Goal: Task Accomplishment & Management: Manage account settings

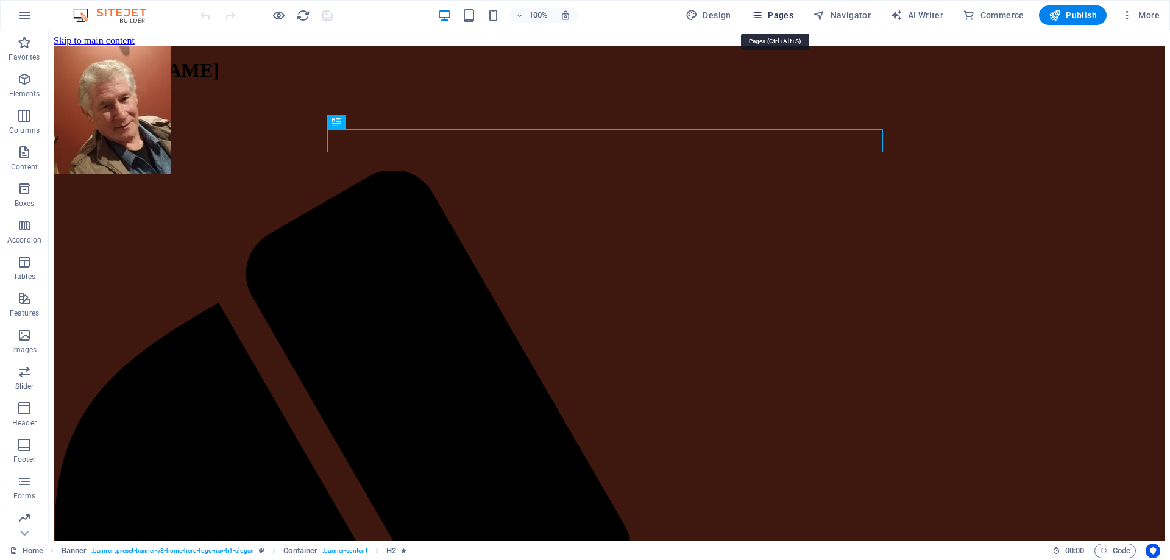
click at [786, 15] on span "Pages" at bounding box center [772, 15] width 43 height 12
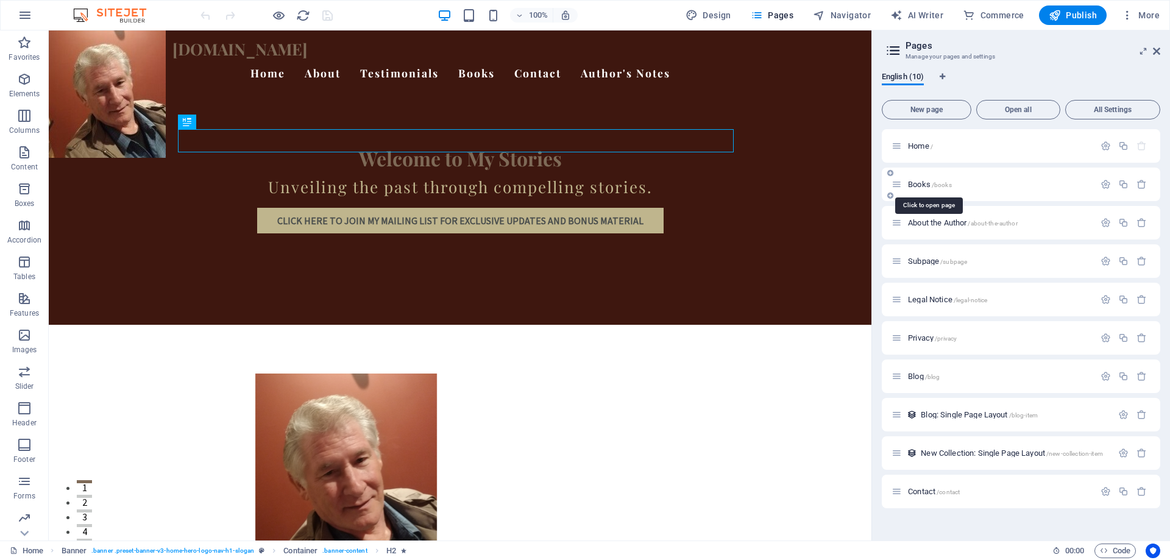
click at [949, 185] on span "/books" at bounding box center [942, 185] width 20 height 7
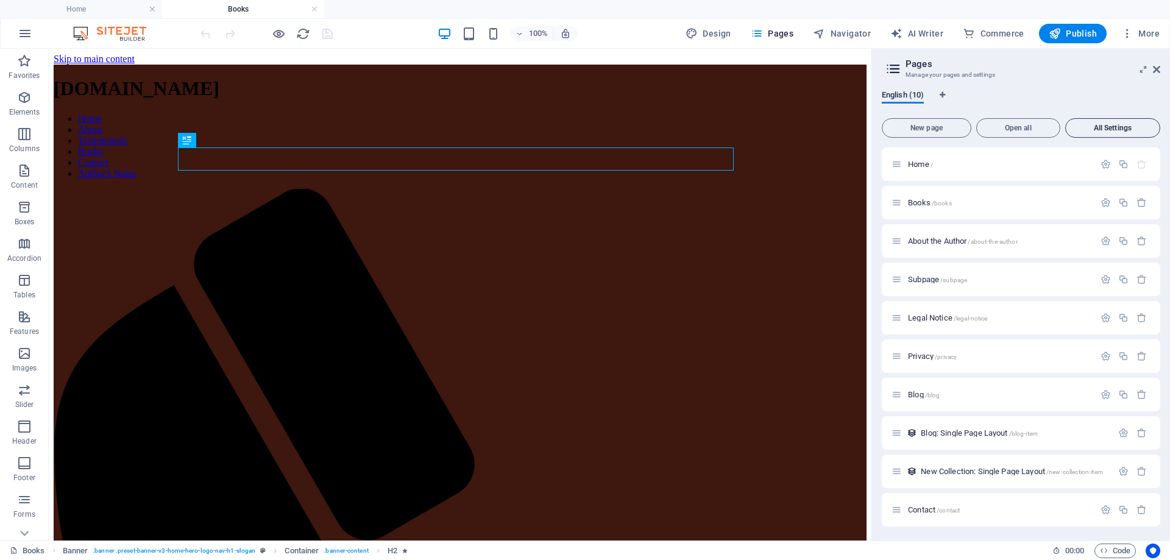
click at [1112, 127] on span "All Settings" at bounding box center [1113, 127] width 84 height 7
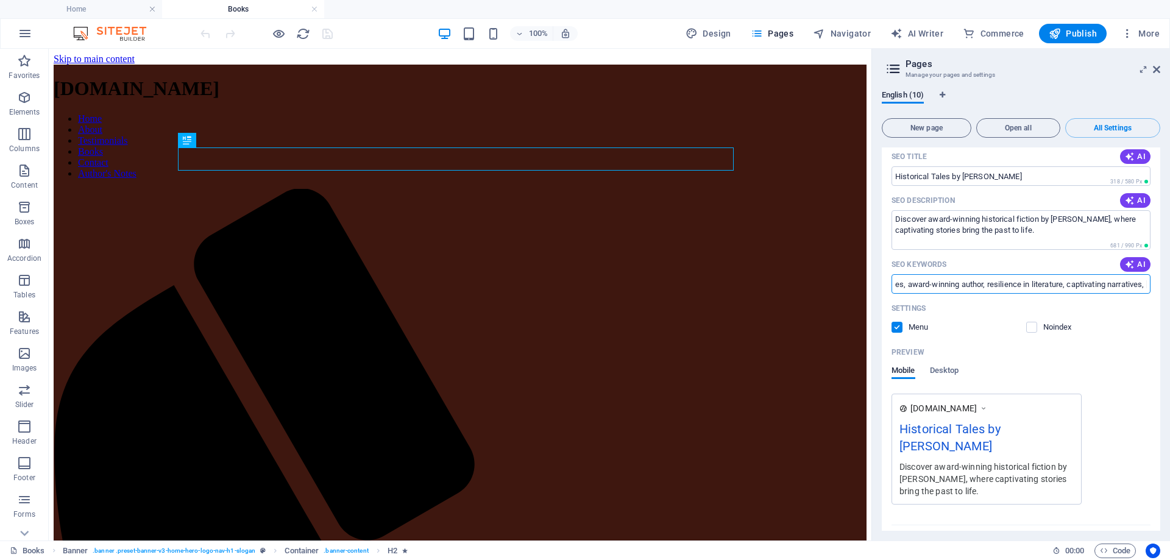
scroll to position [0, 190]
drag, startPoint x: 1037, startPoint y: 285, endPoint x: 1152, endPoint y: 269, distance: 116.9
click at [1152, 269] on div "Name Home ​ URL SLUG / ​ SEO Title AI Historical Tales by [PERSON_NAME] ​ 318 /…" at bounding box center [1021, 306] width 279 height 495
click at [911, 283] on input "historical fiction, compelling stories, award-winning author, resilience in lit…" at bounding box center [1021, 284] width 259 height 20
click at [918, 285] on input "historical fiction, compelling stories, award-winning author, resilience in lit…" at bounding box center [1021, 284] width 259 height 20
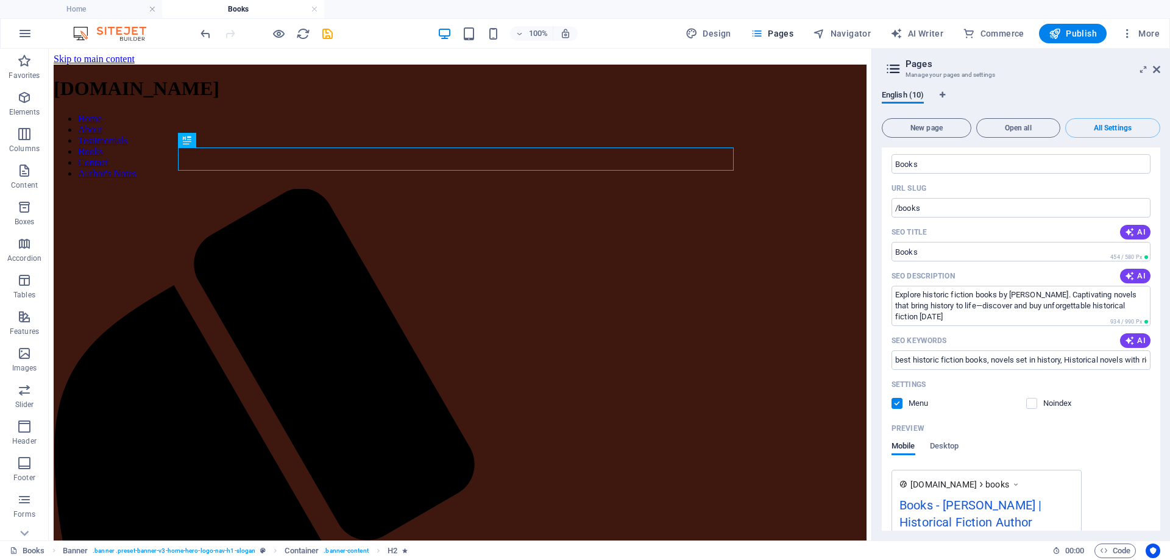
scroll to position [609, 0]
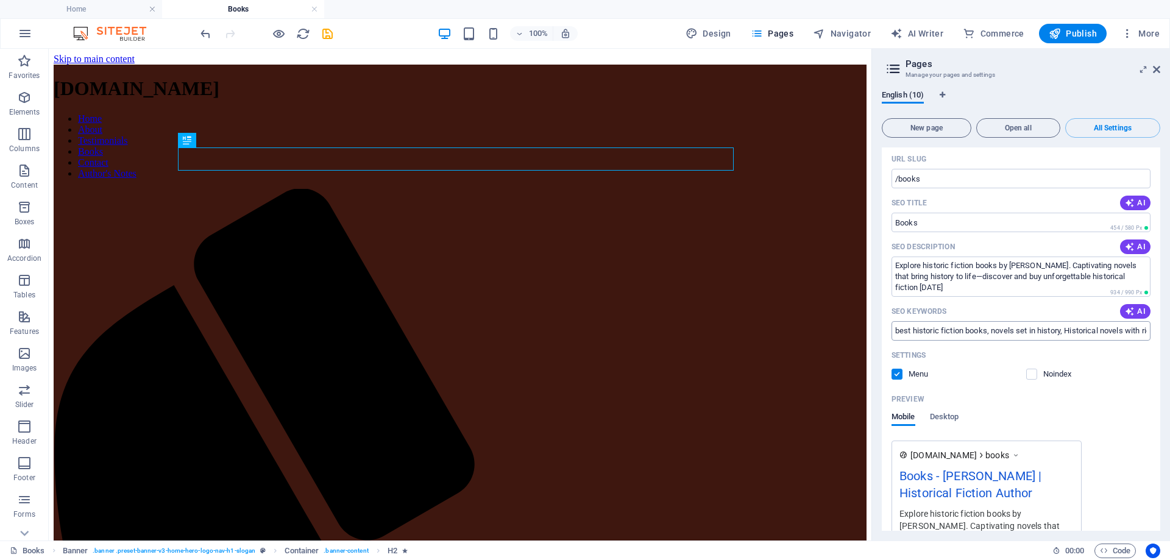
type input "historical fiction, compelling stories, award-winning author, [PERSON_NAME], re…"
drag, startPoint x: 1052, startPoint y: 328, endPoint x: 1151, endPoint y: 334, distance: 99.5
click at [1151, 334] on div "Name Books ​ URL SLUG /books ​ SEO Title AI ​ 454 / 580 Px SEO Description AI E…" at bounding box center [1021, 359] width 279 height 508
click at [1145, 333] on input "best historic fiction books, novels set in history, Historical novels with rich…" at bounding box center [1021, 331] width 259 height 20
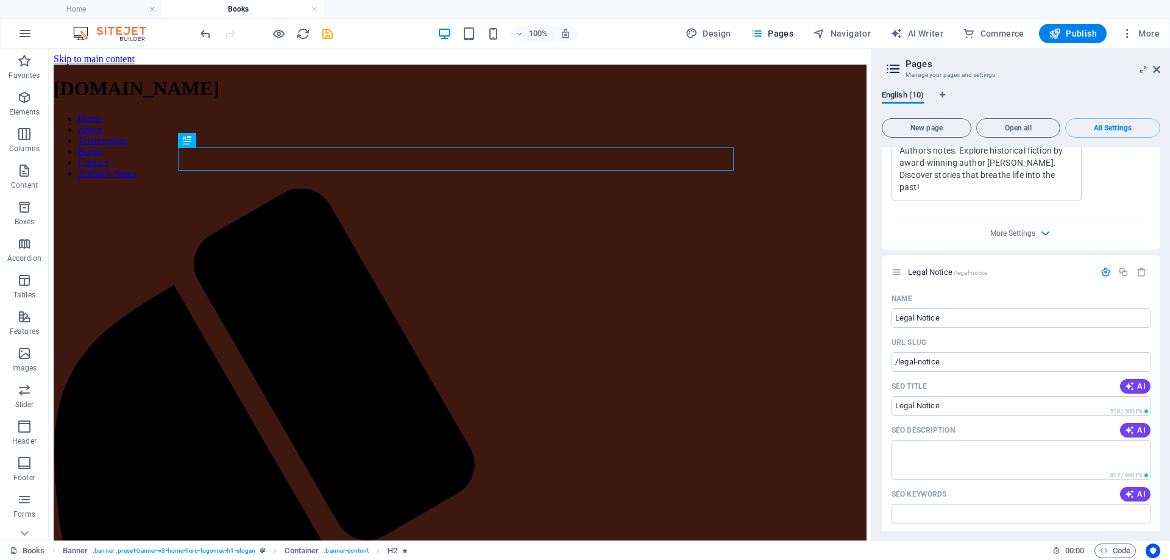
scroll to position [2072, 0]
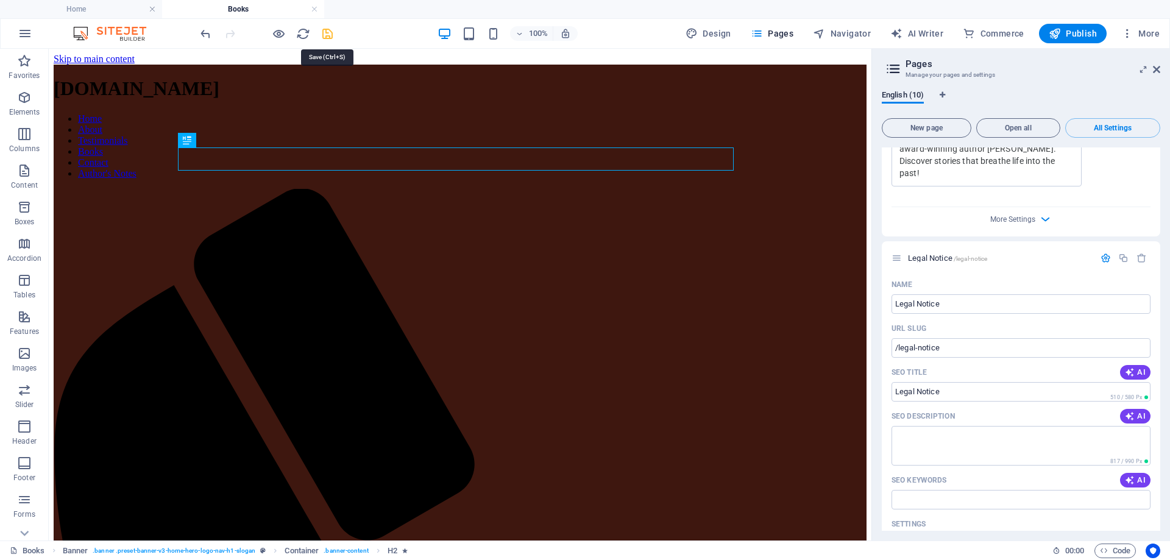
type input "best historic fiction books, novels set in history, Historical novels with rich…"
click at [328, 35] on icon "save" at bounding box center [328, 34] width 14 height 14
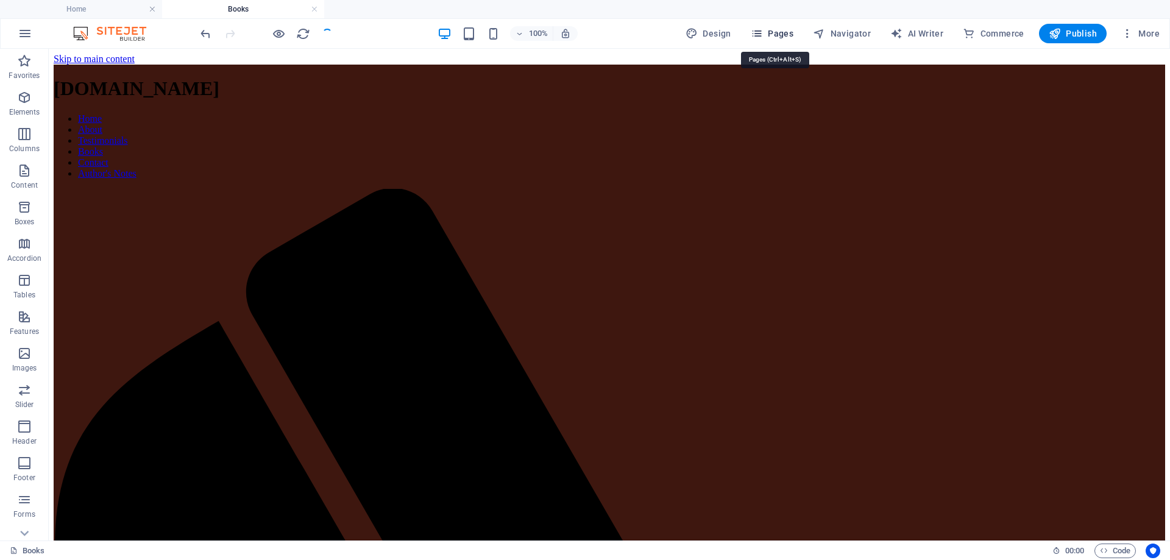
click at [779, 34] on span "Pages" at bounding box center [772, 33] width 43 height 12
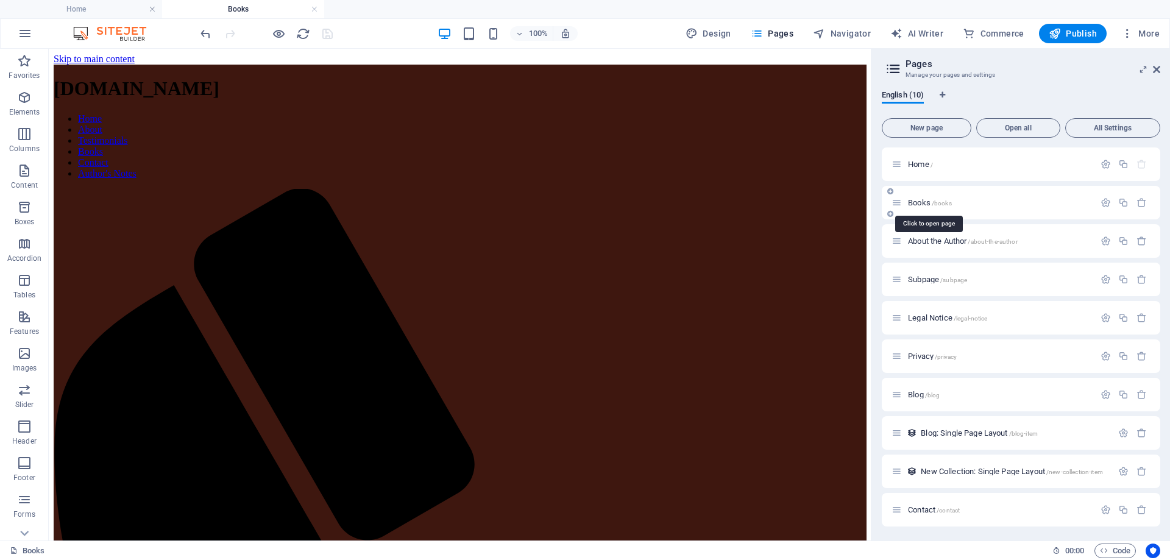
click at [948, 204] on span "/books" at bounding box center [942, 203] width 20 height 7
click at [943, 203] on span "/books" at bounding box center [942, 203] width 20 height 7
click at [1143, 32] on span "More" at bounding box center [1140, 33] width 38 height 12
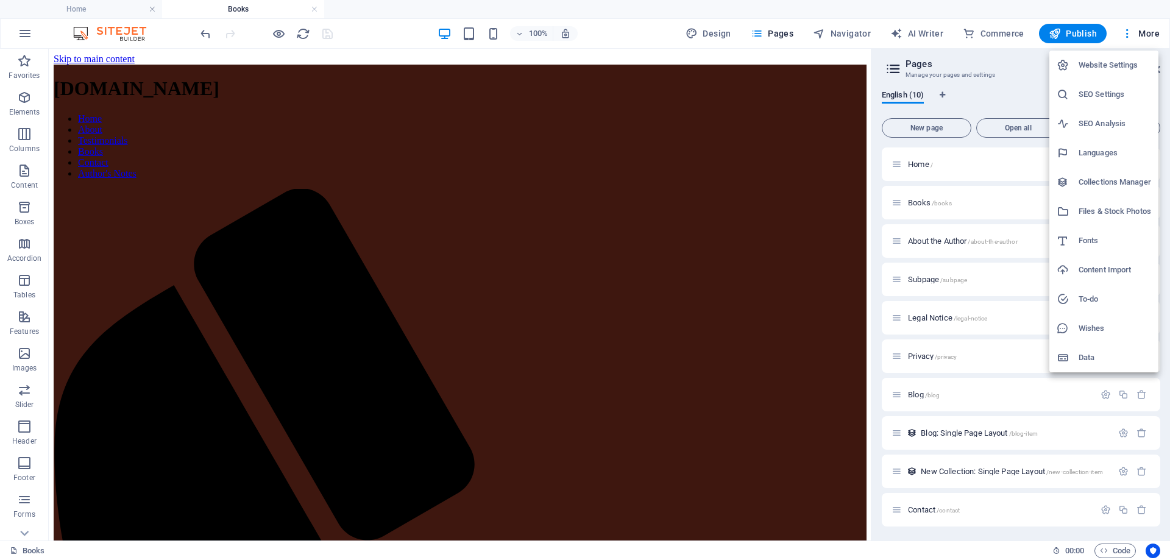
click at [1101, 93] on h6 "SEO Settings" at bounding box center [1115, 94] width 73 height 15
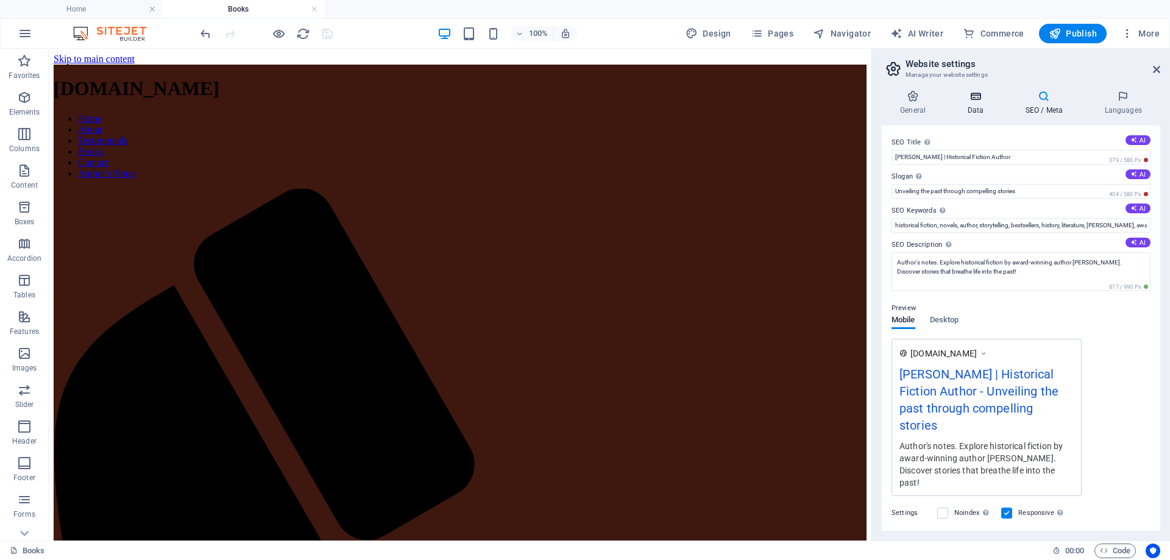
click at [973, 96] on icon at bounding box center [975, 96] width 53 height 12
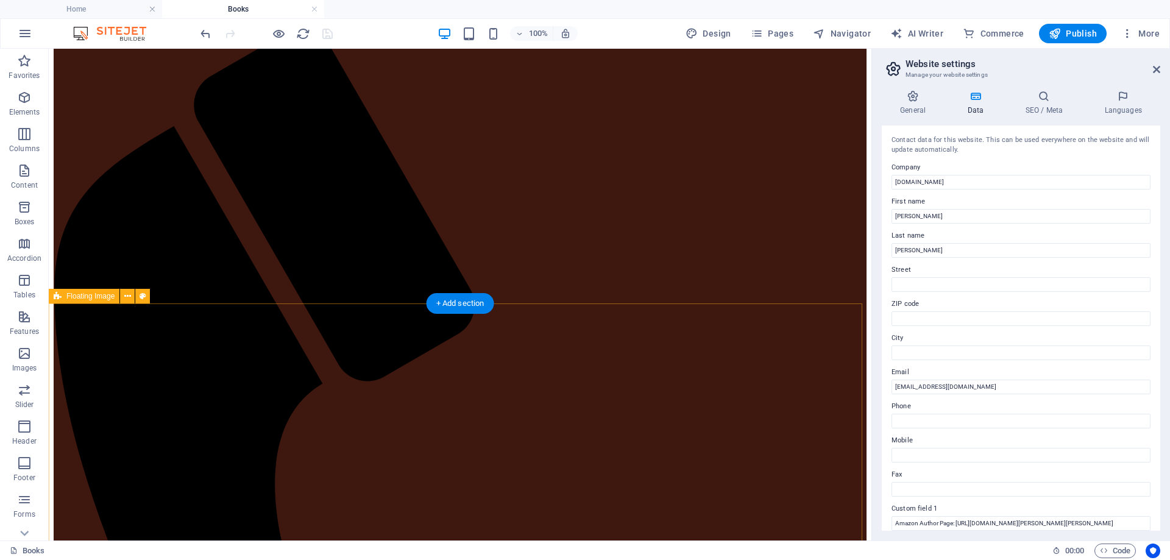
scroll to position [244, 0]
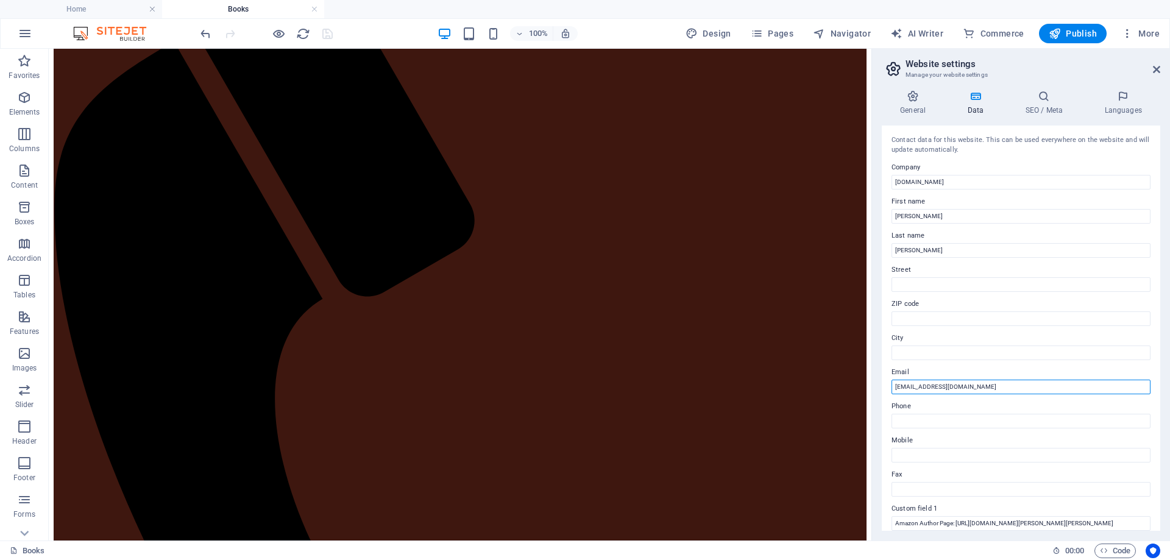
drag, startPoint x: 998, startPoint y: 385, endPoint x: 888, endPoint y: 375, distance: 110.1
click at [888, 375] on div "Contact data for this website. This can be used everywhere on the website and w…" at bounding box center [1021, 328] width 279 height 405
type input "[EMAIL_ADDRESS][DOMAIN_NAME]"
click at [327, 30] on icon "save" at bounding box center [328, 34] width 14 height 14
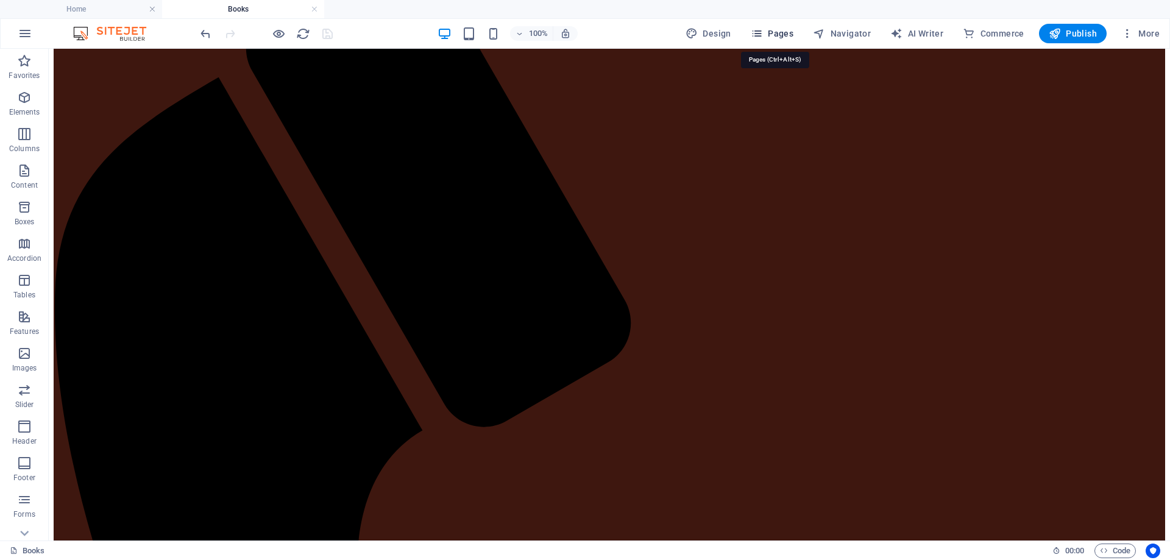
click at [771, 31] on span "Pages" at bounding box center [772, 33] width 43 height 12
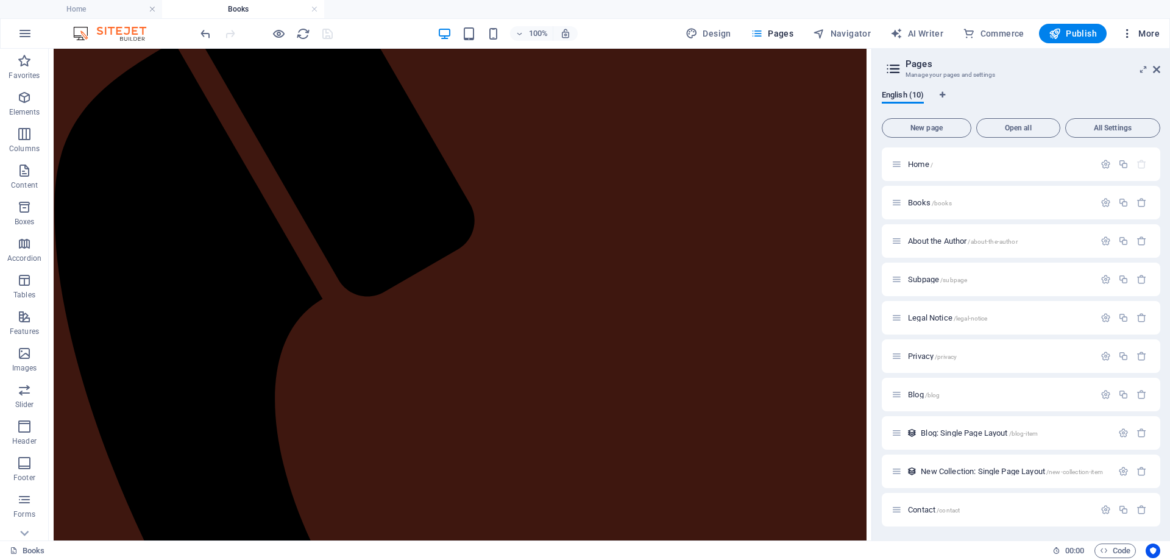
click at [1127, 35] on icon "button" at bounding box center [1127, 33] width 12 height 12
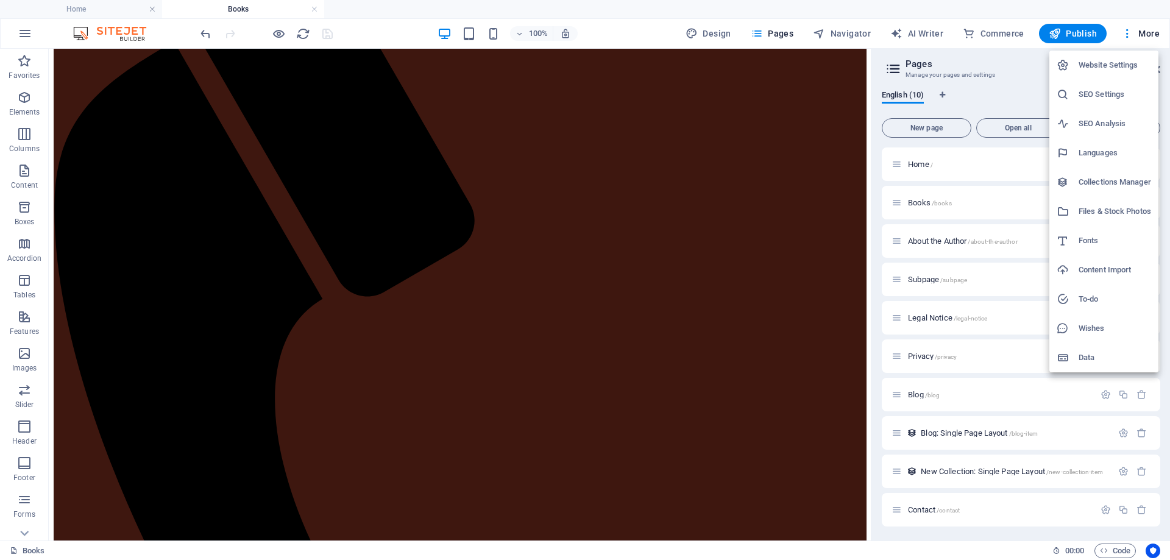
click at [1081, 93] on h6 "SEO Settings" at bounding box center [1115, 94] width 73 height 15
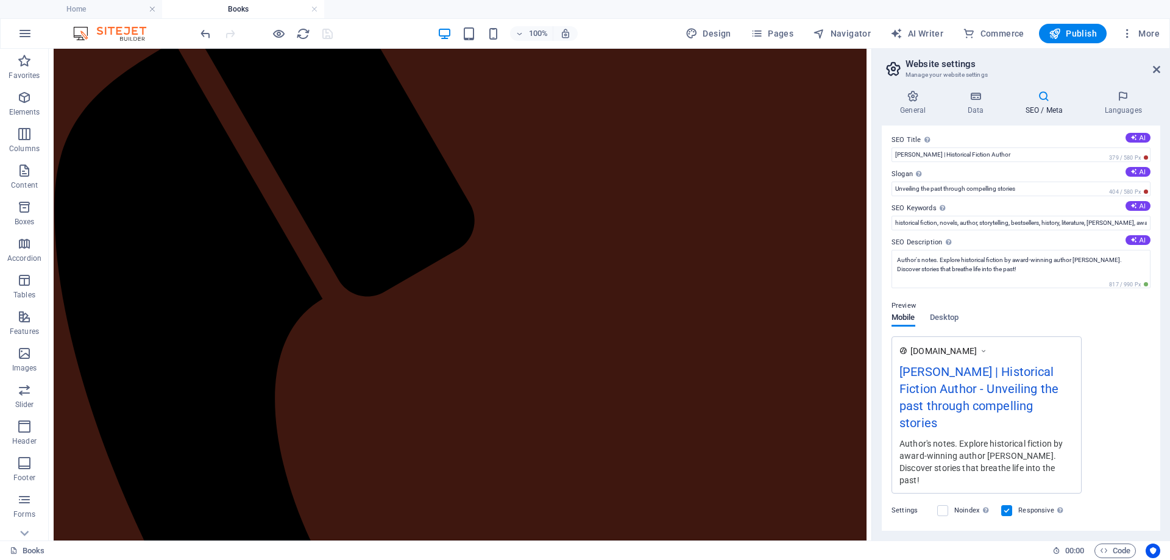
scroll to position [0, 0]
click at [1140, 24] on button "More" at bounding box center [1141, 34] width 48 height 20
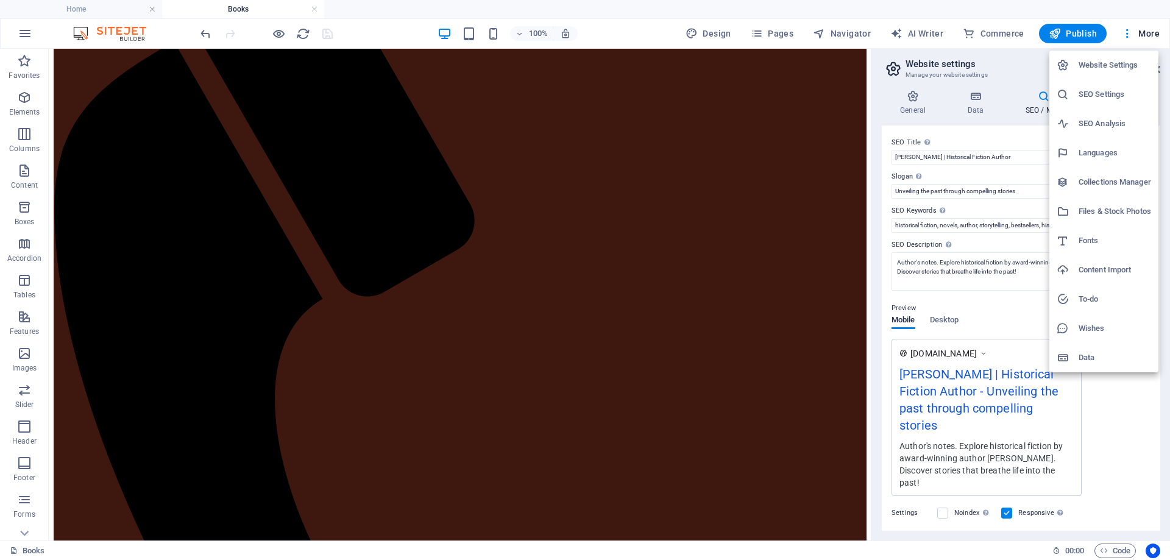
click at [1095, 123] on h6 "SEO Analysis" at bounding box center [1115, 123] width 73 height 15
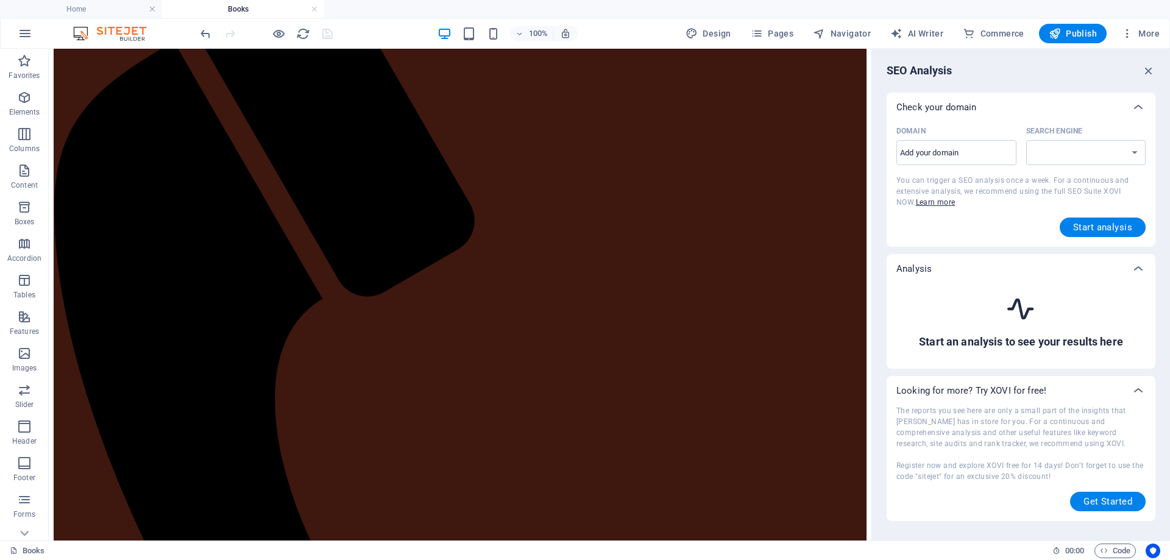
select select "[DOMAIN_NAME]"
drag, startPoint x: 993, startPoint y: 156, endPoint x: 904, endPoint y: 143, distance: 90.0
click at [904, 143] on input "Domain ​" at bounding box center [957, 153] width 120 height 20
type input "[DOMAIN_NAME]"
click at [1117, 233] on button "Start analysis" at bounding box center [1103, 228] width 86 height 20
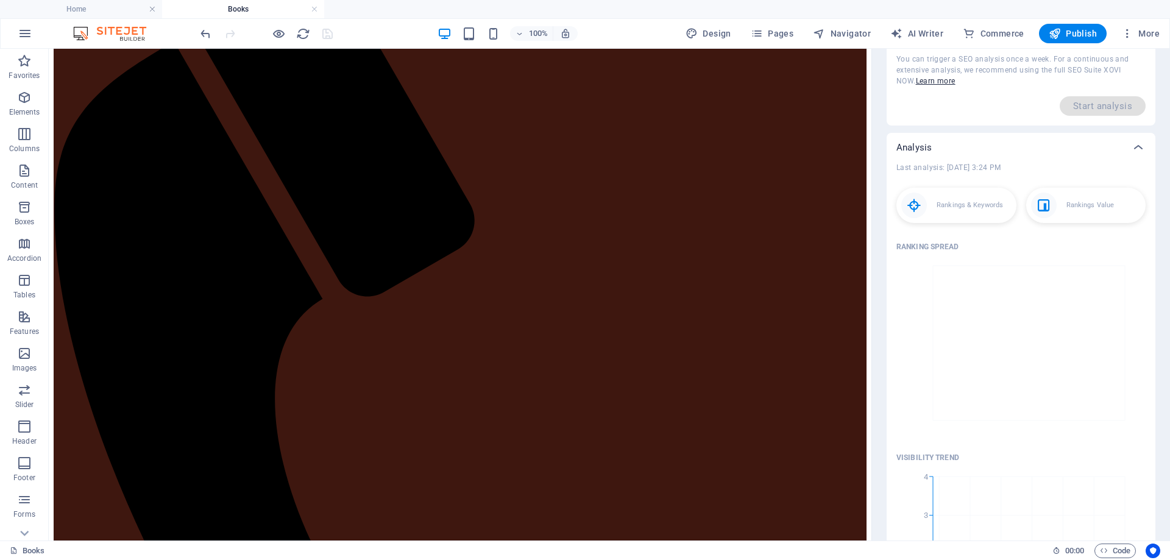
scroll to position [122, 0]
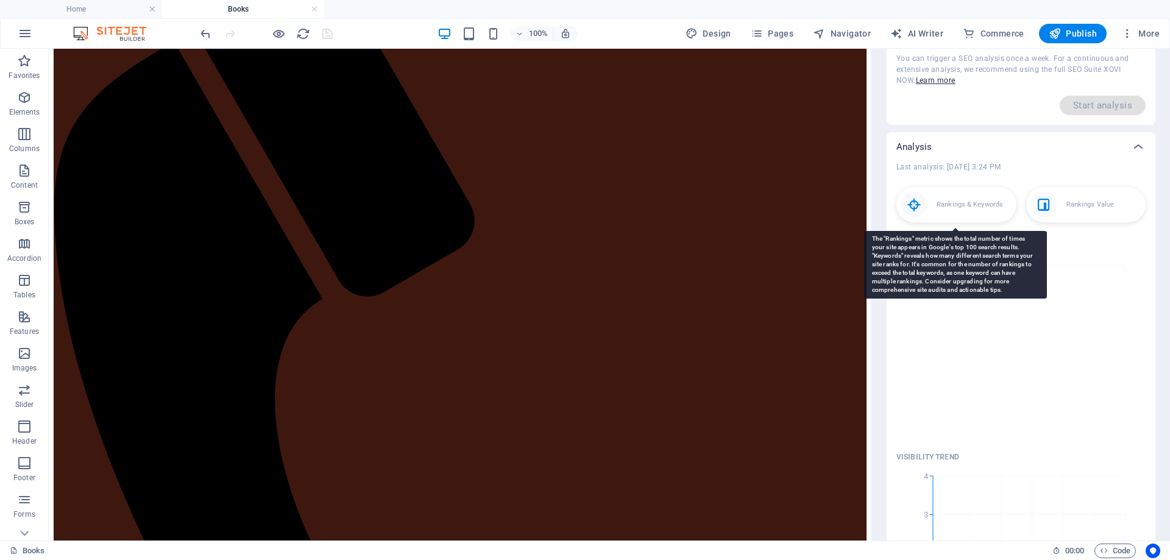
click at [972, 208] on p "Rankings & Keywords" at bounding box center [970, 205] width 66 height 12
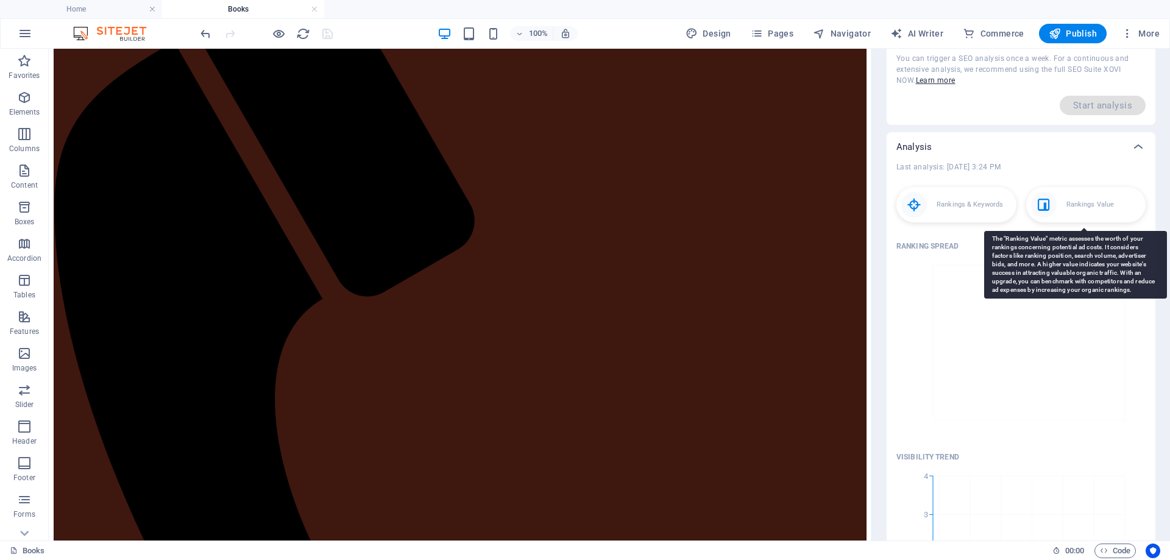
click at [1103, 208] on p "Rankings Value" at bounding box center [1091, 205] width 48 height 12
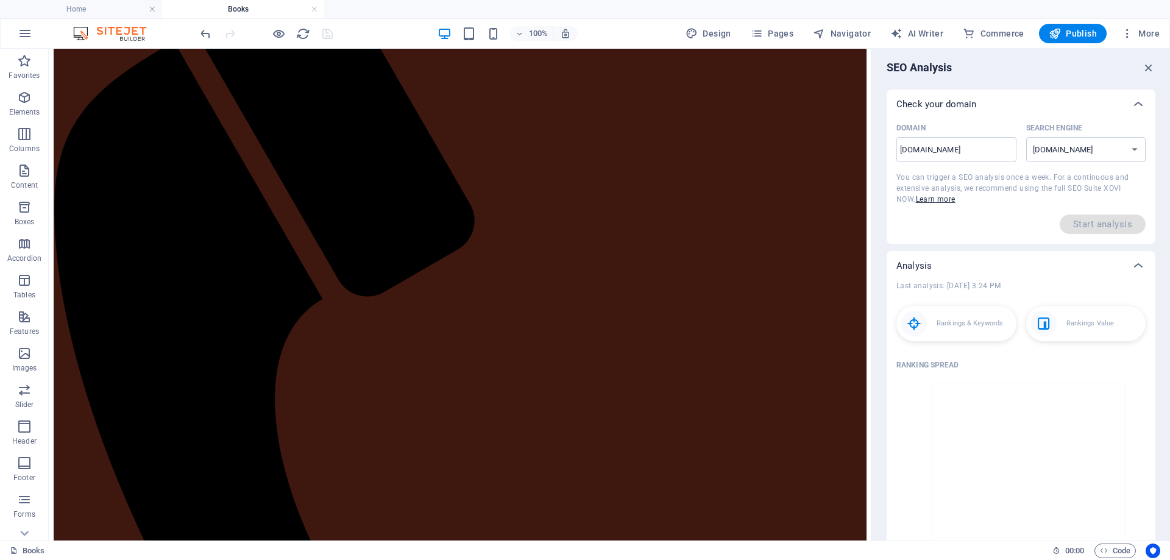
scroll to position [0, 0]
click at [1134, 32] on icon "button" at bounding box center [1127, 33] width 12 height 12
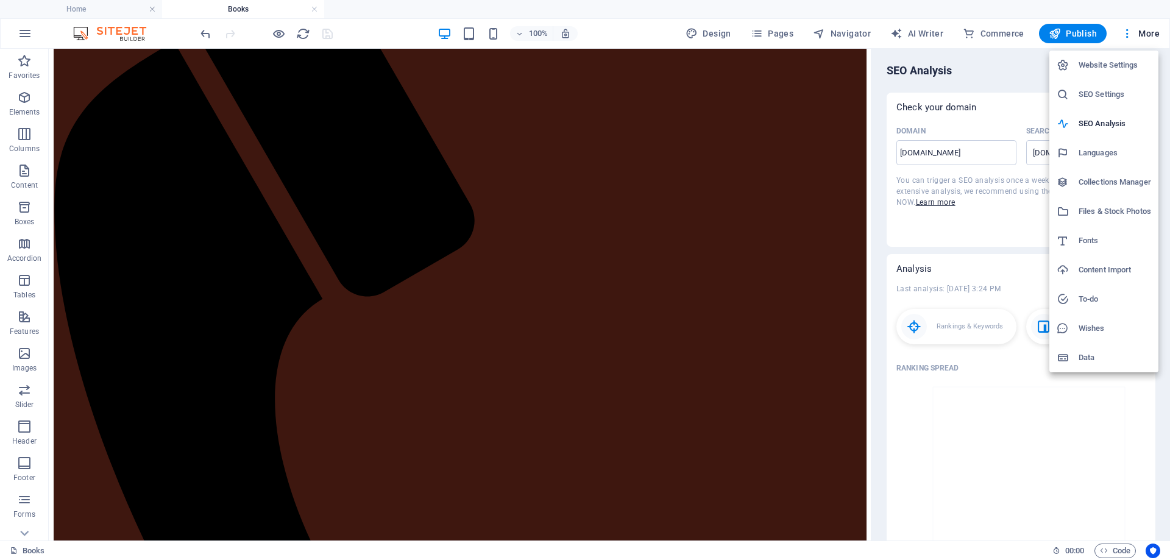
click at [1092, 98] on h6 "SEO Settings" at bounding box center [1115, 94] width 73 height 15
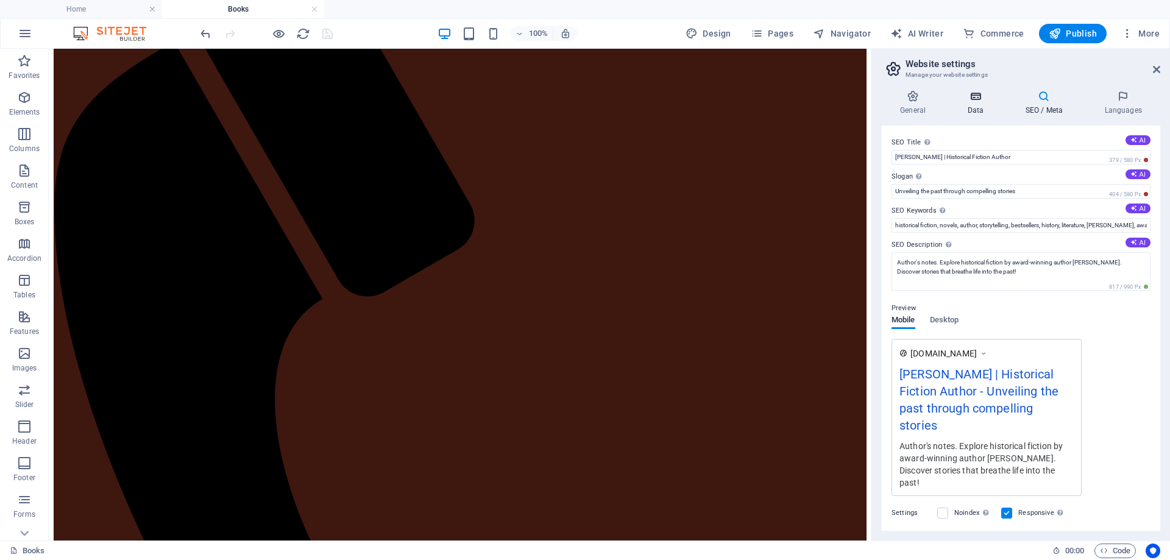
click at [968, 96] on icon at bounding box center [975, 96] width 53 height 12
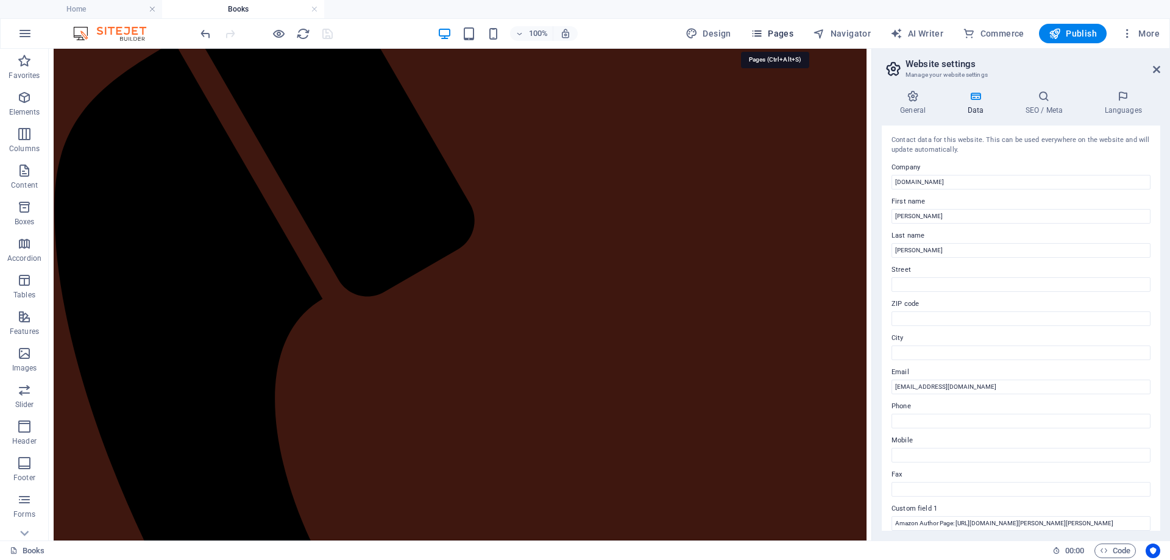
click at [773, 34] on span "Pages" at bounding box center [772, 33] width 43 height 12
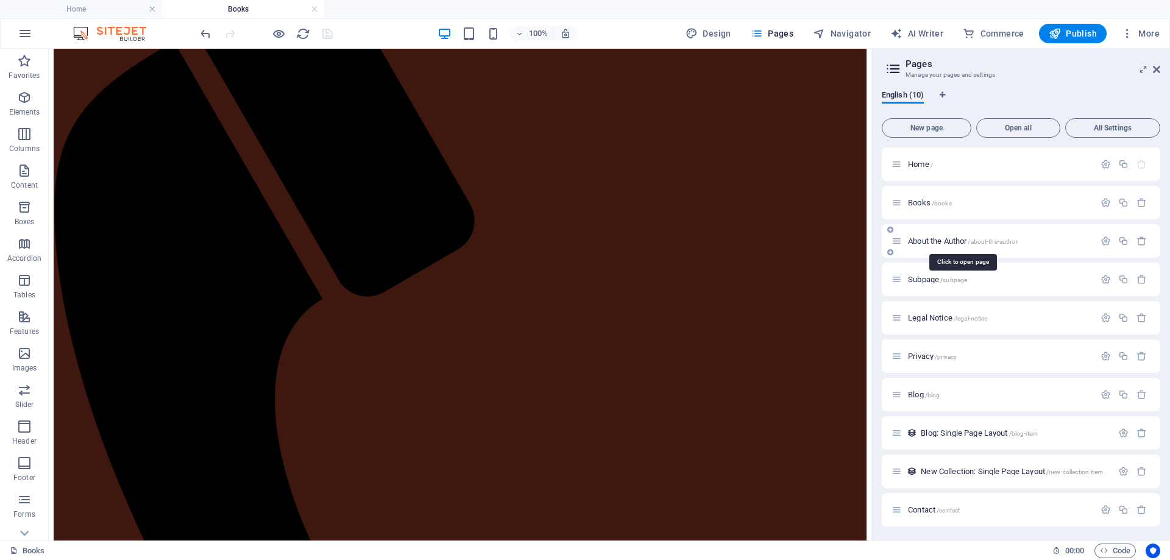
click at [1003, 241] on span "/about-the-author" at bounding box center [992, 241] width 49 height 7
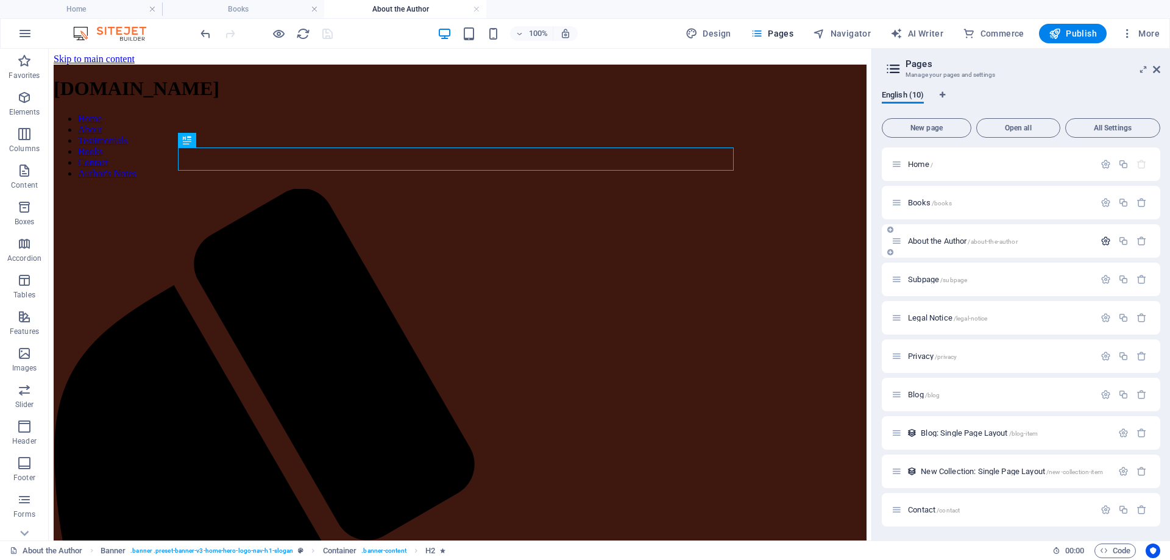
click at [1106, 242] on icon "button" at bounding box center [1106, 241] width 10 height 10
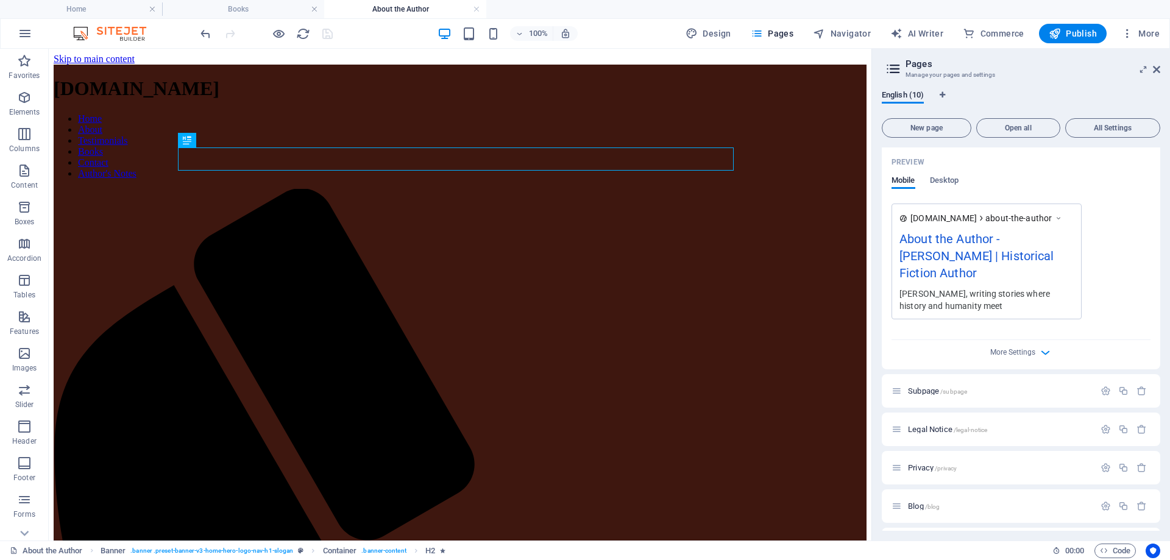
scroll to position [379, 0]
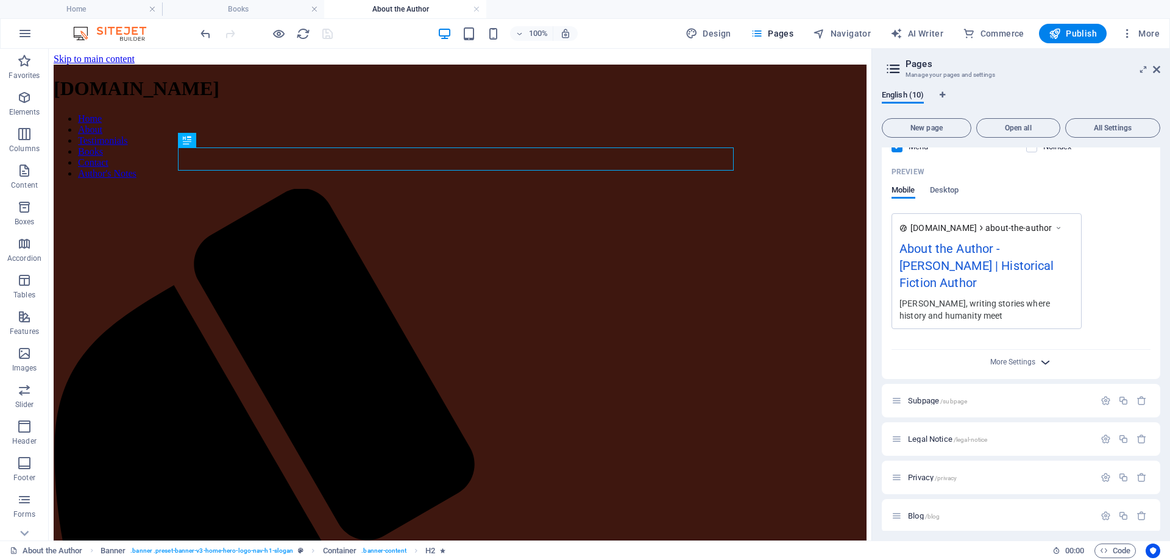
click at [1045, 361] on icon "button" at bounding box center [1046, 362] width 14 height 14
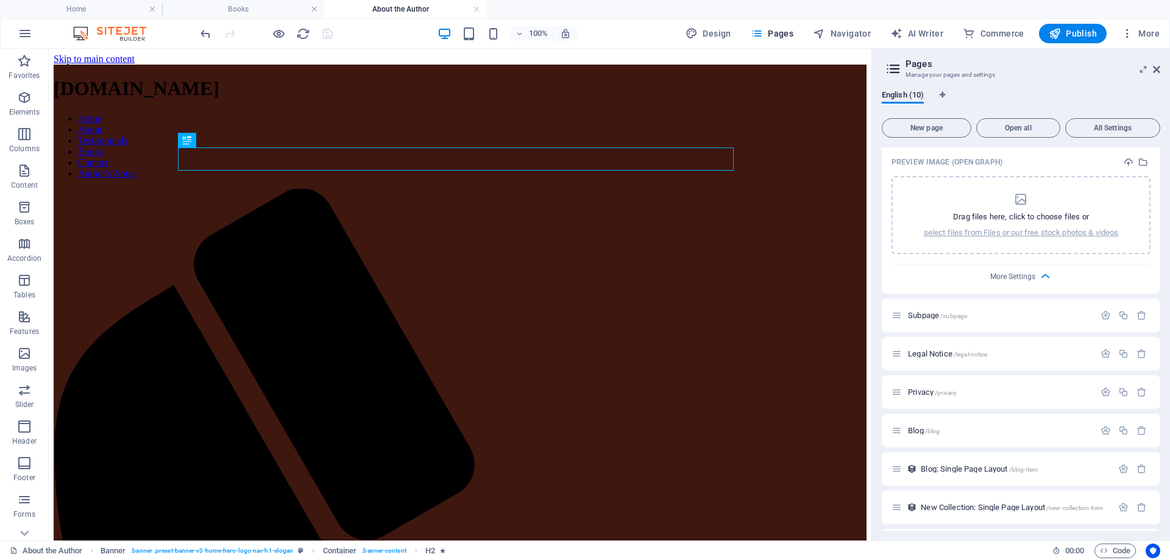
scroll to position [676, 0]
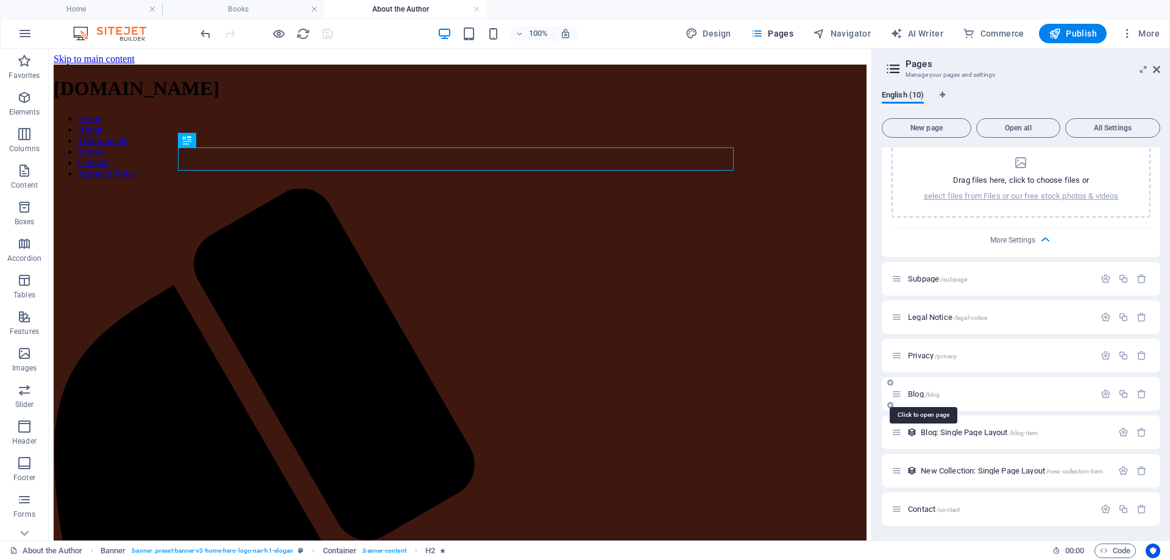
click at [935, 396] on span "/blog" at bounding box center [932, 394] width 15 height 7
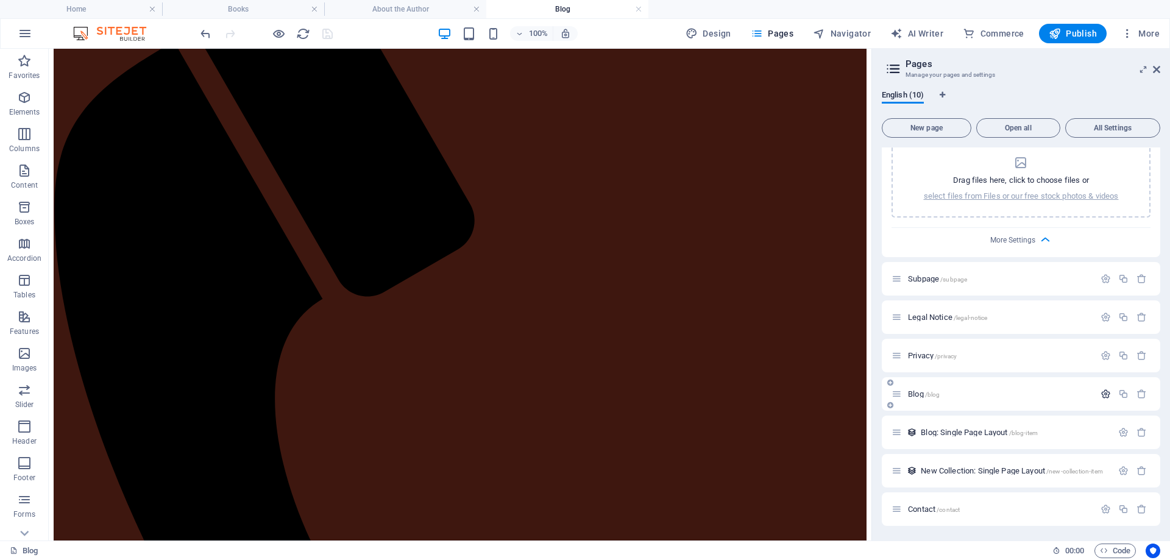
click at [1106, 393] on icon "button" at bounding box center [1106, 394] width 10 height 10
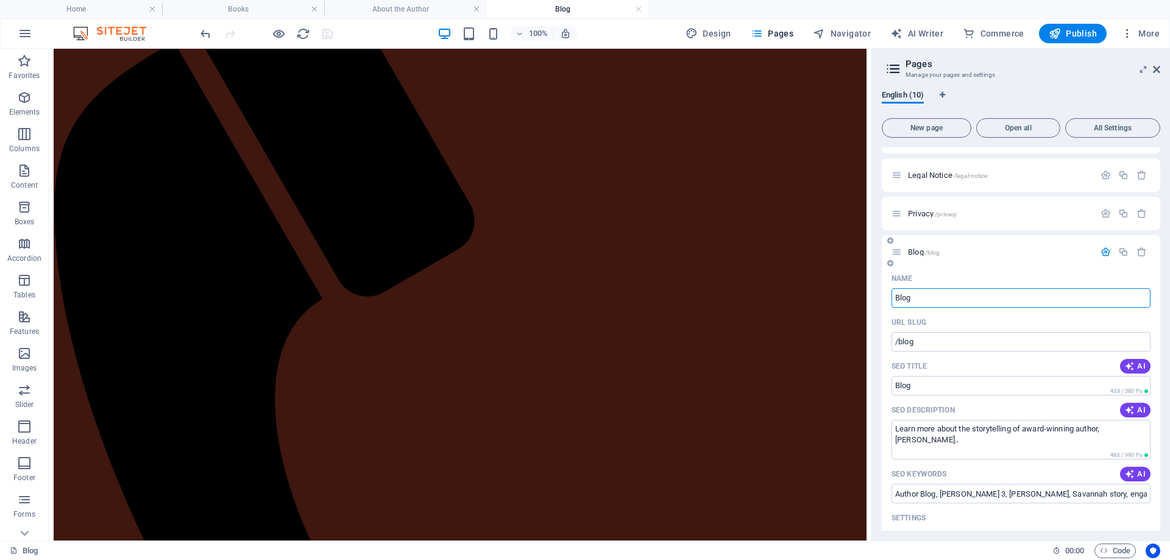
scroll to position [859, 0]
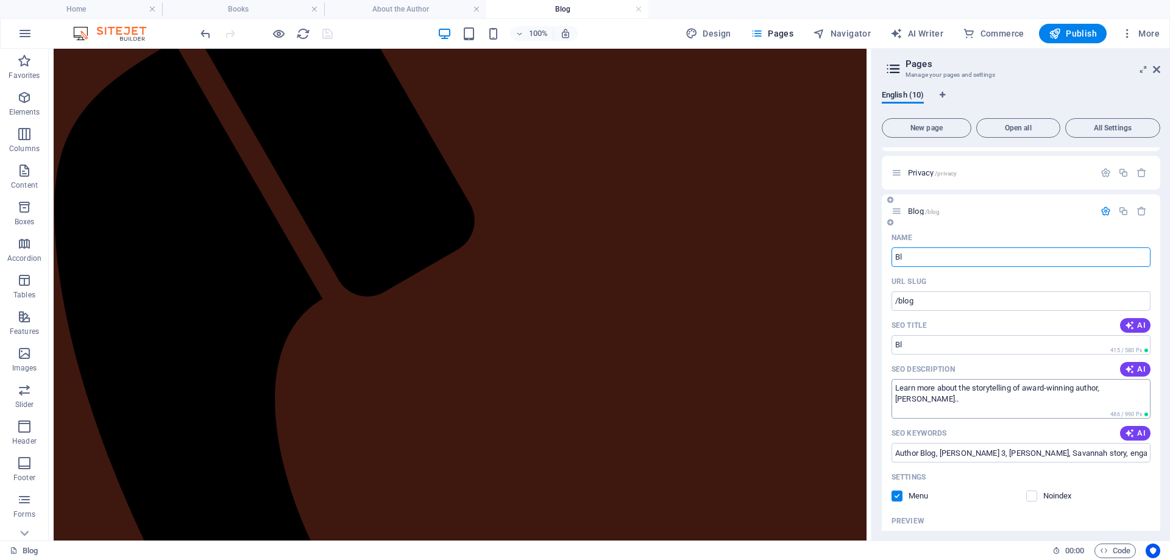
type input "Bl"
type input "/bl"
click at [204, 32] on icon "undo" at bounding box center [206, 34] width 14 height 14
type input "Blog"
type input "/blog"
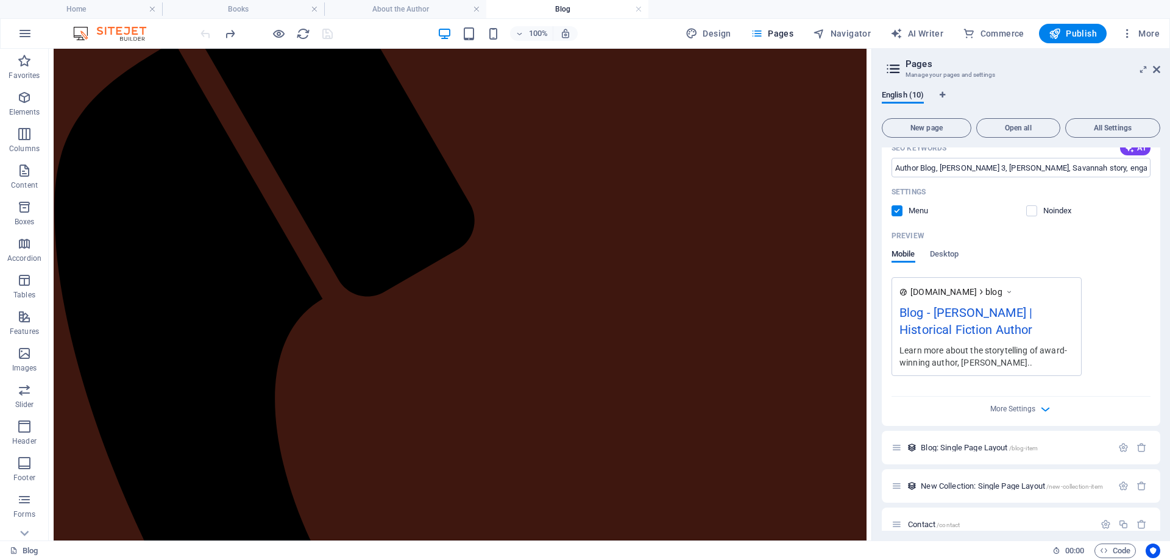
scroll to position [1160, 0]
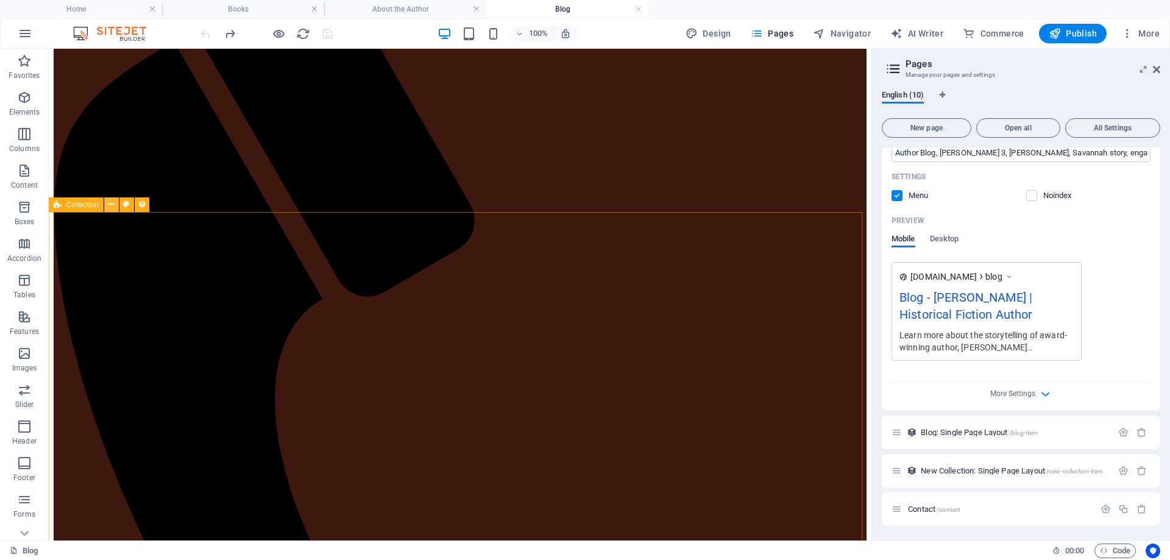
click at [110, 202] on icon at bounding box center [111, 204] width 7 height 13
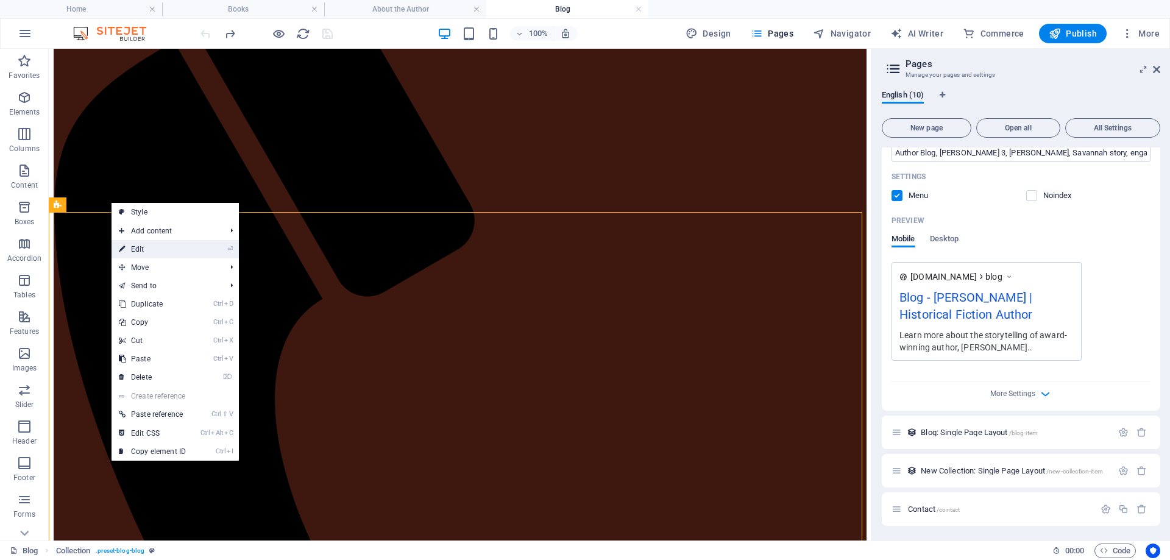
click at [149, 250] on link "⏎ Edit" at bounding box center [153, 249] width 82 height 18
select select "columns.publishing_date_DESC"
select select "columns.status"
select select "columns.publishing_date"
select select "past"
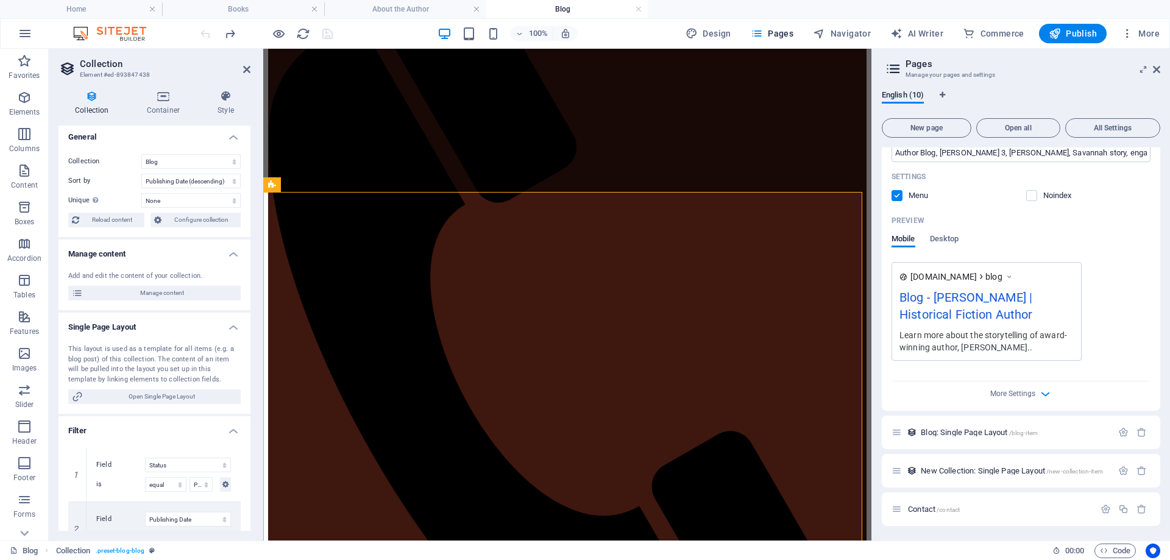
scroll to position [0, 0]
click at [191, 226] on span "Configure collection" at bounding box center [201, 223] width 72 height 15
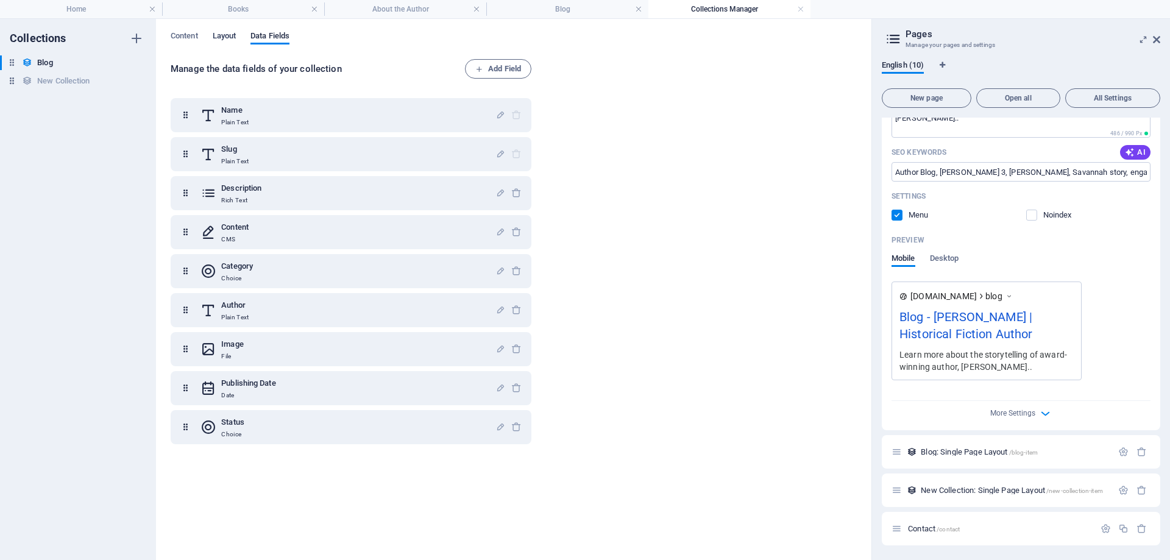
click at [230, 34] on span "Layout" at bounding box center [225, 37] width 24 height 17
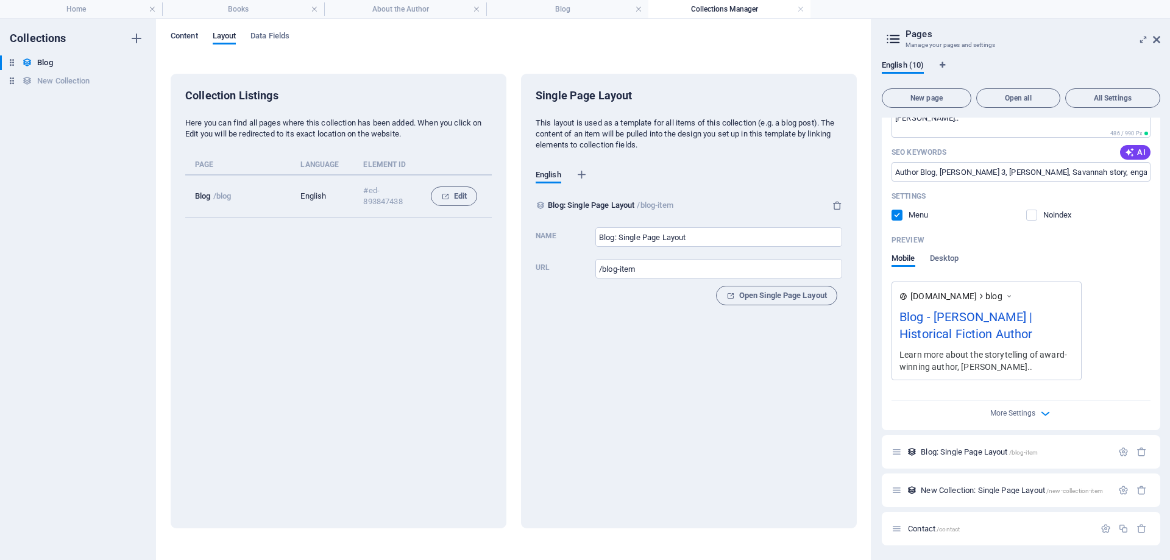
click at [184, 35] on span "Content" at bounding box center [184, 37] width 27 height 17
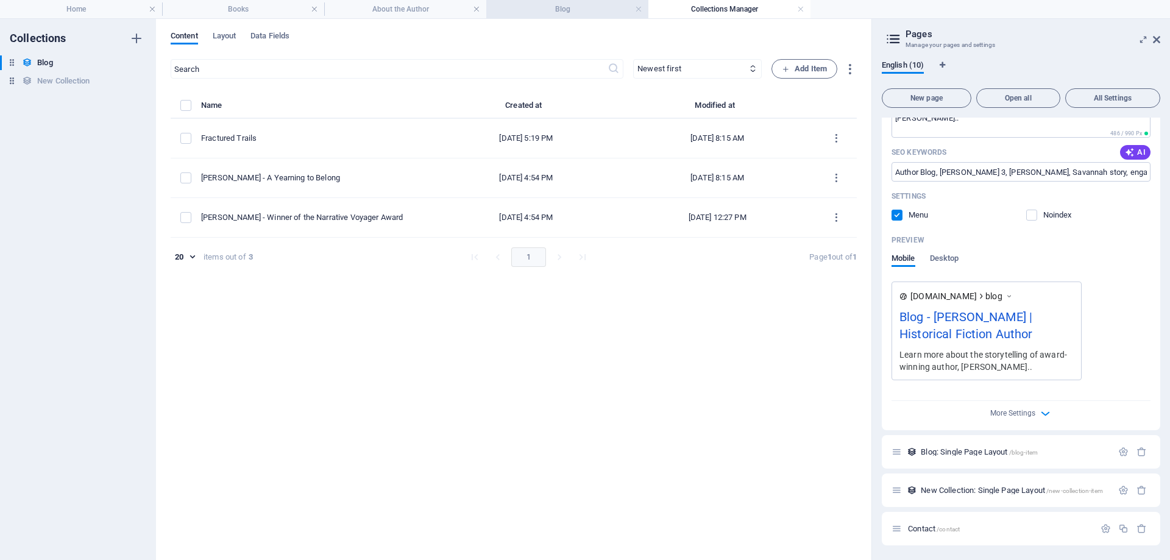
click at [573, 7] on h4 "Blog" at bounding box center [567, 8] width 162 height 13
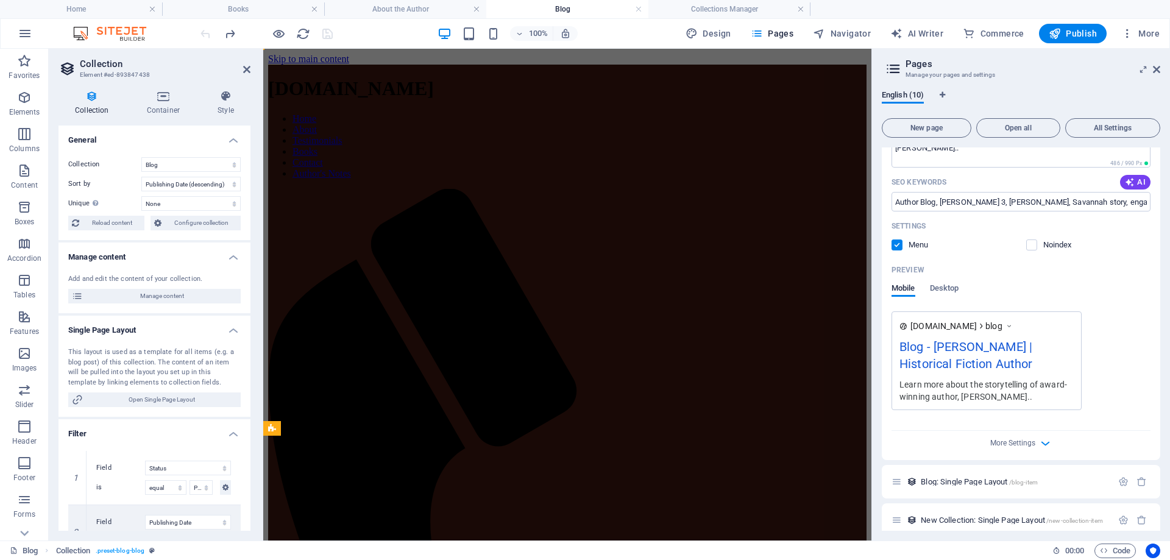
scroll to position [244, 0]
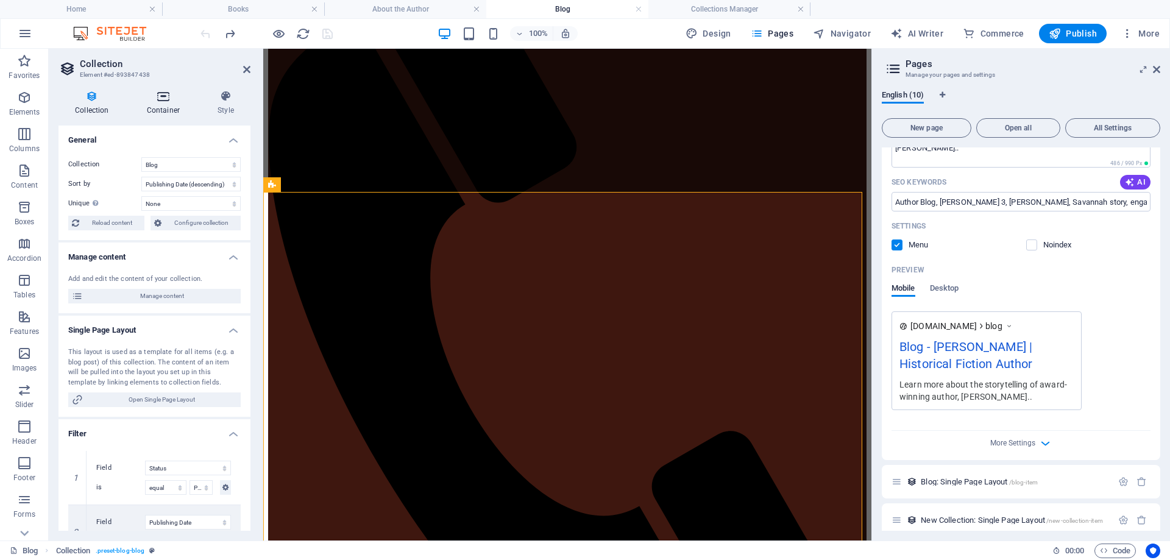
click at [165, 95] on icon at bounding box center [163, 96] width 66 height 12
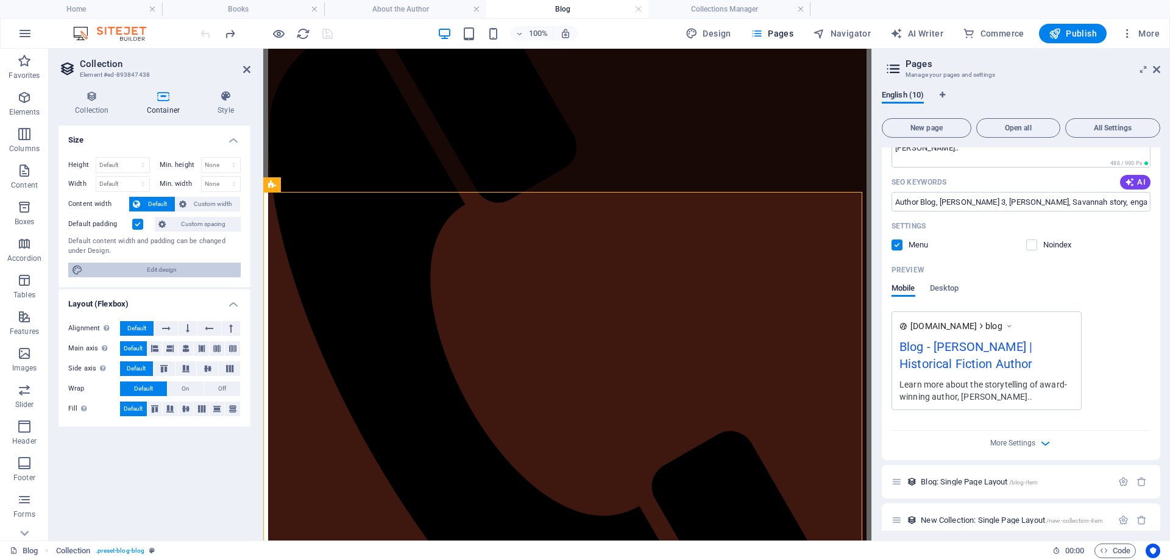
click at [151, 269] on span "Edit design" at bounding box center [162, 270] width 151 height 15
select select "rem"
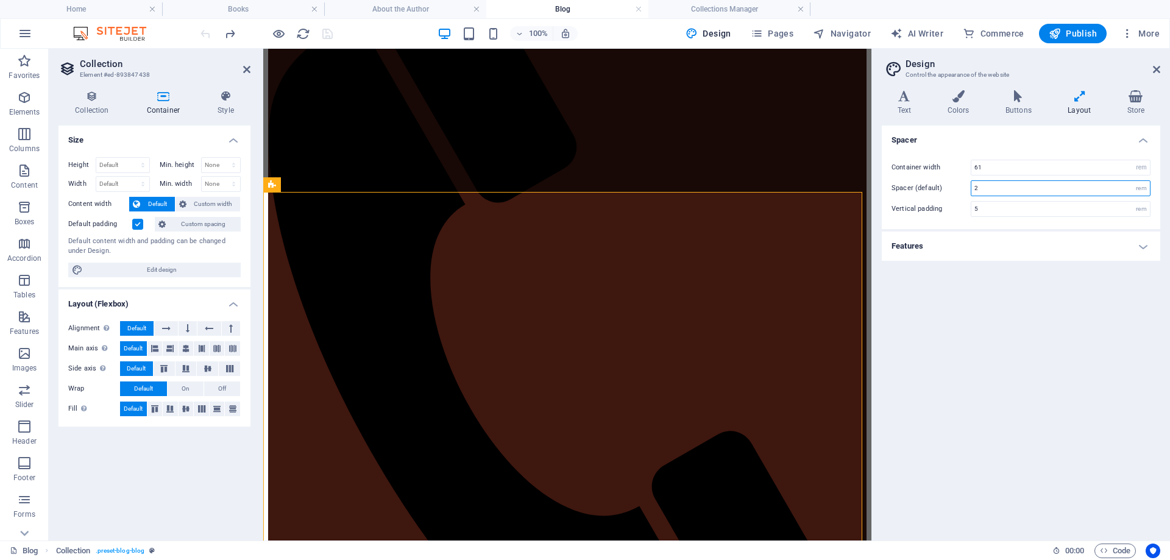
drag, startPoint x: 1013, startPoint y: 190, endPoint x: 946, endPoint y: 191, distance: 66.4
click at [946, 191] on div "Spacer (default) 2 rem" at bounding box center [1021, 188] width 259 height 16
type input "5"
click at [325, 37] on icon "save" at bounding box center [328, 34] width 14 height 14
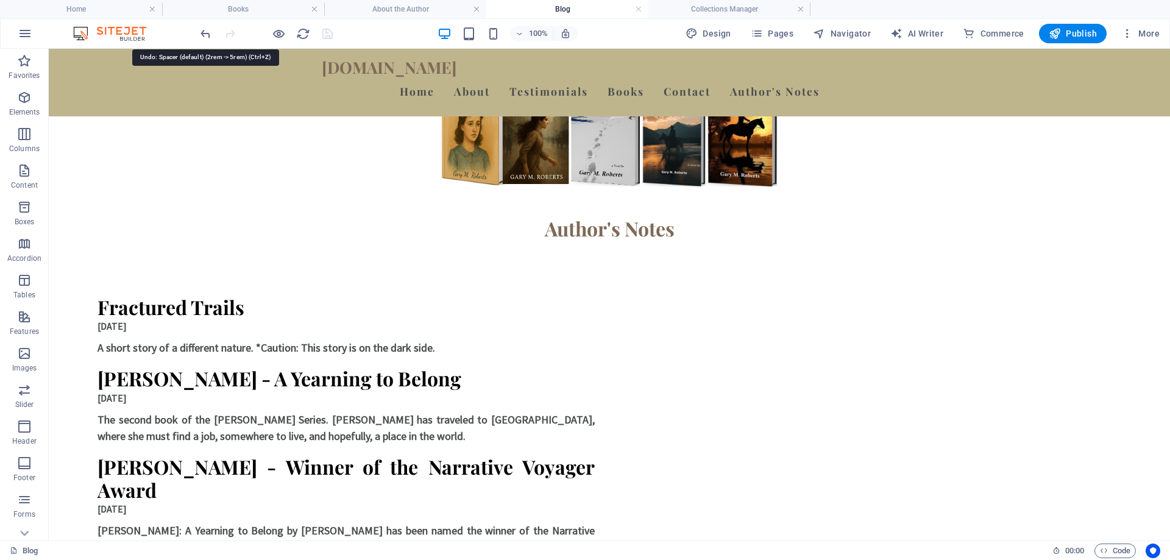
click at [204, 30] on icon "undo" at bounding box center [206, 34] width 14 height 14
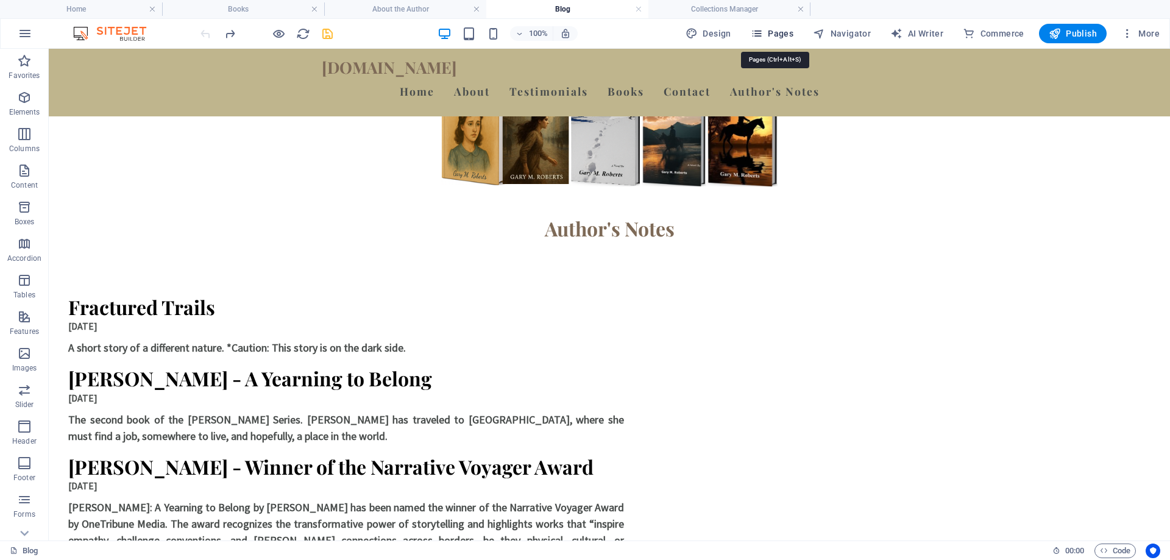
click at [789, 38] on span "Pages" at bounding box center [772, 33] width 43 height 12
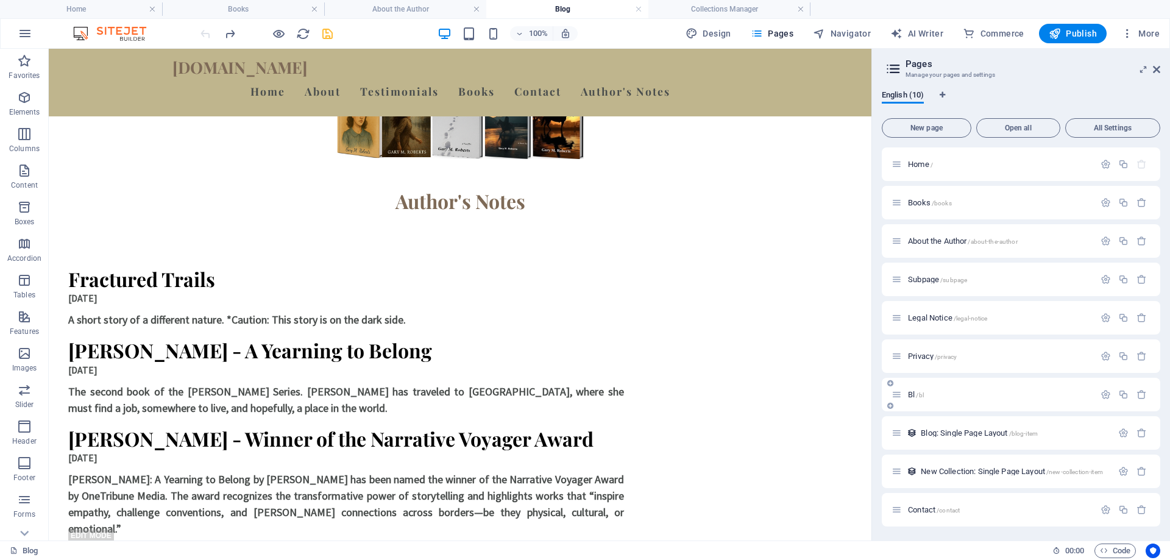
click at [928, 396] on p "Bl /bl" at bounding box center [999, 395] width 183 height 8
click at [925, 396] on p "Bl /bl" at bounding box center [999, 395] width 183 height 8
click at [1104, 398] on icon "button" at bounding box center [1106, 394] width 10 height 10
type input "Blog"
type input "/blo"
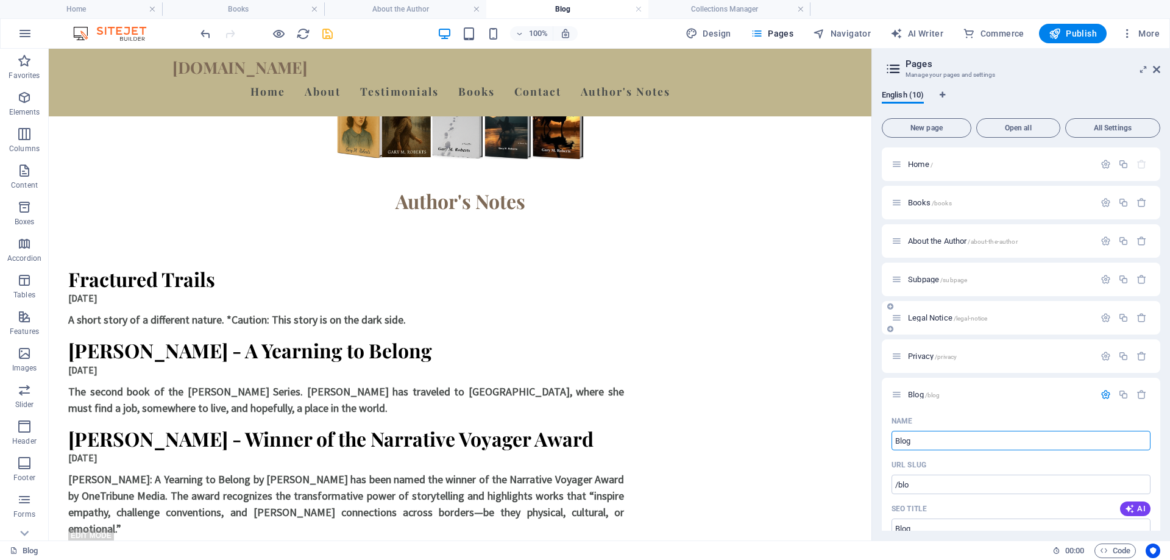
type input "Blog"
type input "/blog"
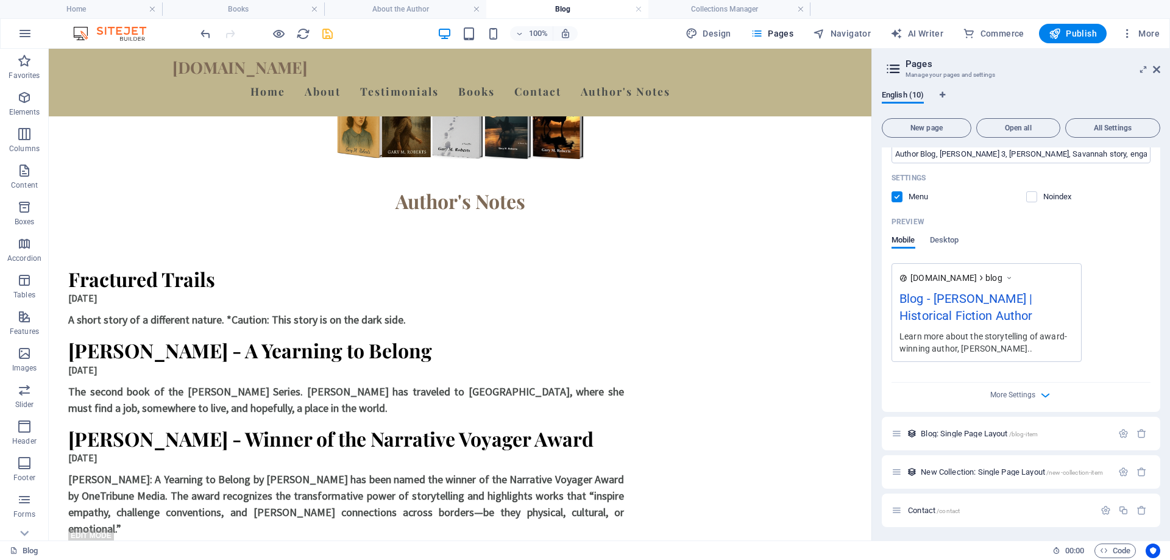
scroll to position [484, 0]
type input "Blog"
click at [328, 38] on icon "save" at bounding box center [328, 34] width 14 height 14
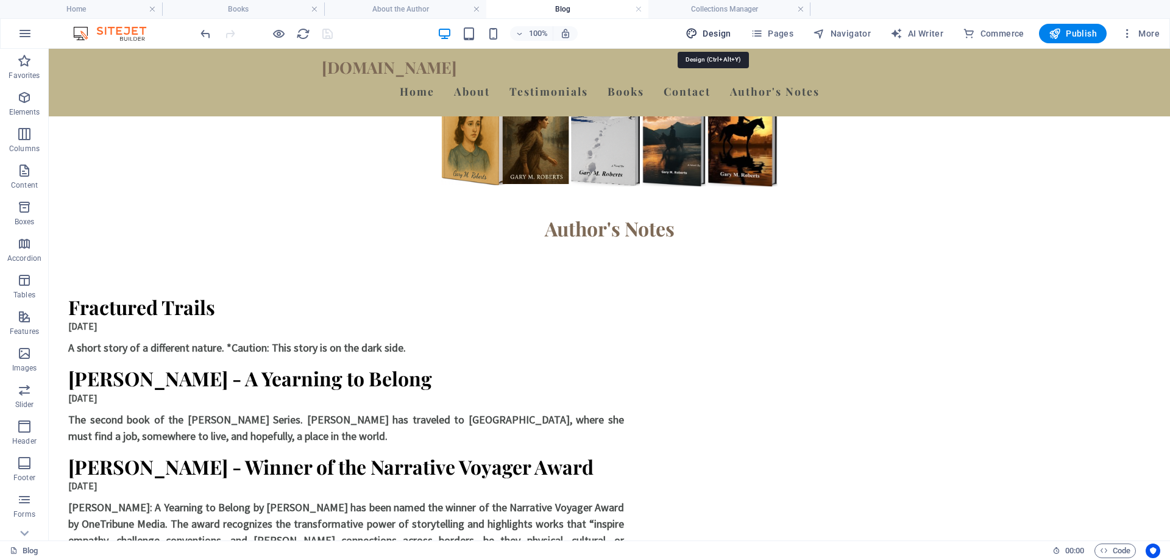
click at [698, 27] on icon "button" at bounding box center [692, 33] width 12 height 12
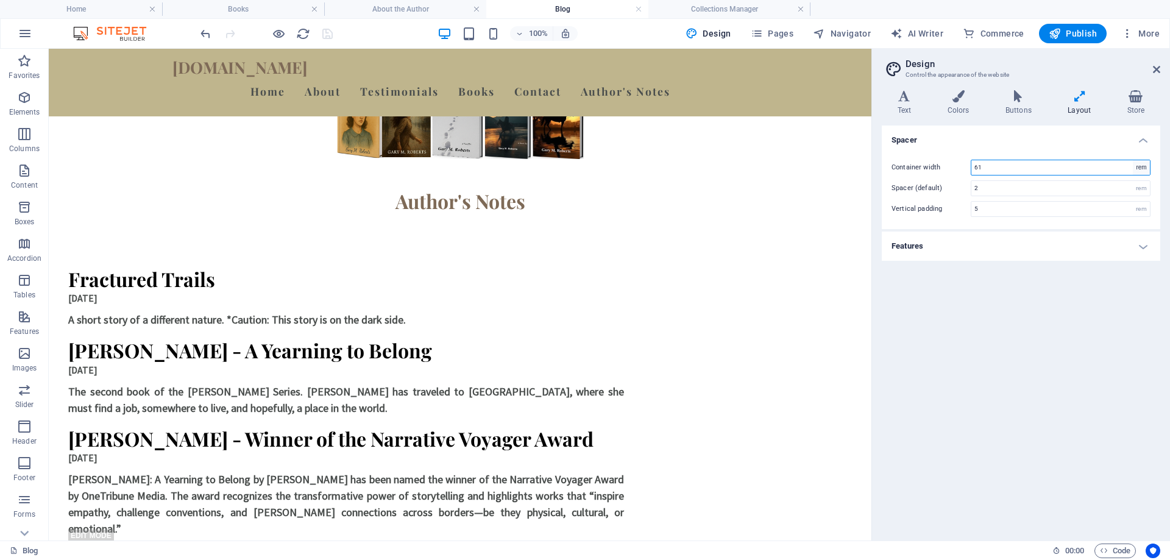
click at [1144, 165] on select "rem px" at bounding box center [1141, 167] width 17 height 15
select select "px"
click at [1133, 160] on select "rem px" at bounding box center [1141, 167] width 17 height 15
type input "800"
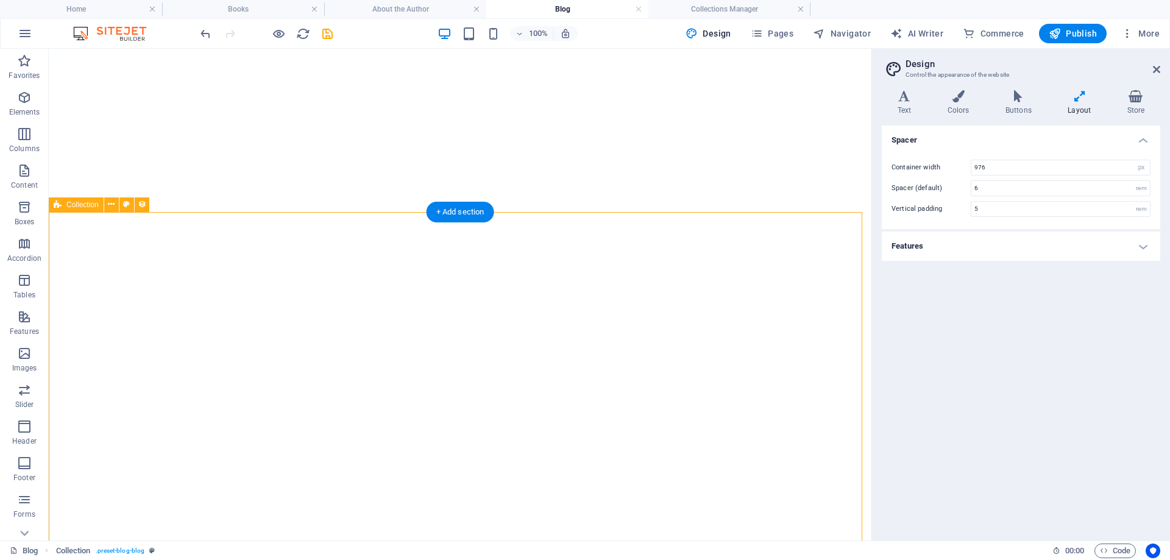
select select "px"
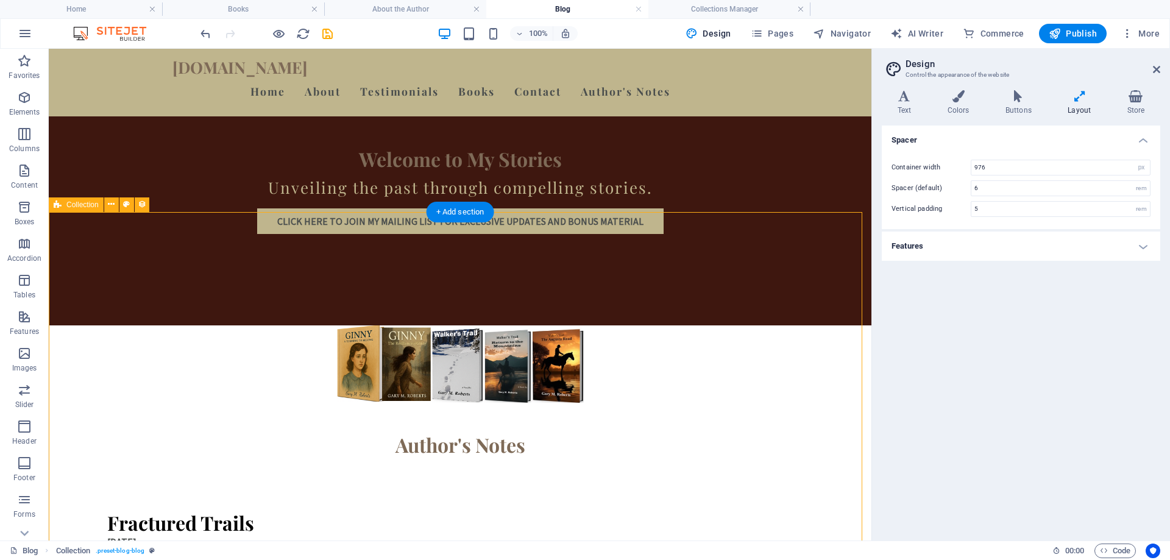
scroll to position [244, 0]
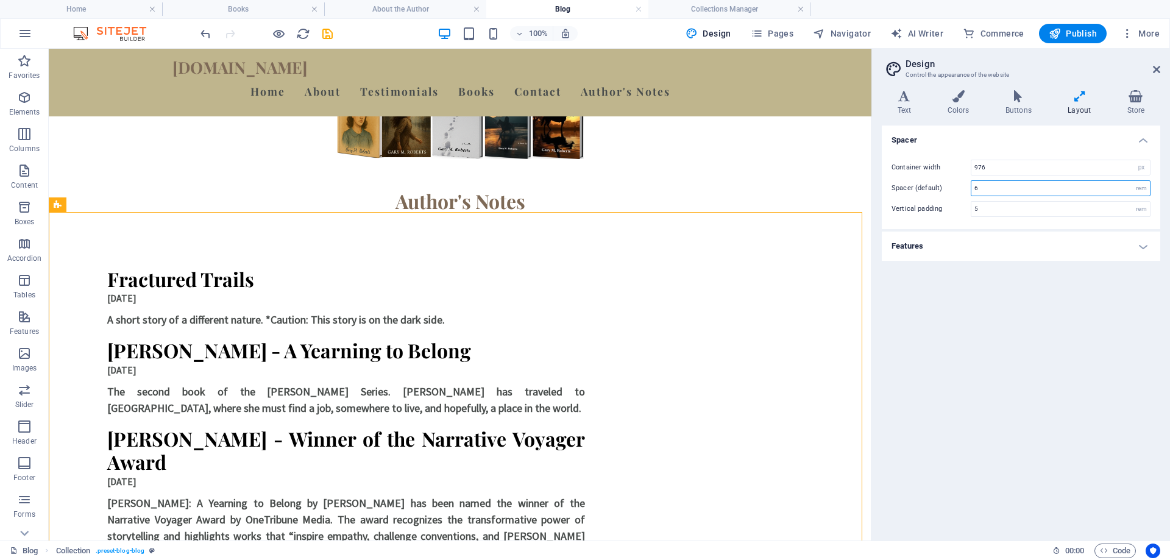
drag, startPoint x: 987, startPoint y: 185, endPoint x: 936, endPoint y: 185, distance: 51.2
click at [936, 185] on div "Spacer (default) 6 rem" at bounding box center [1021, 188] width 259 height 16
type input "2"
click at [836, 280] on div "Fractured Trails 09/01/2025 A short story of a different nature. *Caution: This…" at bounding box center [460, 439] width 823 height 453
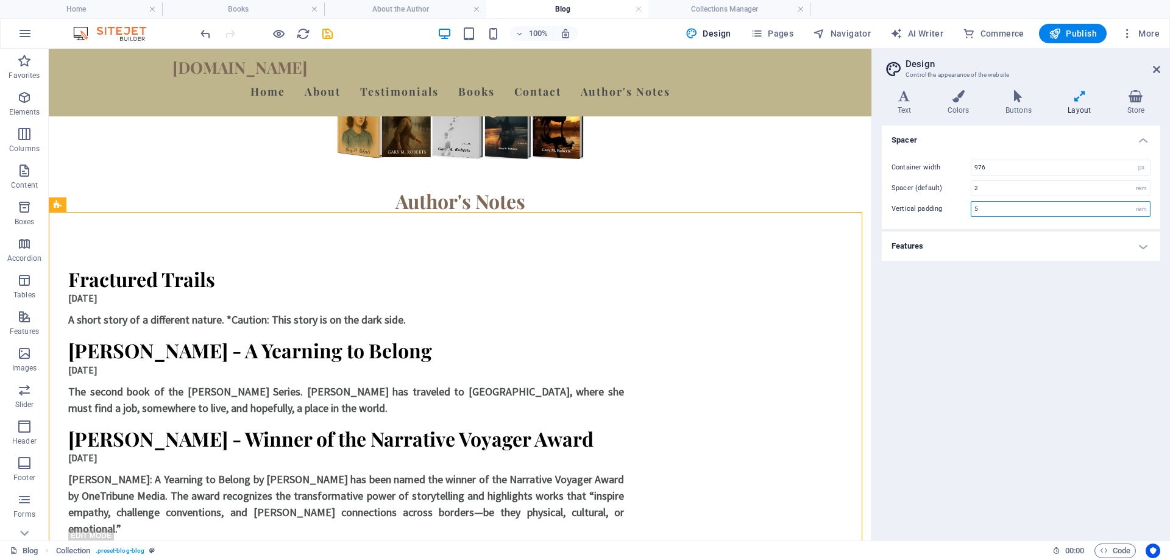
drag, startPoint x: 992, startPoint y: 211, endPoint x: 965, endPoint y: 207, distance: 27.8
click at [965, 207] on div "Vertical padding 5 rem" at bounding box center [1021, 209] width 259 height 16
click at [773, 345] on div "Fractured Trails 09/01/2025 A short story of a different nature. *Caution: This…" at bounding box center [460, 427] width 823 height 429
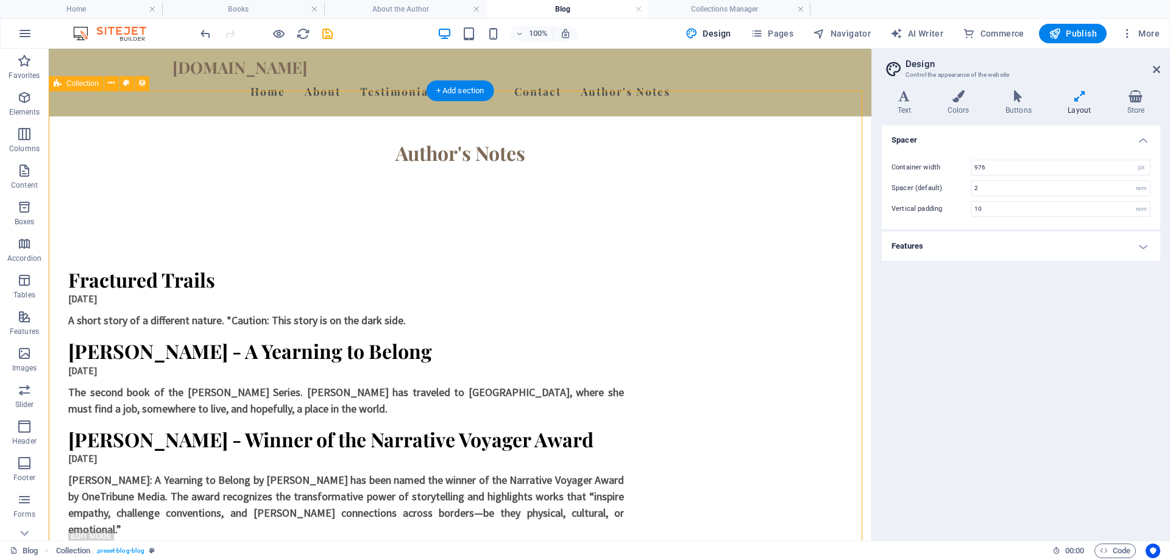
scroll to position [366, 0]
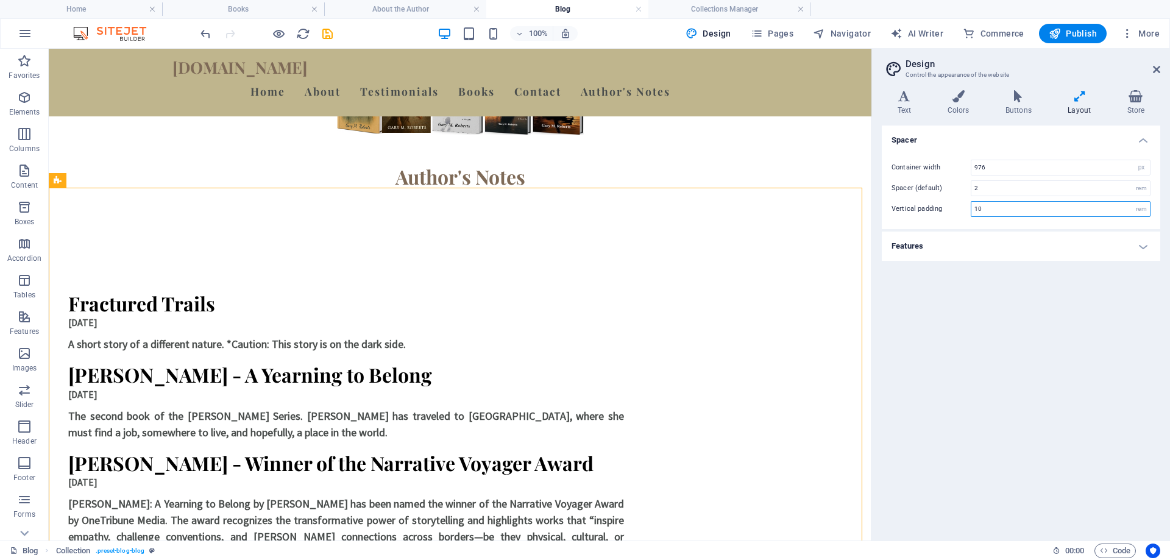
drag, startPoint x: 996, startPoint y: 211, endPoint x: 956, endPoint y: 208, distance: 39.8
click at [956, 208] on div "Vertical padding 10 rem" at bounding box center [1021, 209] width 259 height 16
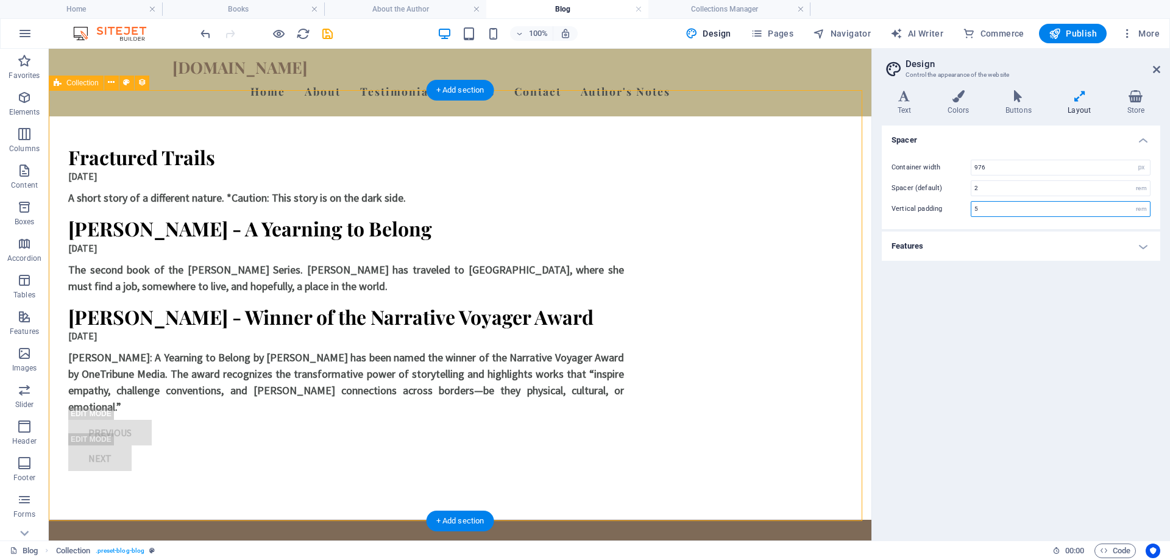
type input "5"
click at [802, 250] on div "Fractured Trails 09/01/2025 A short story of a different nature. *Caution: This…" at bounding box center [460, 305] width 823 height 429
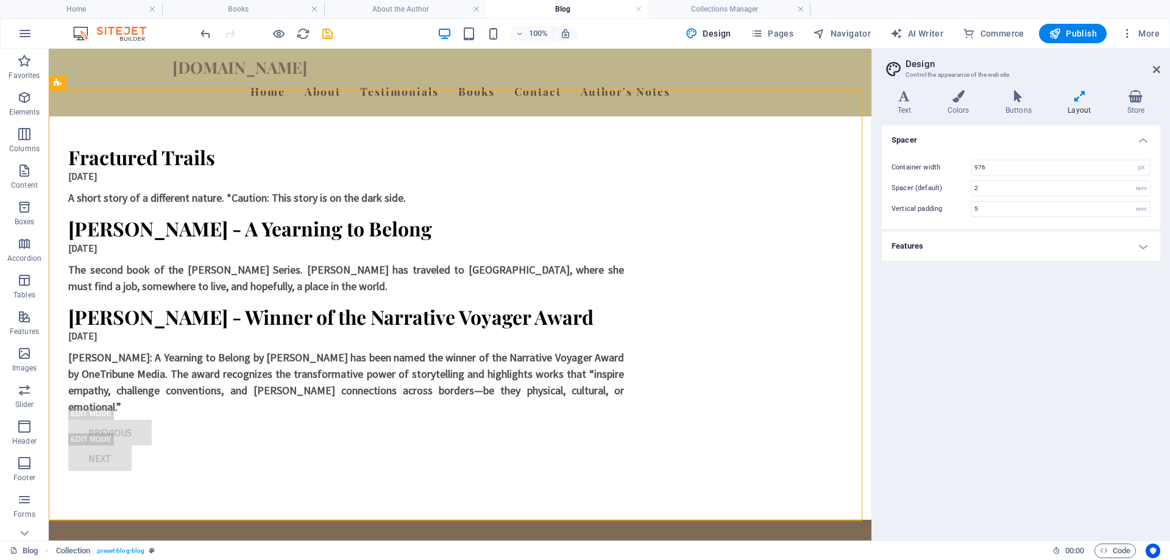
click at [1082, 96] on icon at bounding box center [1080, 96] width 54 height 12
click at [1140, 244] on h4 "Features" at bounding box center [1021, 246] width 279 height 29
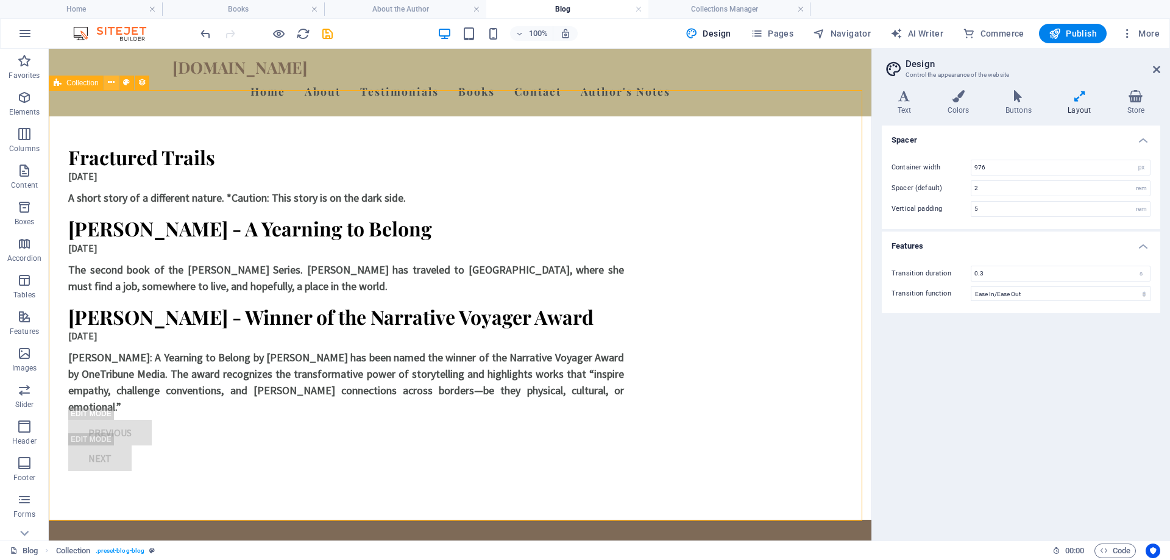
click at [108, 79] on icon at bounding box center [111, 82] width 7 height 13
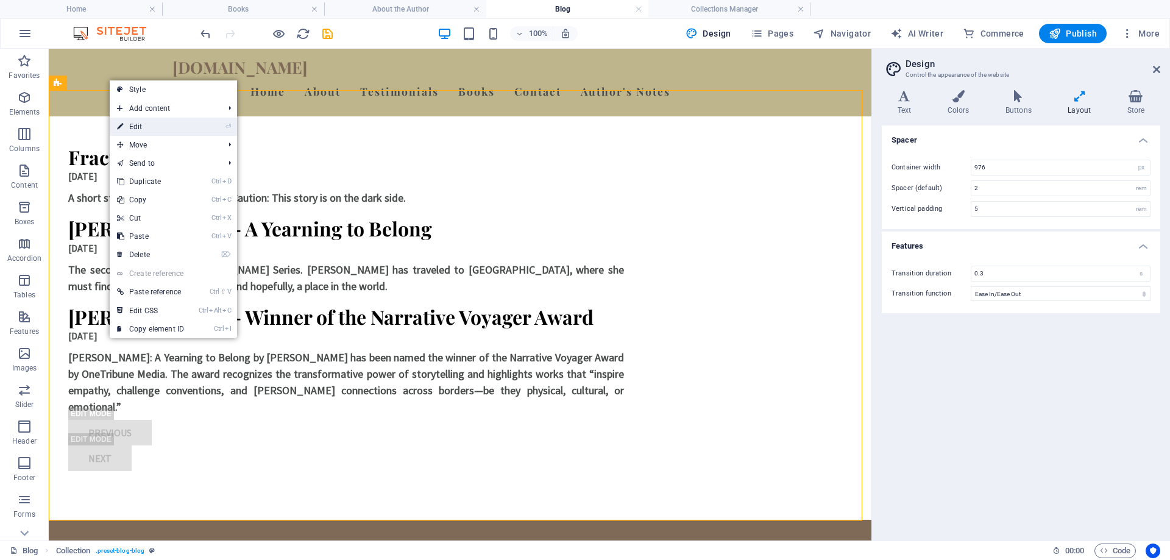
click at [121, 127] on icon at bounding box center [120, 127] width 6 height 18
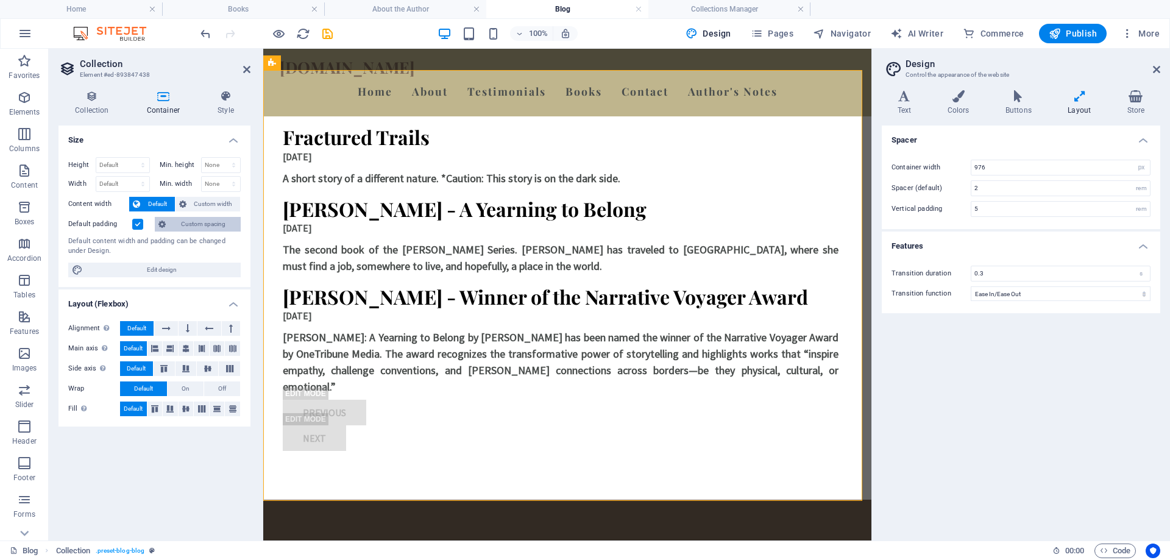
click at [204, 223] on span "Custom spacing" at bounding box center [203, 224] width 68 height 15
click at [177, 223] on span "Custom spacing" at bounding box center [203, 224] width 68 height 15
click at [136, 222] on label at bounding box center [137, 224] width 11 height 11
click at [0, 0] on input "Default padding" at bounding box center [0, 0] width 0 height 0
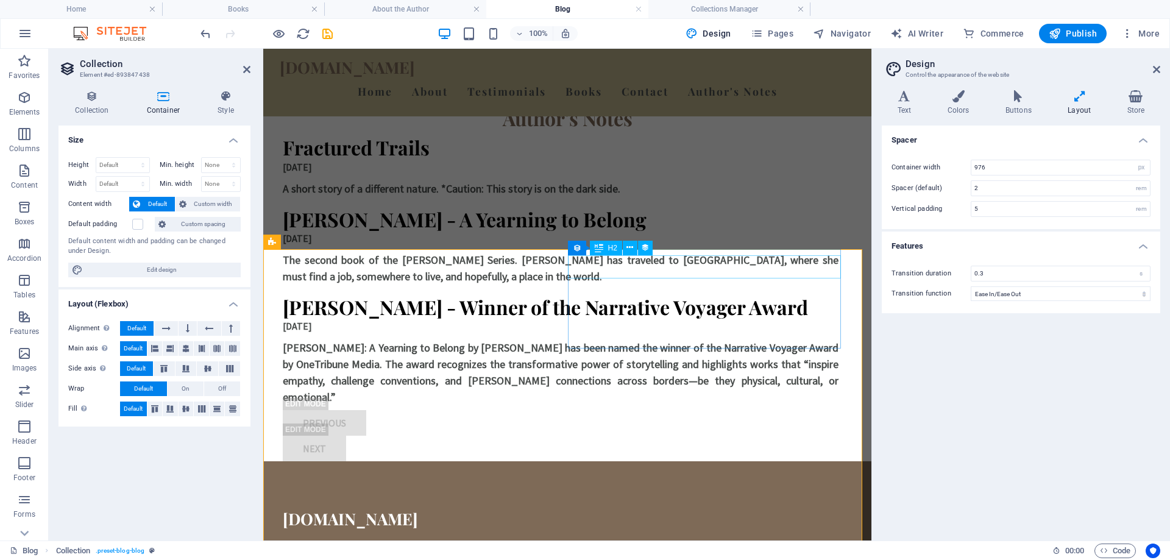
scroll to position [183, 0]
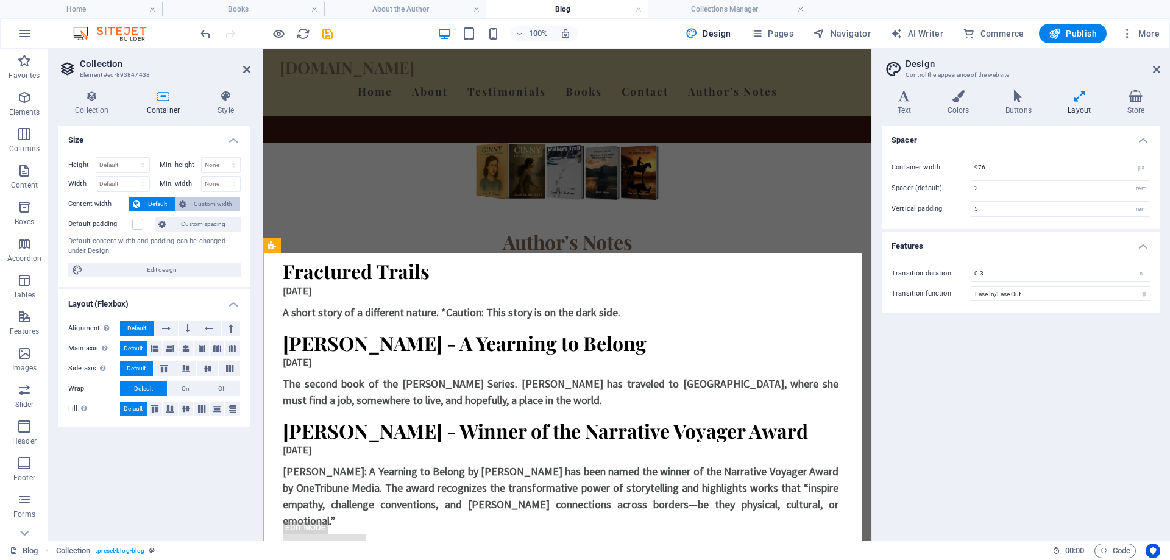
click at [215, 202] on span "Custom width" at bounding box center [213, 204] width 47 height 15
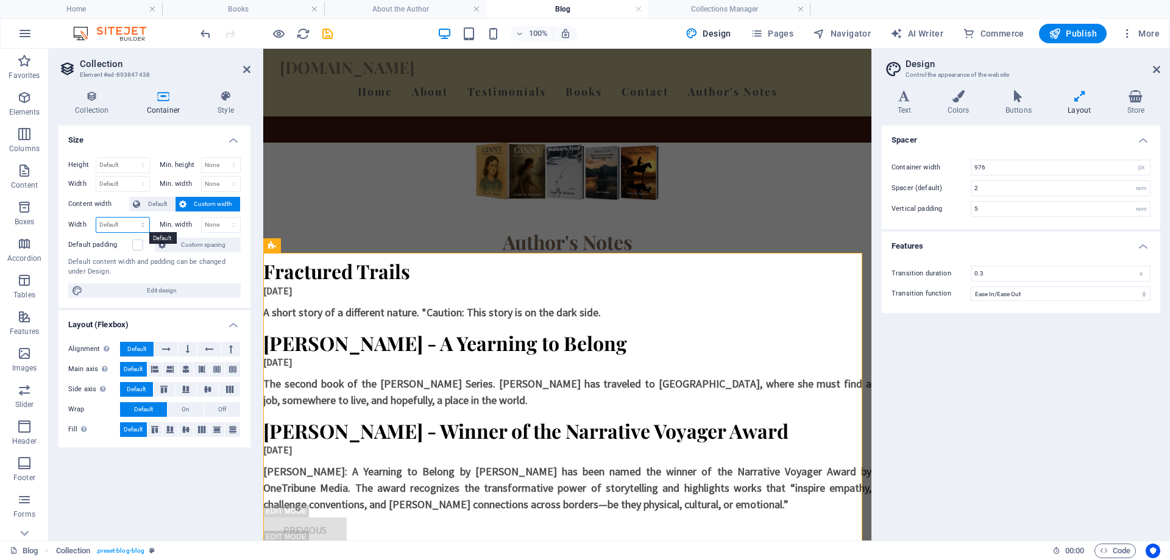
click at [144, 228] on select "Default px rem % em vh vw" at bounding box center [122, 225] width 53 height 15
select select "%"
click at [132, 218] on select "Default px rem % em vh vw" at bounding box center [122, 225] width 53 height 15
type input "101.63"
click at [232, 222] on select "None px rem % vh vw" at bounding box center [221, 225] width 39 height 15
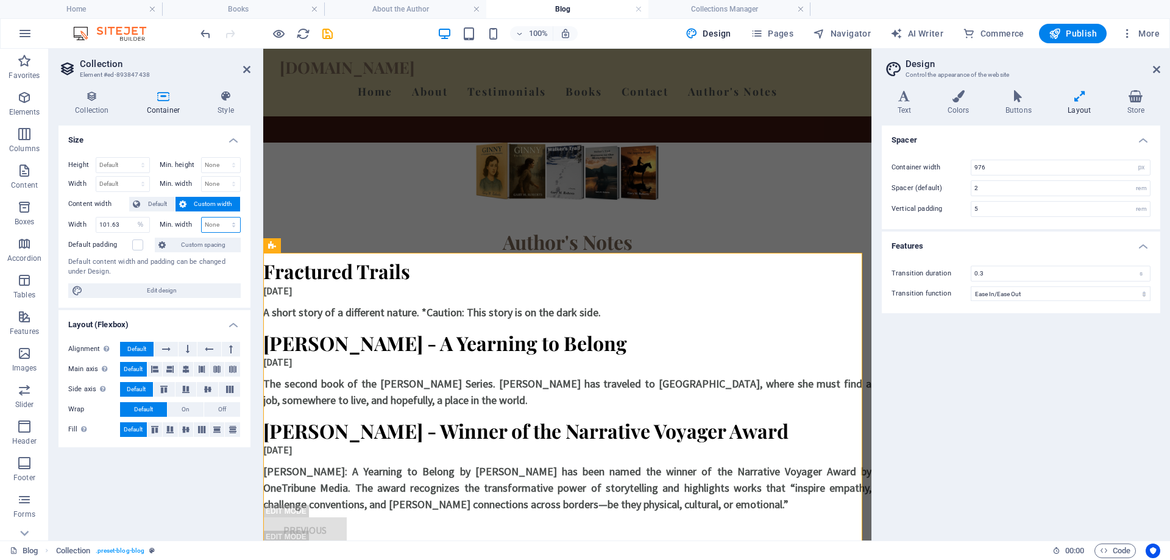
select select "%"
click at [223, 218] on select "None px rem % vh vw" at bounding box center [221, 225] width 39 height 15
type input "100"
drag, startPoint x: 124, startPoint y: 225, endPoint x: 87, endPoint y: 225, distance: 37.8
click at [87, 225] on div "Width 101.63 Default px rem % em vh vw" at bounding box center [109, 225] width 82 height 16
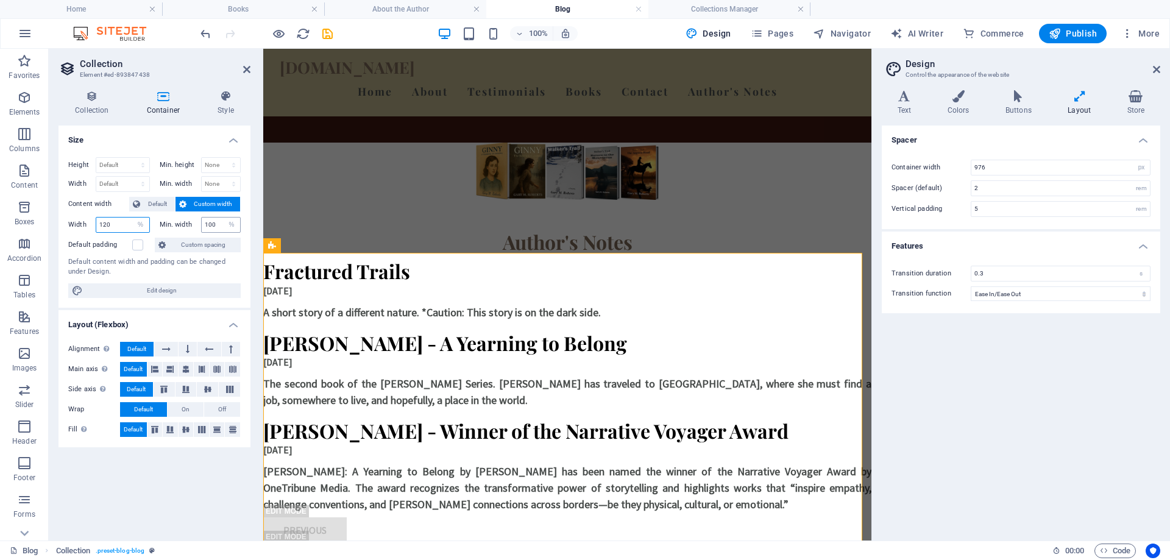
type input "120"
drag, startPoint x: 218, startPoint y: 224, endPoint x: 168, endPoint y: 215, distance: 51.3
click at [168, 215] on div "Height Default px rem % vh vw Min. height None px rem % vh vw Width Default px …" at bounding box center [155, 227] width 192 height 160
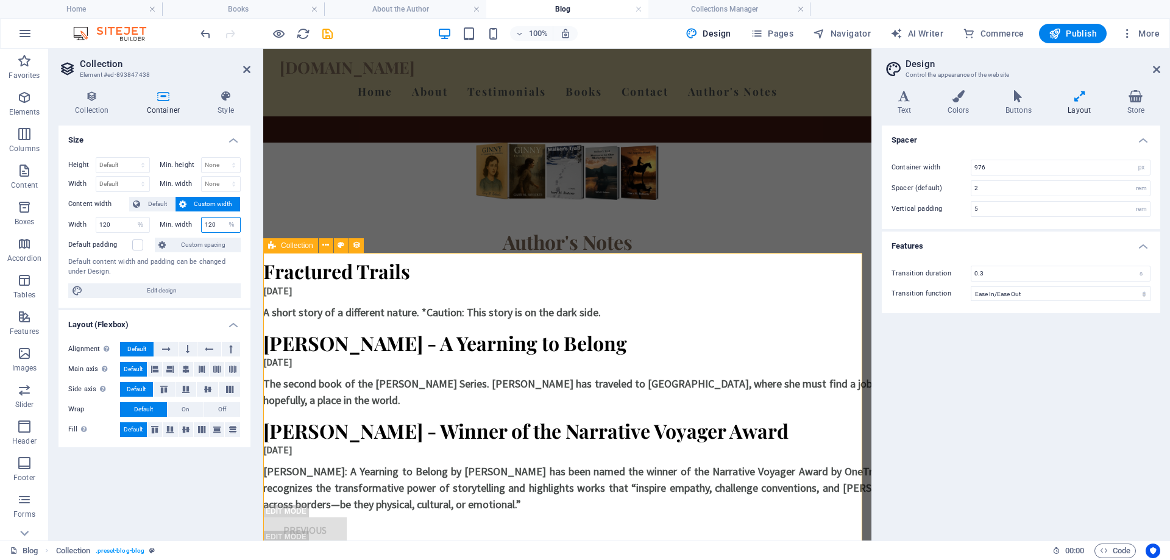
type input "120"
click at [600, 408] on div "Fractured Trails 09/01/2025 A short story of a different nature. *Caution: This…" at bounding box center [567, 411] width 608 height 315
drag, startPoint x: 119, startPoint y: 226, endPoint x: 88, endPoint y: 225, distance: 31.1
click at [88, 225] on div "Width 120 Default px rem % em vh vw" at bounding box center [109, 225] width 82 height 16
type input "90"
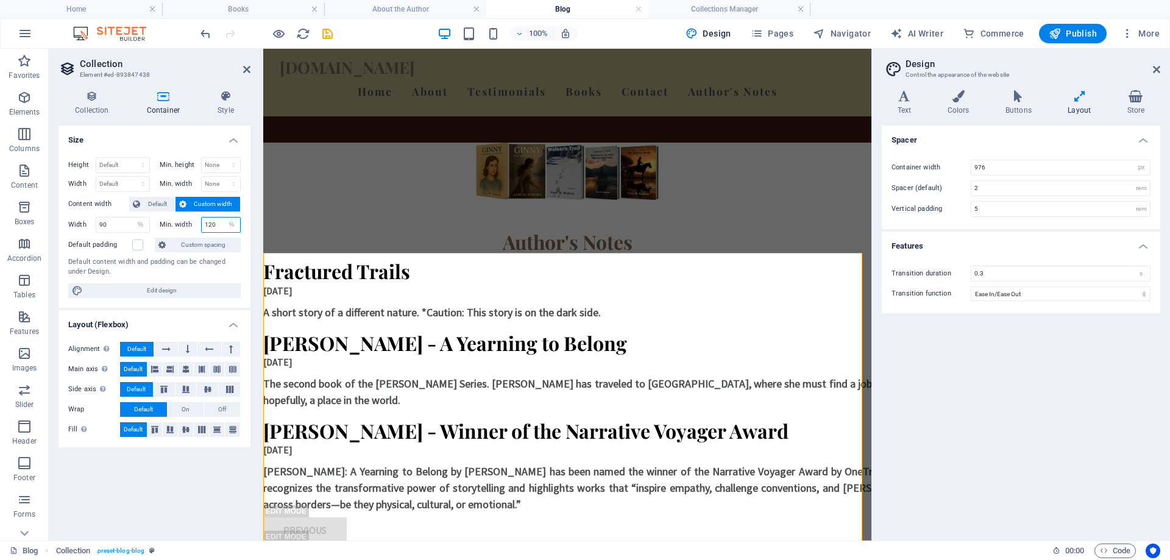
drag, startPoint x: 215, startPoint y: 224, endPoint x: 185, endPoint y: 220, distance: 30.2
click at [185, 220] on div "Min. width 120 None px rem % vh vw" at bounding box center [201, 225] width 82 height 16
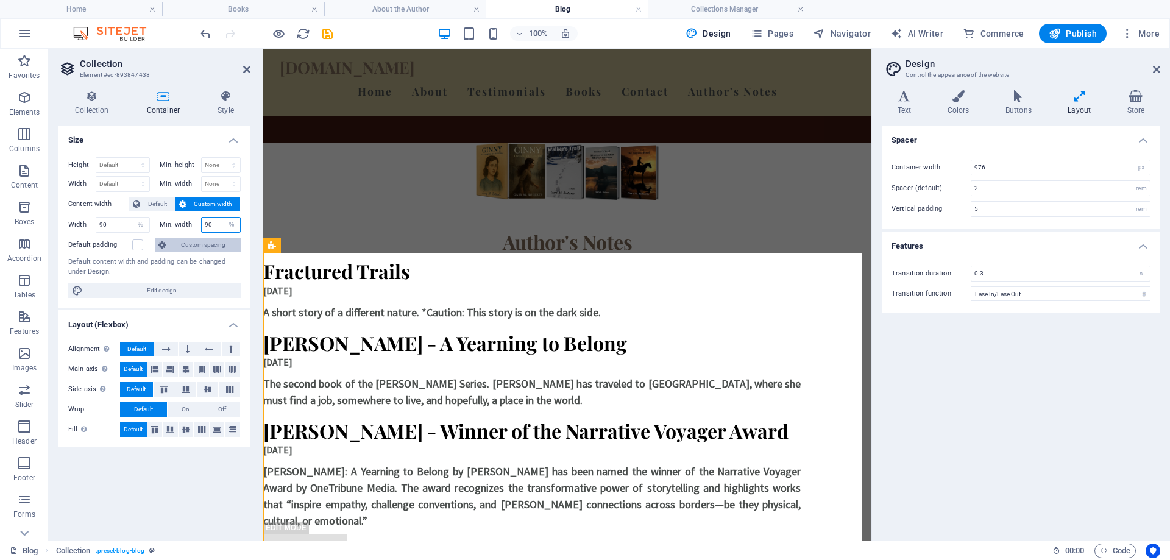
type input "90"
click at [166, 245] on icon at bounding box center [161, 245] width 7 height 15
click at [186, 243] on span "Custom spacing" at bounding box center [203, 245] width 68 height 15
click at [138, 243] on label at bounding box center [137, 245] width 11 height 11
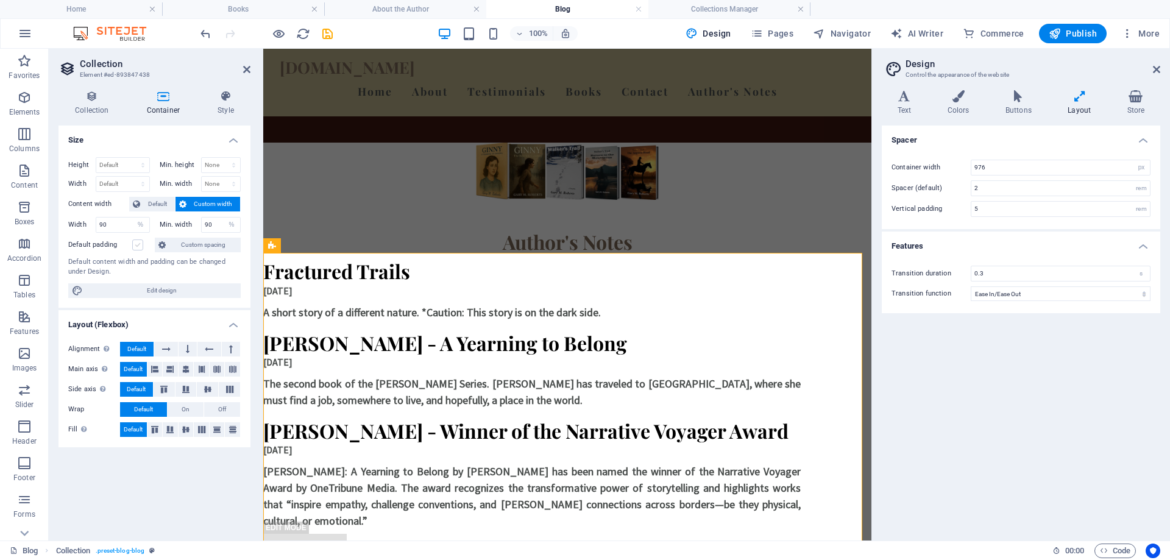
click at [0, 0] on input "Default padding" at bounding box center [0, 0] width 0 height 0
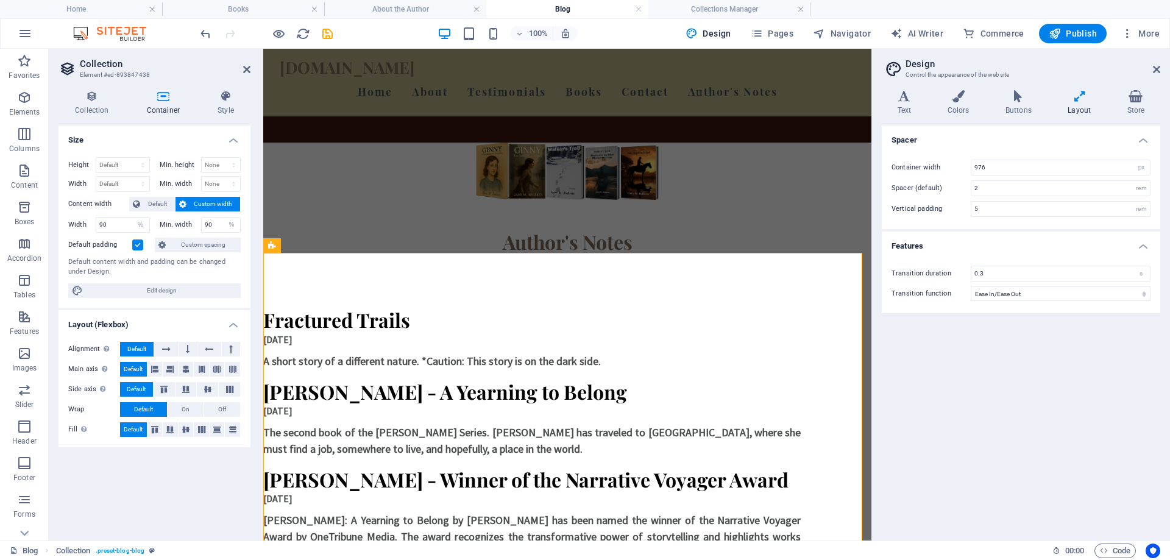
click at [138, 243] on label at bounding box center [137, 245] width 11 height 11
click at [0, 0] on input "Default padding" at bounding box center [0, 0] width 0 height 0
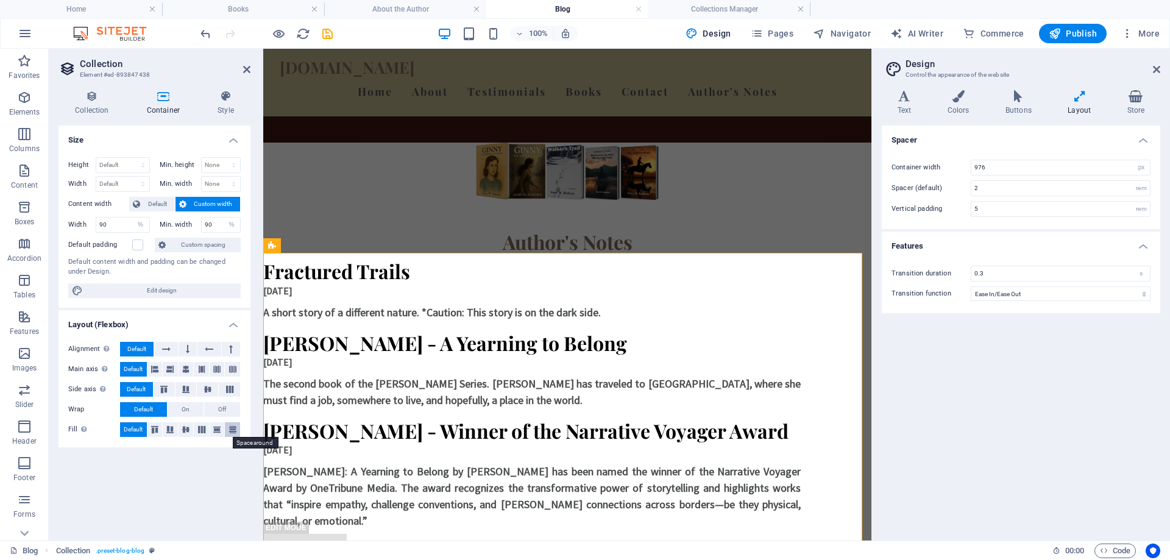
click at [235, 433] on button at bounding box center [232, 429] width 15 height 15
click at [628, 425] on div "Fractured Trails 09/01/2025 A short story of a different nature. *Caution: This…" at bounding box center [567, 420] width 608 height 332
click at [133, 431] on span "Default" at bounding box center [133, 429] width 19 height 15
click at [146, 181] on select "Default px rem % em vh vw" at bounding box center [122, 184] width 53 height 15
select select "%"
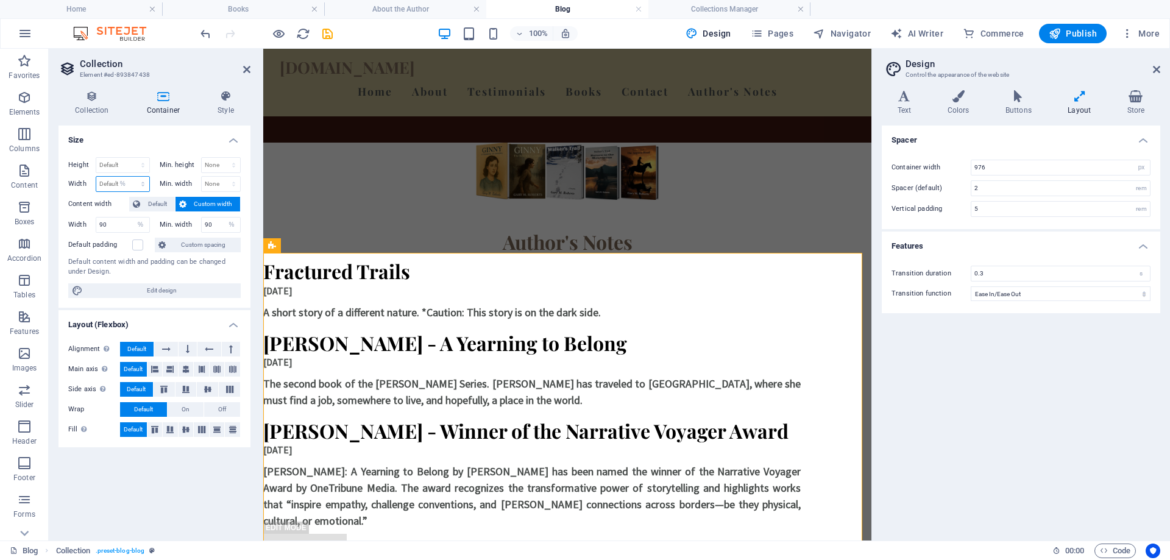
click at [132, 177] on select "Default px rem % em vh vw" at bounding box center [122, 184] width 53 height 15
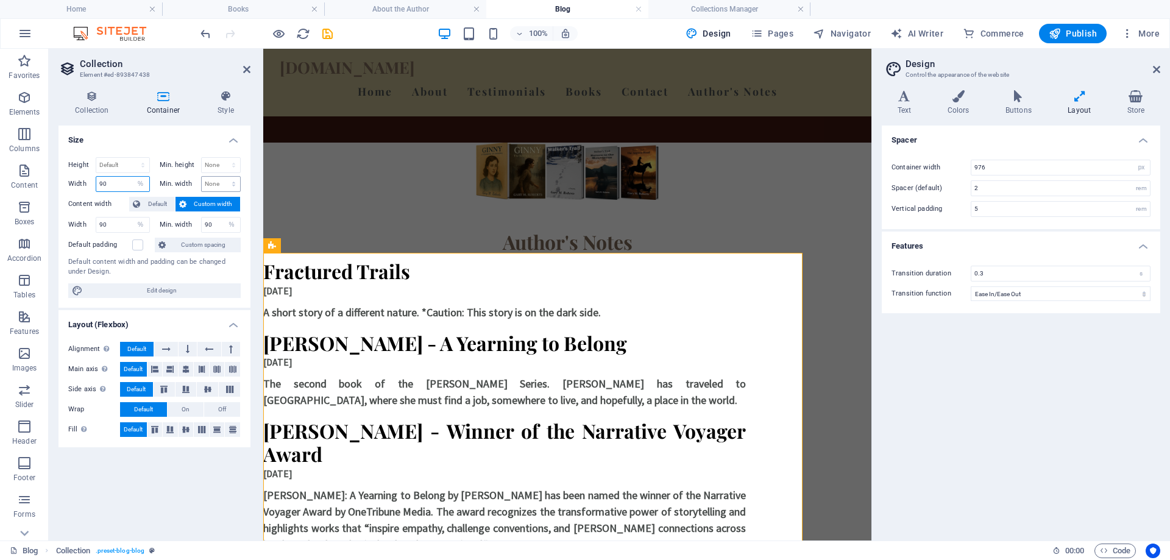
type input "9"
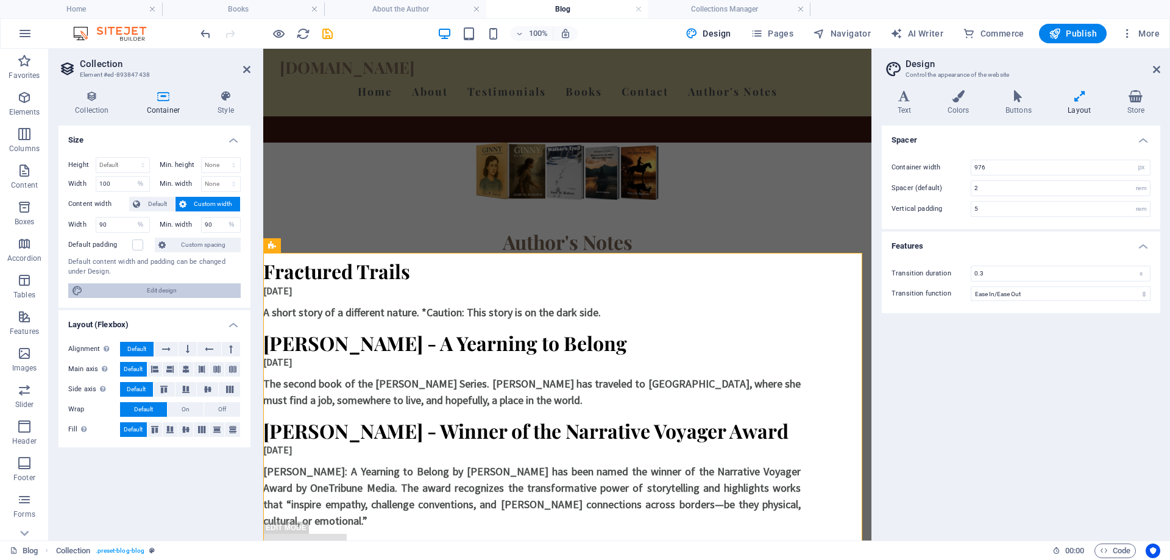
click at [152, 290] on span "Edit design" at bounding box center [162, 290] width 151 height 15
click at [153, 290] on span "Edit design" at bounding box center [162, 290] width 151 height 15
drag, startPoint x: 131, startPoint y: 186, endPoint x: 87, endPoint y: 174, distance: 46.1
click at [87, 174] on div "Height Default px rem % vh vw Min. height None px rem % vh vw Width 100 Default…" at bounding box center [154, 174] width 172 height 35
paste input "1.63"
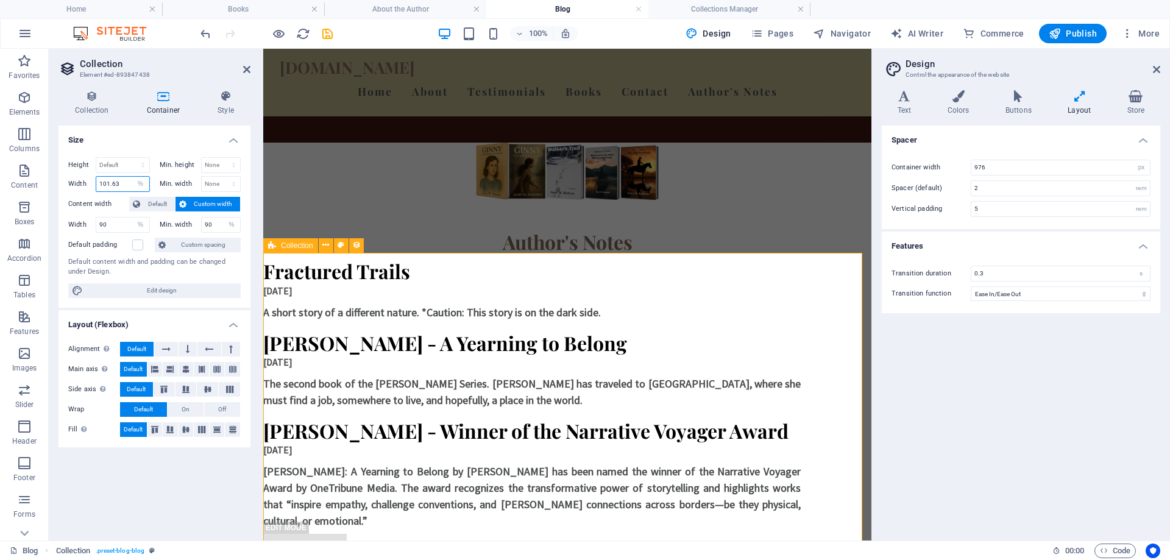
type input "101.63"
click at [775, 485] on div "Fractured Trails 09/01/2025 A short story of a different nature. *Caution: This…" at bounding box center [567, 420] width 608 height 332
click at [204, 181] on select "None px rem % vh vw" at bounding box center [221, 184] width 39 height 15
select select "%"
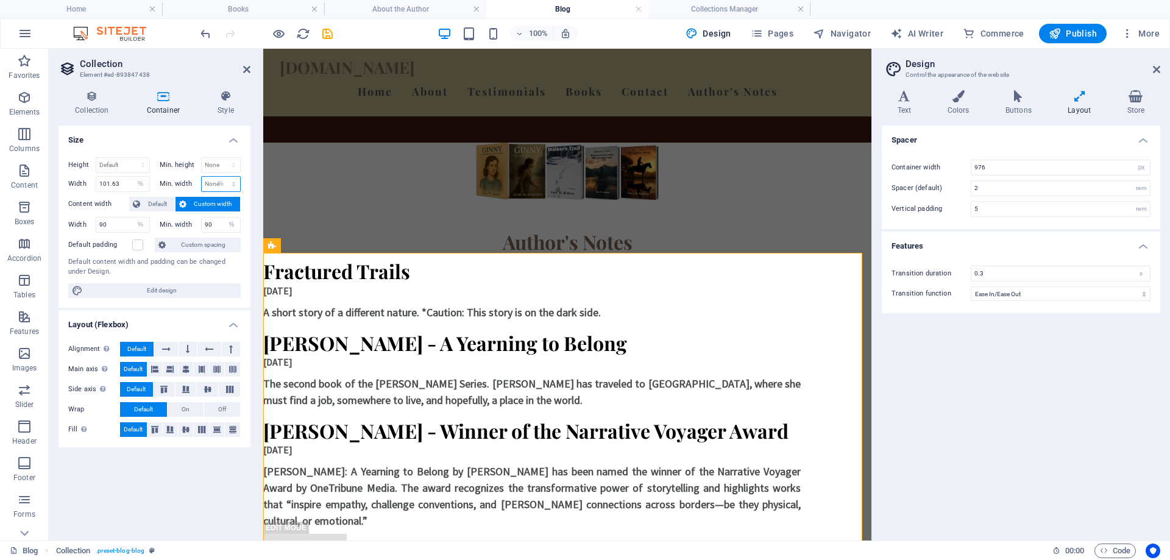
click at [223, 177] on select "None px rem % vh vw" at bounding box center [221, 184] width 39 height 15
type input "100"
click at [639, 454] on div "Fractured Trails 09/01/2025 A short story of a different nature. *Caution: This…" at bounding box center [567, 420] width 608 height 332
click at [187, 243] on span "Custom spacing" at bounding box center [203, 245] width 68 height 15
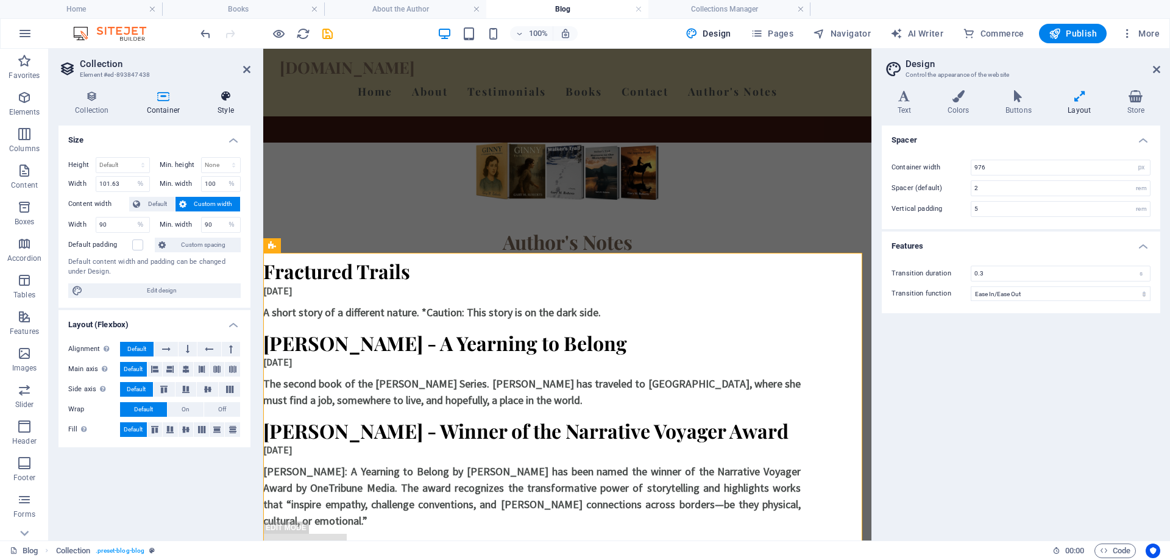
click at [224, 99] on icon at bounding box center [225, 96] width 49 height 12
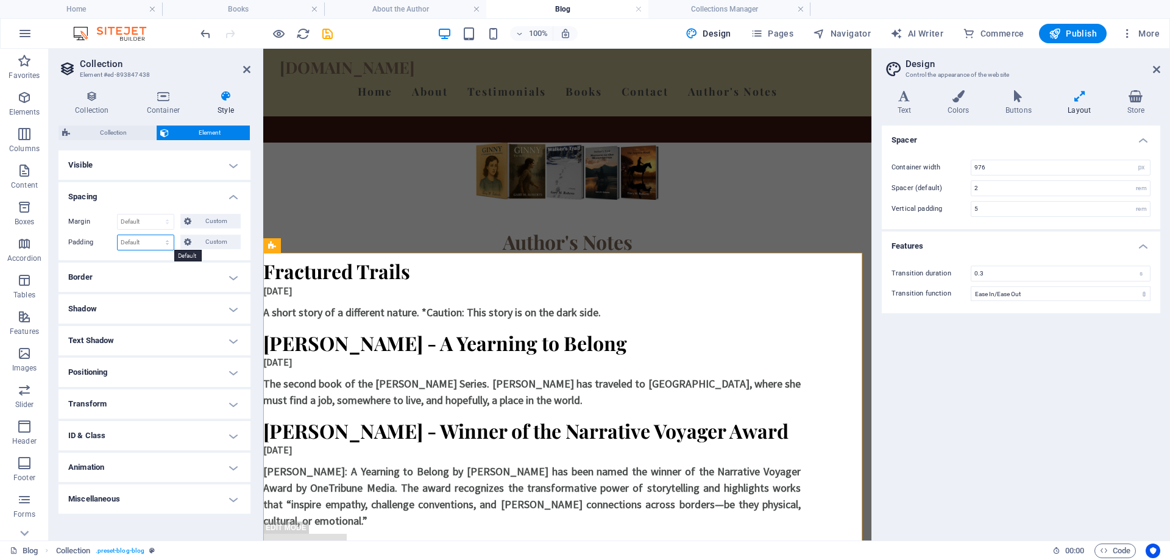
click at [170, 243] on select "Default px rem % vh vw Custom" at bounding box center [146, 242] width 56 height 15
select select "%"
click at [157, 235] on select "Default px rem % vh vw Custom" at bounding box center [146, 242] width 56 height 15
type input "100"
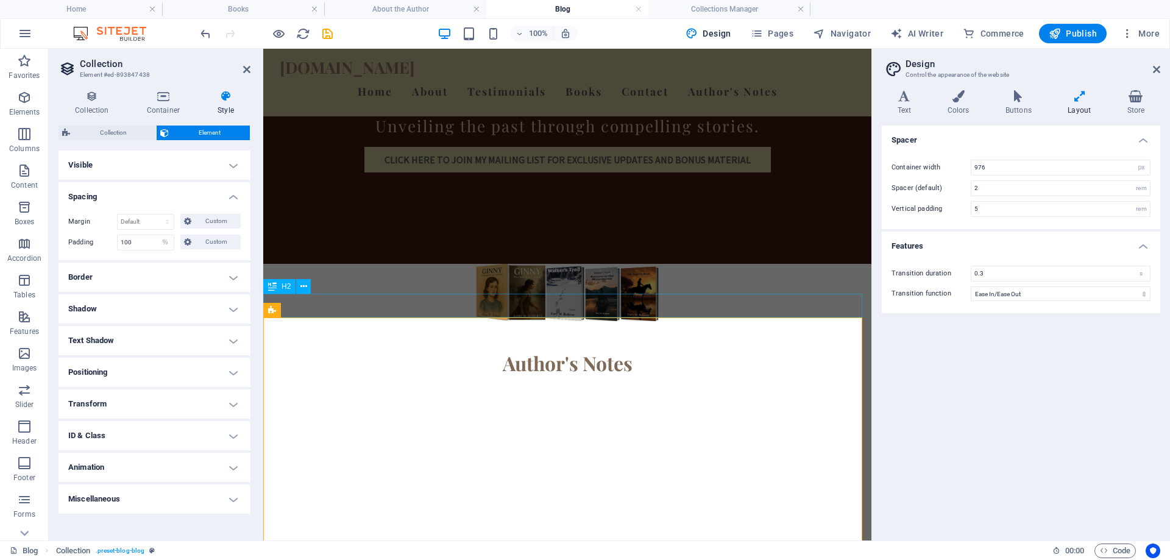
scroll to position [61, 0]
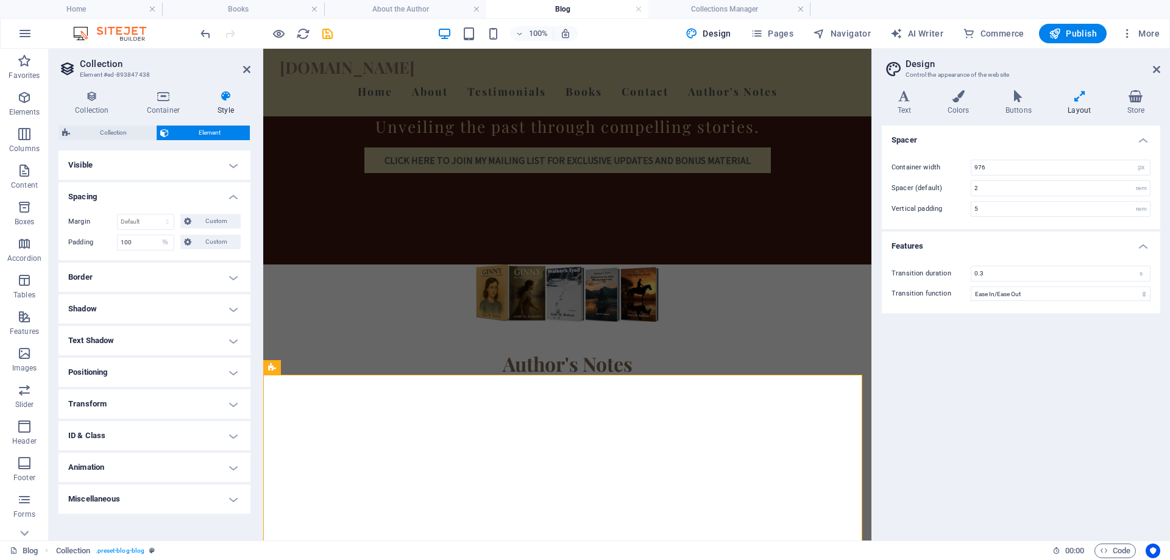
click at [116, 260] on div "Margin Default auto px % rem vw vh Custom Custom auto px % rem vw vh auto px % …" at bounding box center [155, 232] width 192 height 56
click at [197, 243] on span "Custom" at bounding box center [216, 242] width 42 height 15
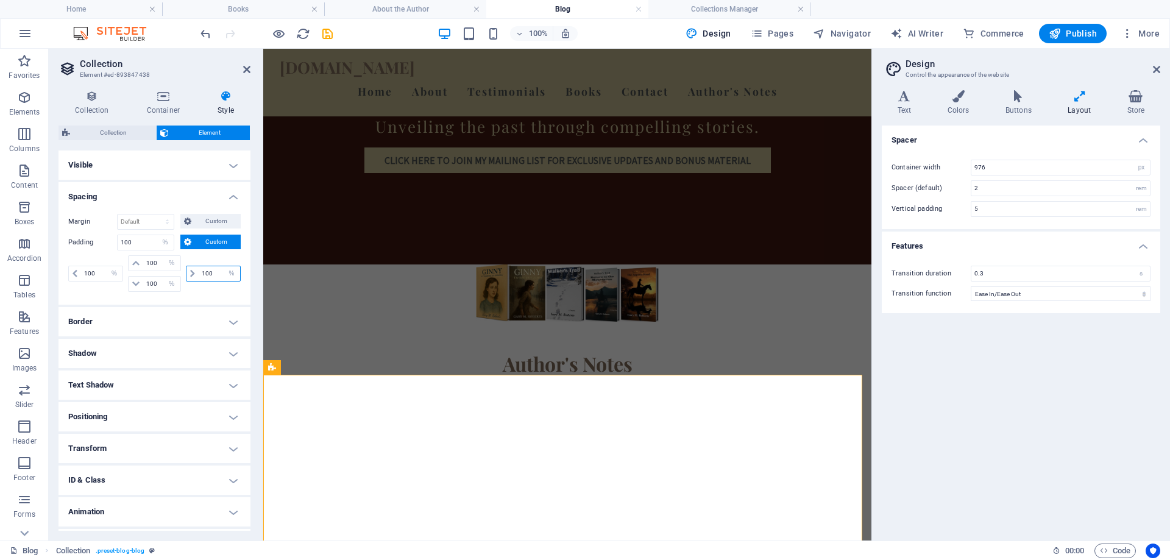
click at [213, 274] on input "100" at bounding box center [219, 273] width 41 height 15
type input "1"
select select "DISABLED_OPTION_VALUE"
type input "110"
click at [99, 271] on input "100" at bounding box center [101, 273] width 41 height 15
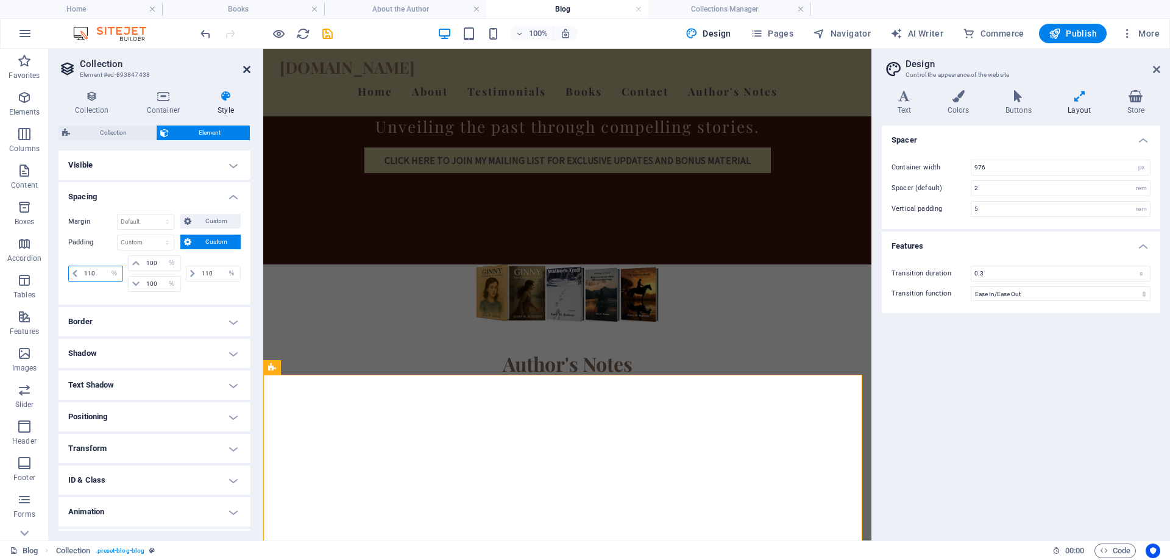
type input "110"
click at [247, 69] on icon at bounding box center [246, 70] width 7 height 10
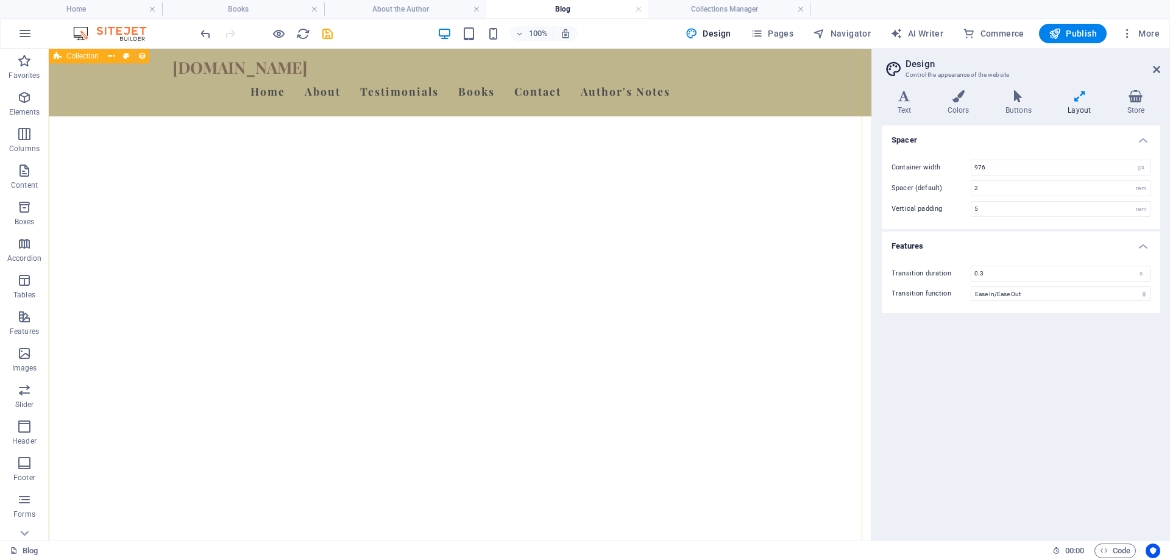
scroll to position [2691, 0]
click at [204, 30] on icon "undo" at bounding box center [206, 34] width 14 height 14
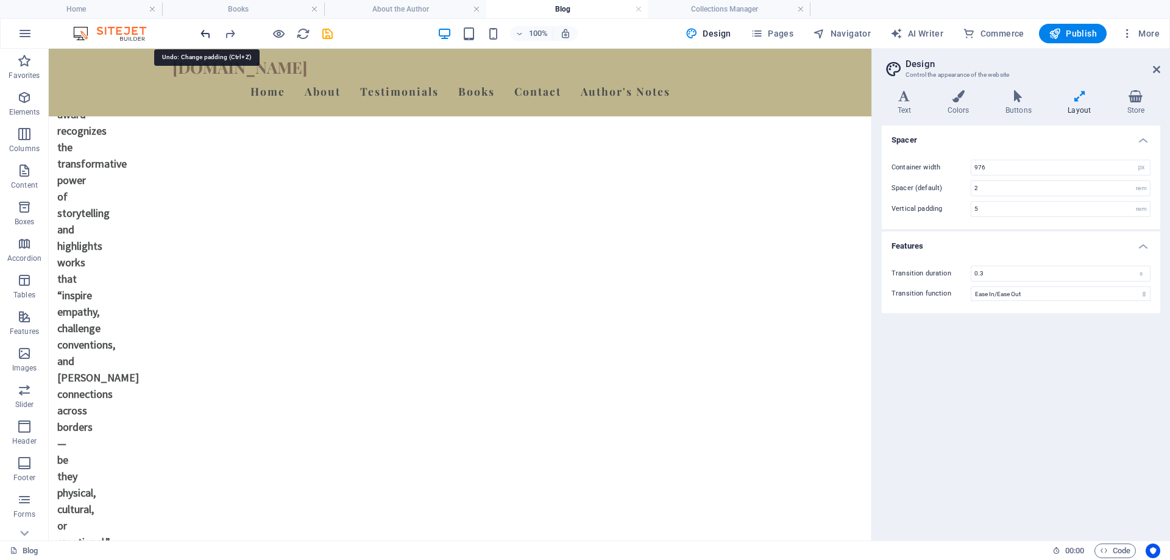
click at [204, 30] on icon "undo" at bounding box center [206, 34] width 14 height 14
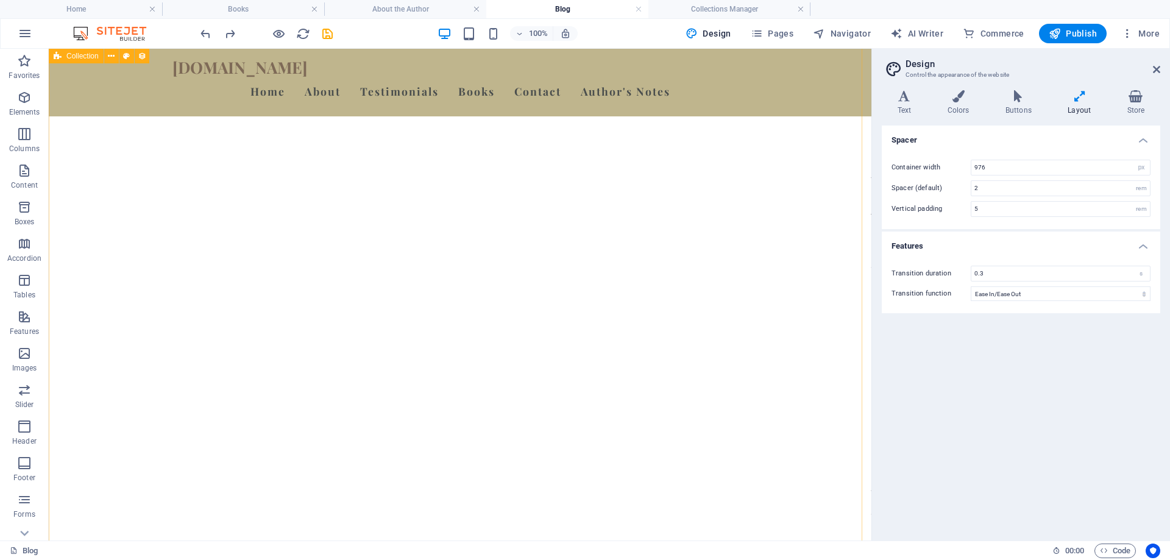
scroll to position [2020, 0]
click at [207, 34] on icon "undo" at bounding box center [206, 34] width 14 height 14
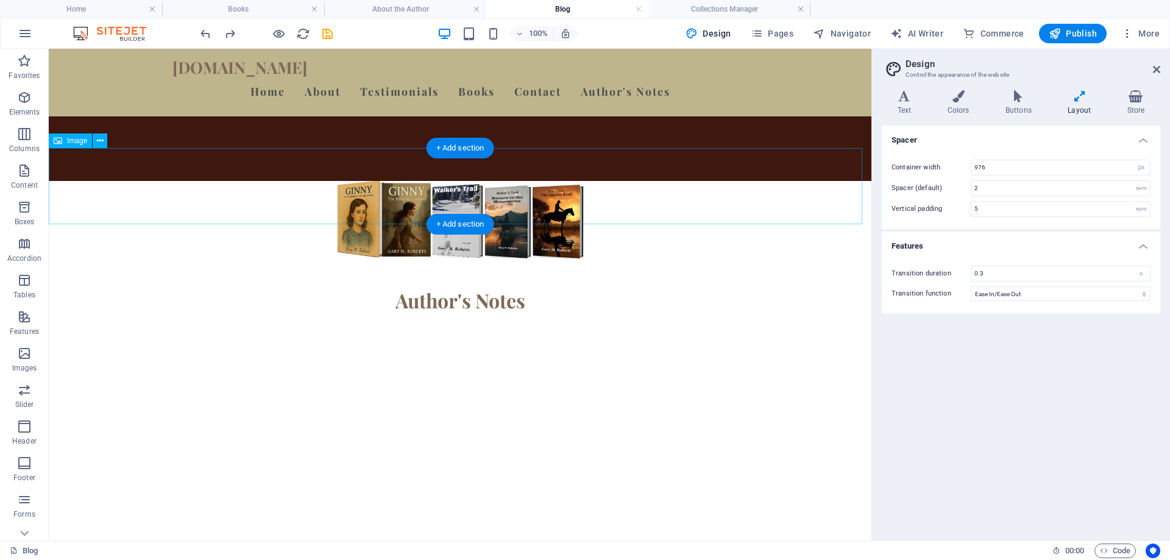
scroll to position [0, 0]
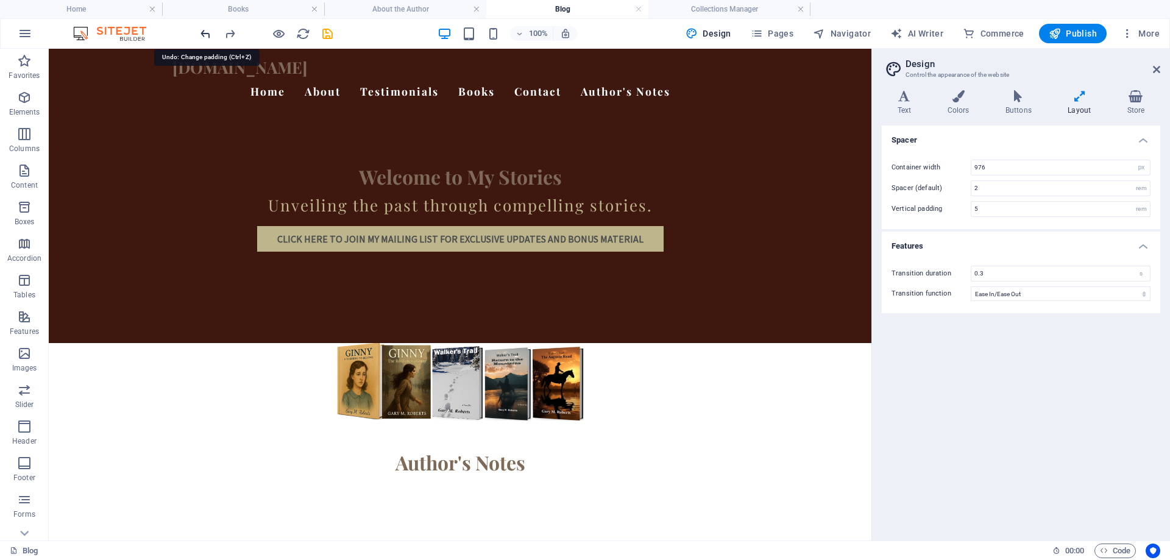
click at [203, 34] on icon "undo" at bounding box center [206, 34] width 14 height 14
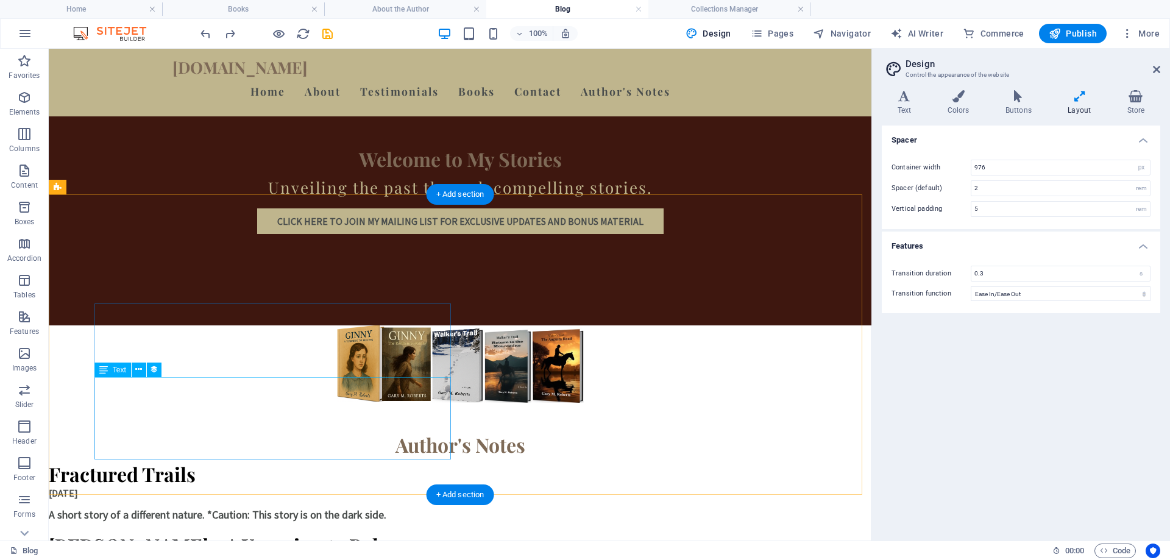
scroll to position [305, 0]
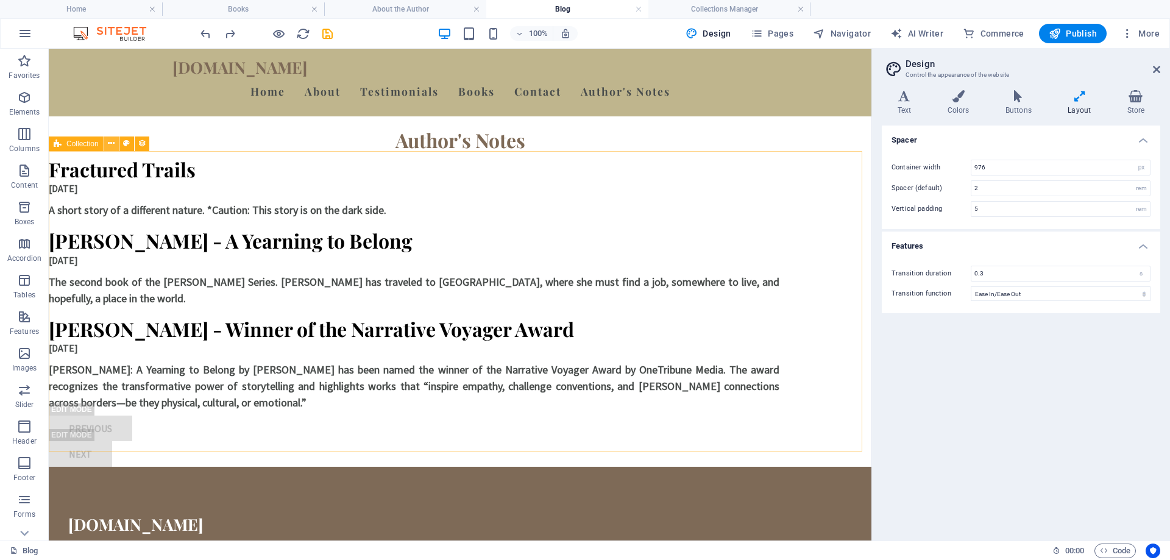
click at [110, 146] on icon at bounding box center [111, 143] width 7 height 13
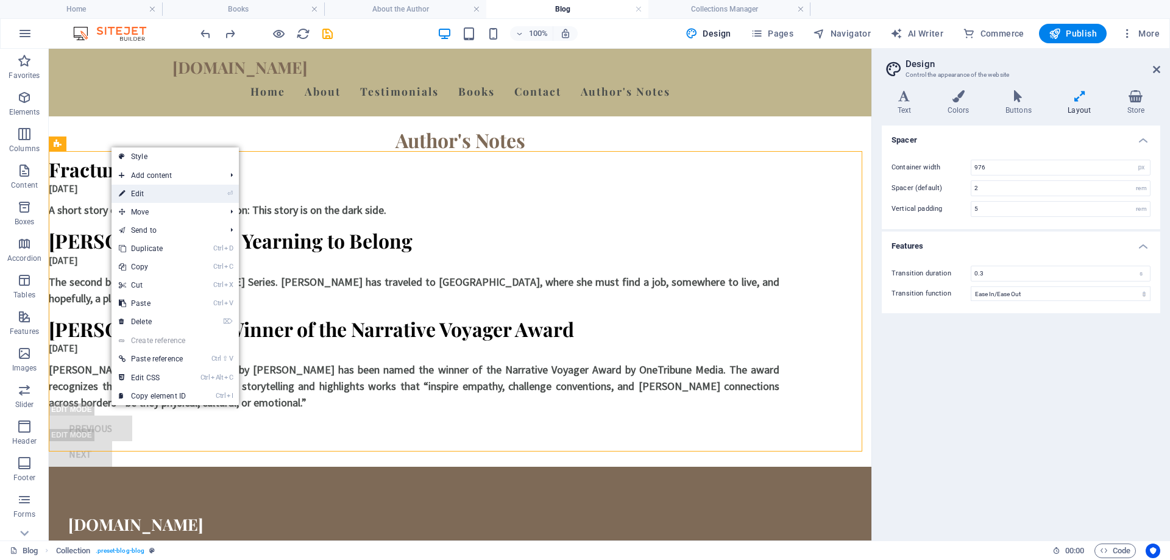
click at [140, 190] on link "⏎ Edit" at bounding box center [153, 194] width 82 height 18
select select "px"
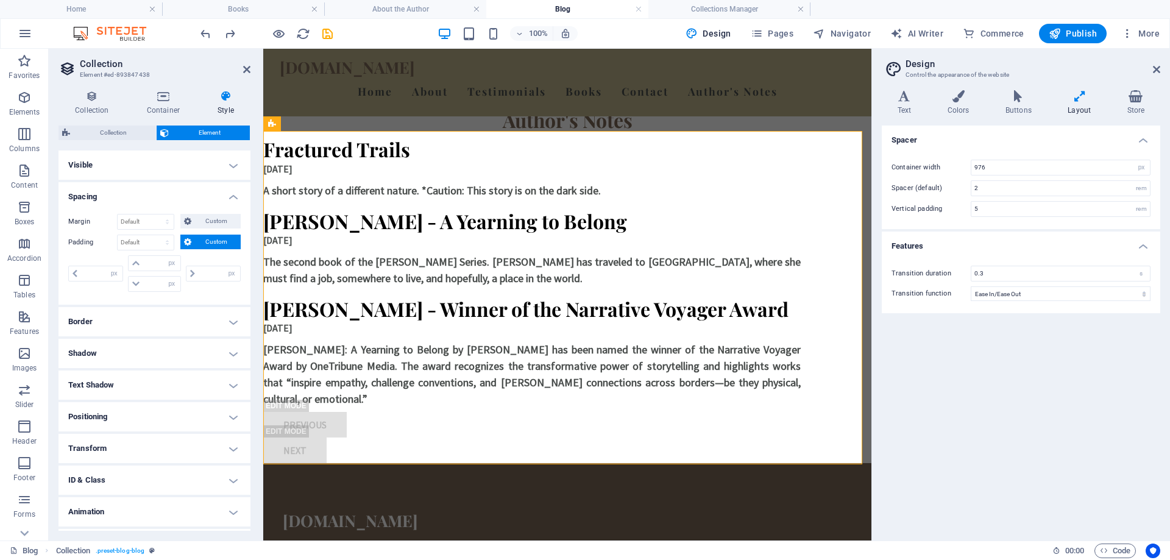
click at [201, 241] on span "Custom" at bounding box center [216, 242] width 42 height 15
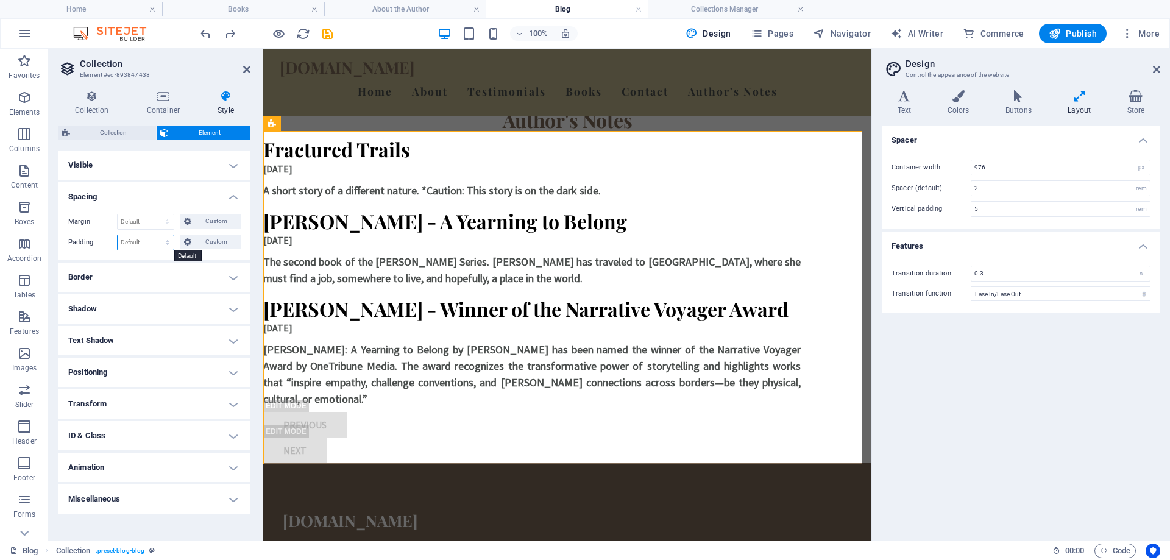
click at [166, 240] on select "Default px rem % vh vw Custom" at bounding box center [146, 242] width 56 height 15
select select "%"
click at [157, 235] on select "Default px rem % vh vw Custom" at bounding box center [146, 242] width 56 height 15
type input "100"
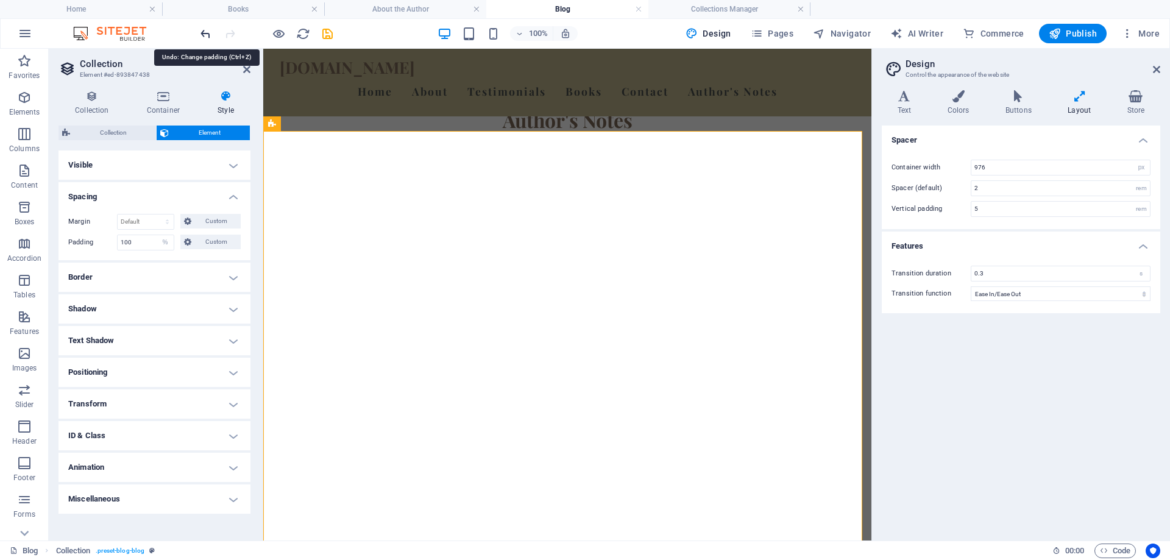
click at [204, 36] on icon "undo" at bounding box center [206, 34] width 14 height 14
select select "DISABLED_OPTION_VALUE"
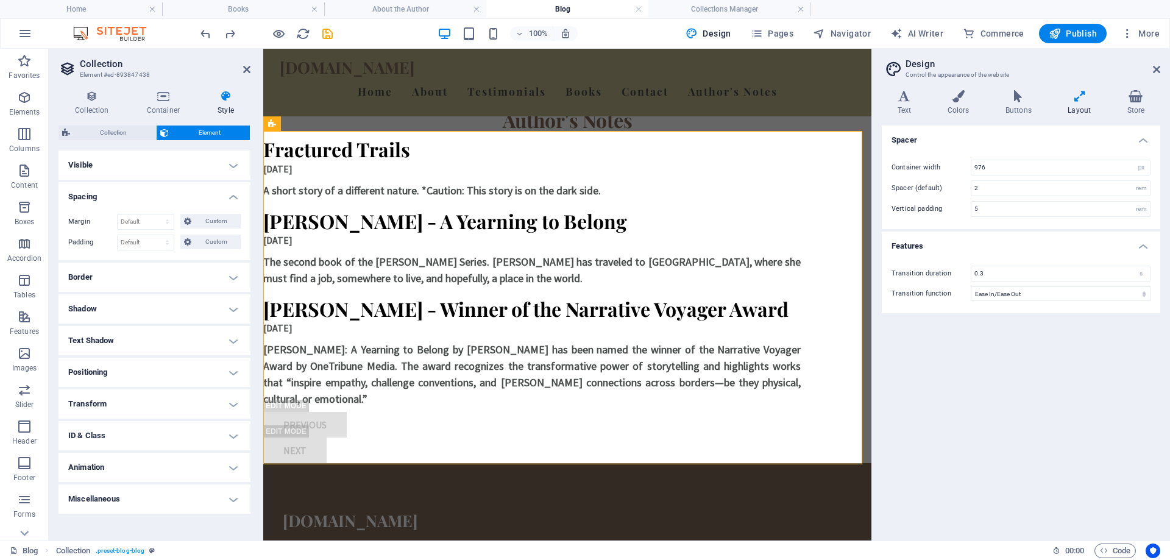
click at [238, 375] on h4 "Positioning" at bounding box center [155, 372] width 192 height 29
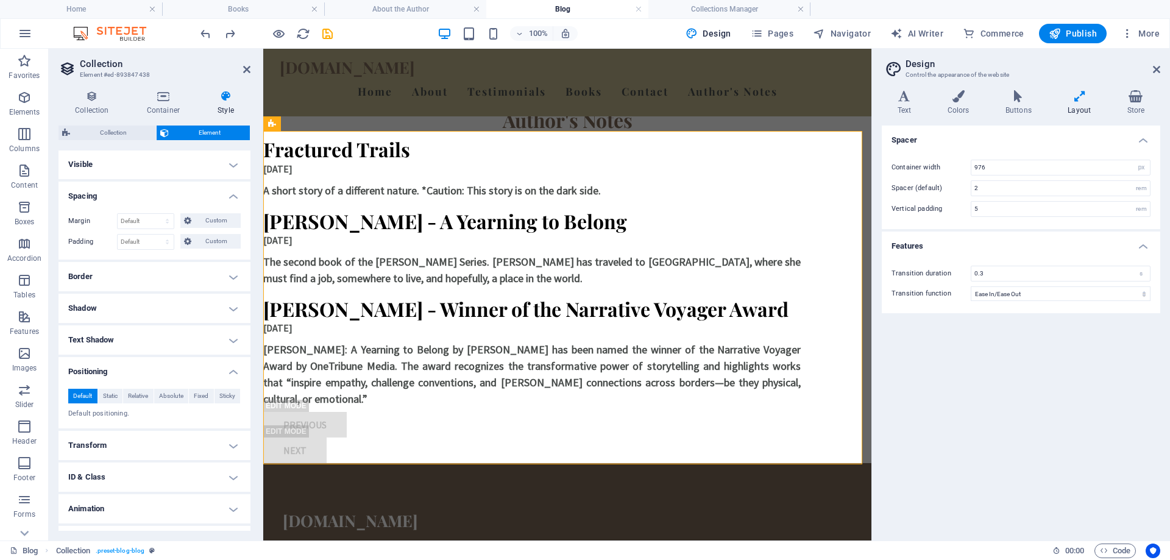
scroll to position [0, 0]
click at [230, 281] on h4 "Border" at bounding box center [155, 277] width 192 height 29
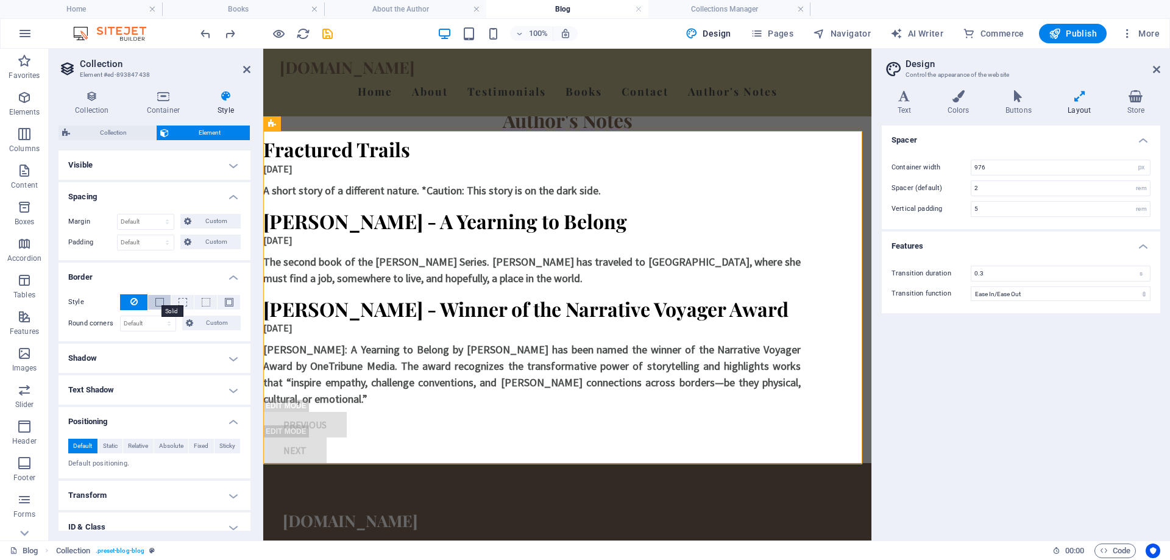
click at [155, 305] on span at bounding box center [159, 302] width 9 height 9
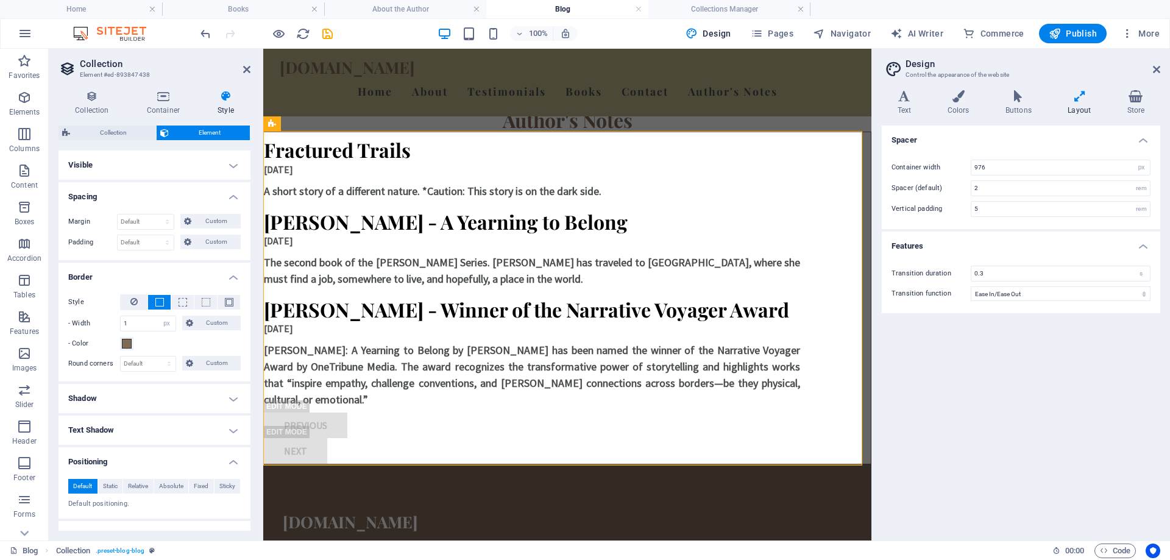
click at [155, 305] on span at bounding box center [159, 302] width 9 height 9
click at [128, 301] on button at bounding box center [133, 302] width 27 height 16
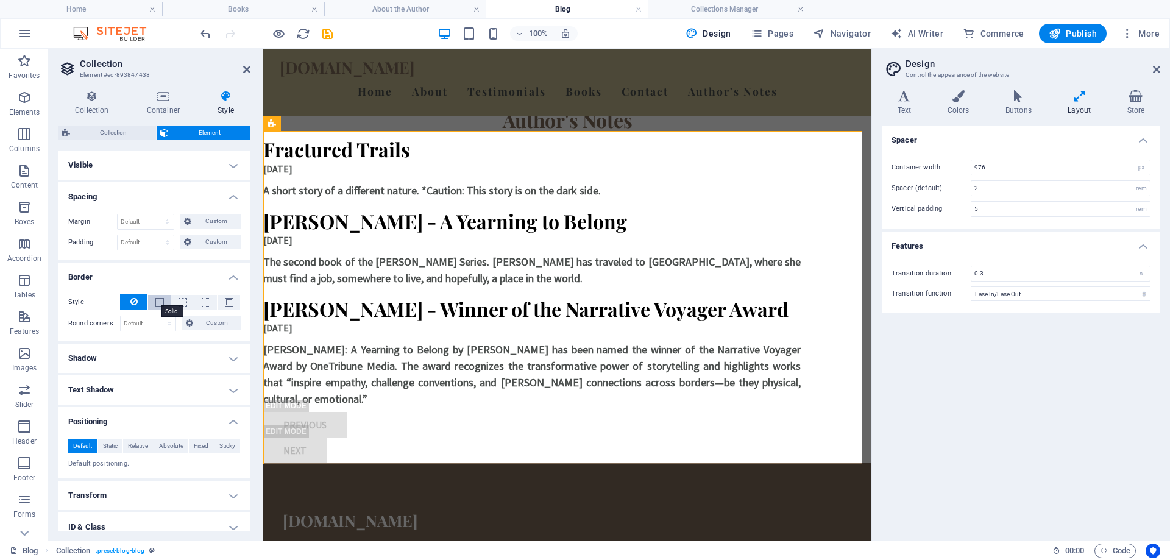
click at [155, 299] on span at bounding box center [159, 302] width 9 height 9
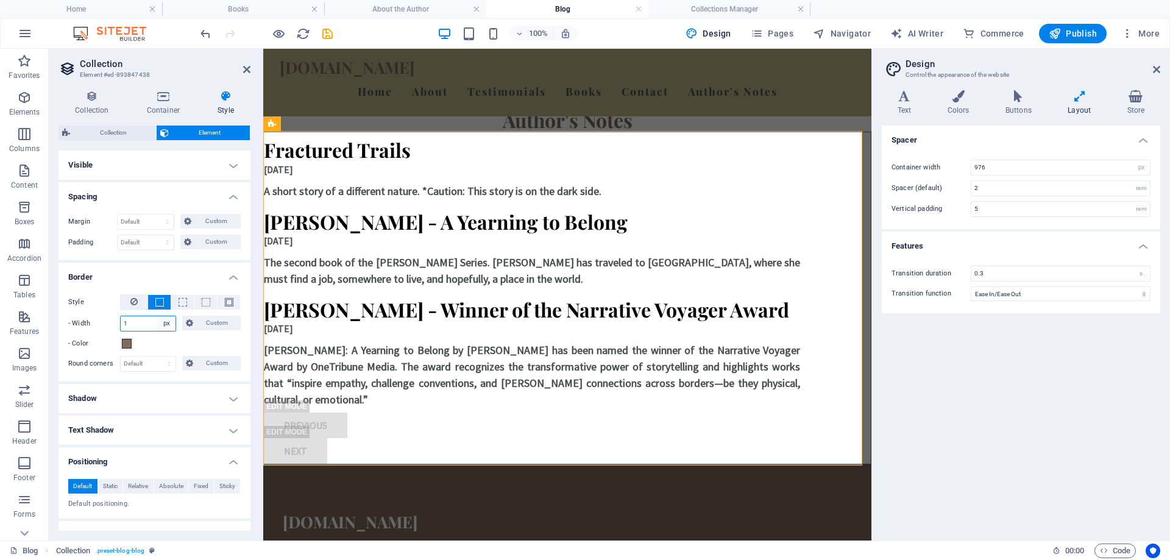
click at [165, 327] on select "auto px rem % vh vw Custom" at bounding box center [166, 323] width 17 height 15
click at [160, 322] on select "auto px rem % vh vw Custom" at bounding box center [166, 323] width 17 height 15
drag, startPoint x: 144, startPoint y: 321, endPoint x: 113, endPoint y: 327, distance: 31.2
click at [113, 327] on div "- Width 1 auto px rem % vh vw Custom Custom" at bounding box center [154, 324] width 172 height 16
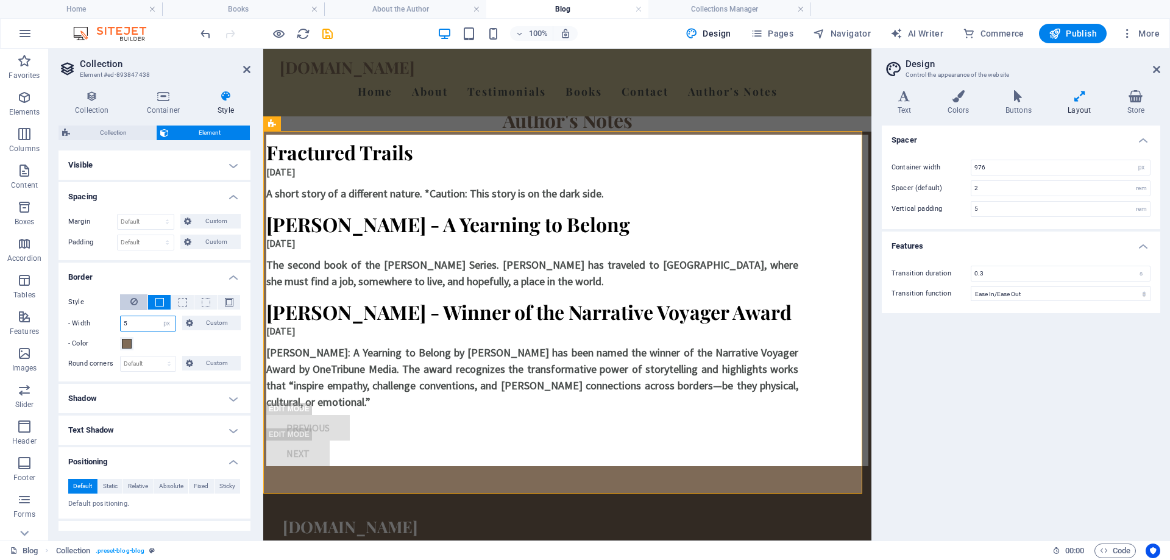
type input "5"
click at [128, 301] on button at bounding box center [133, 302] width 27 height 16
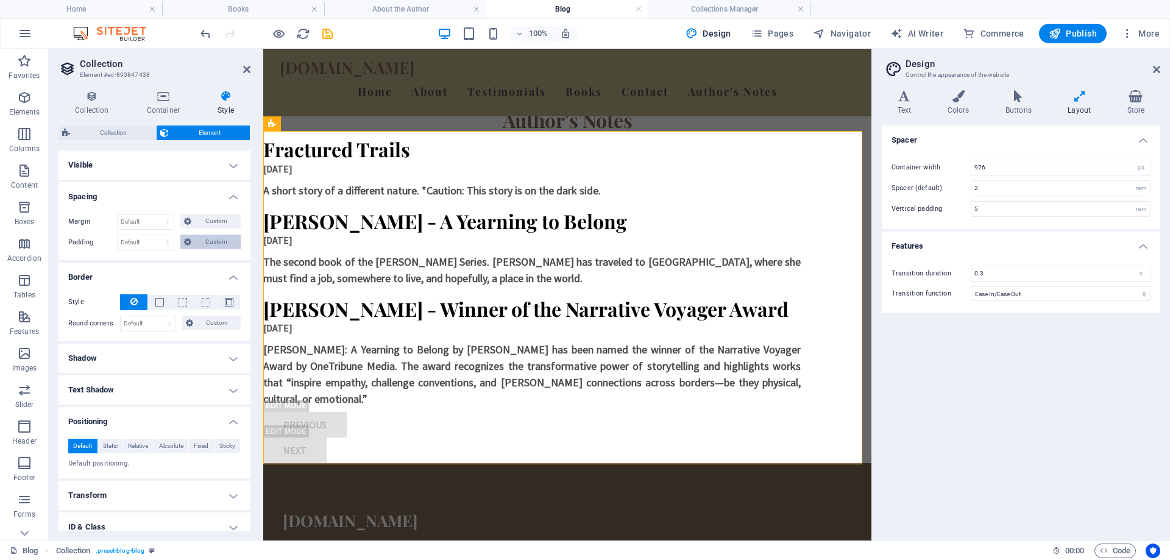
click at [199, 241] on span "Custom" at bounding box center [216, 242] width 42 height 15
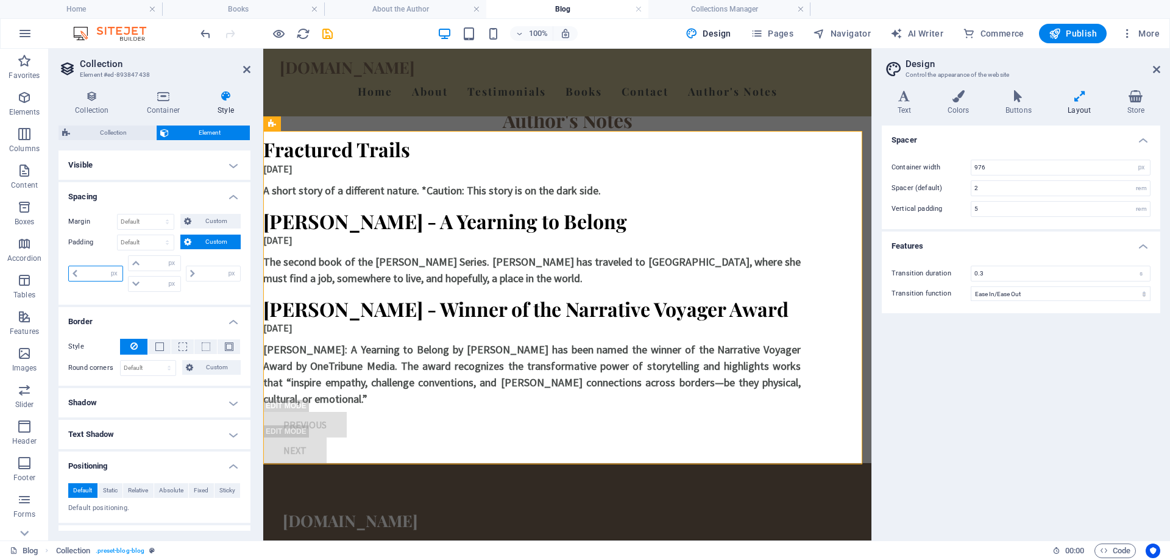
click at [87, 270] on input "number" at bounding box center [101, 273] width 41 height 15
click at [113, 276] on select "px rem % vh vw" at bounding box center [113, 273] width 17 height 15
select select "%"
click at [105, 266] on select "px rem % vh vw" at bounding box center [113, 273] width 17 height 15
type input "100"
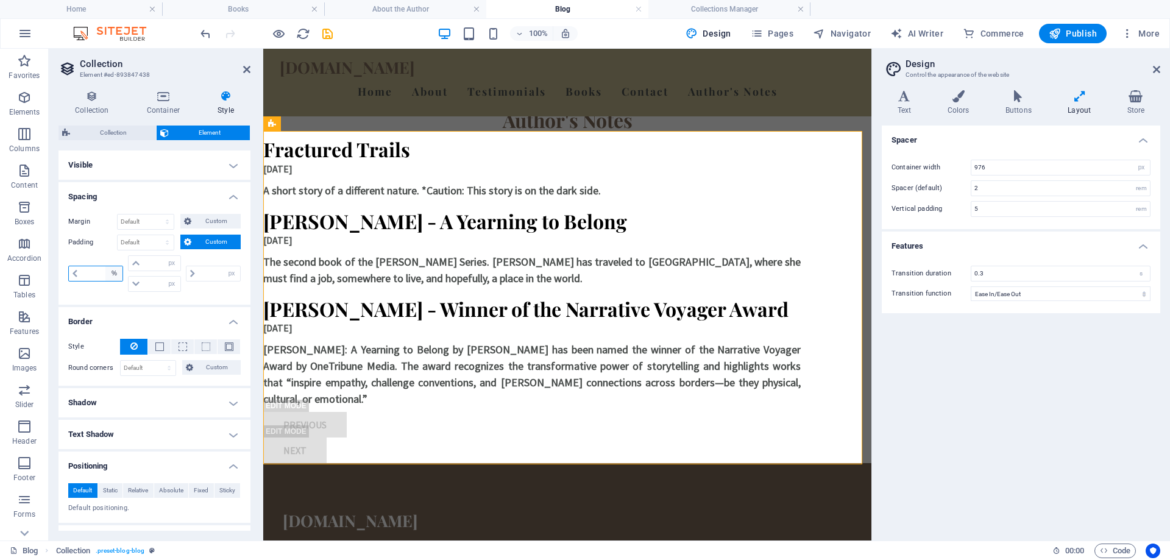
type input "0"
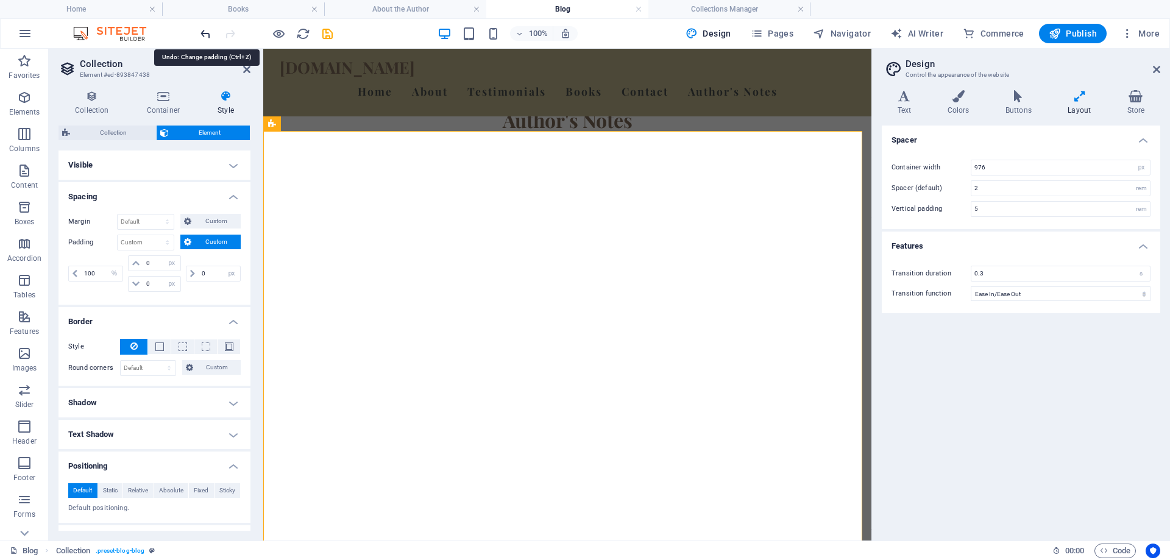
click at [204, 34] on icon "undo" at bounding box center [206, 34] width 14 height 14
select select "px"
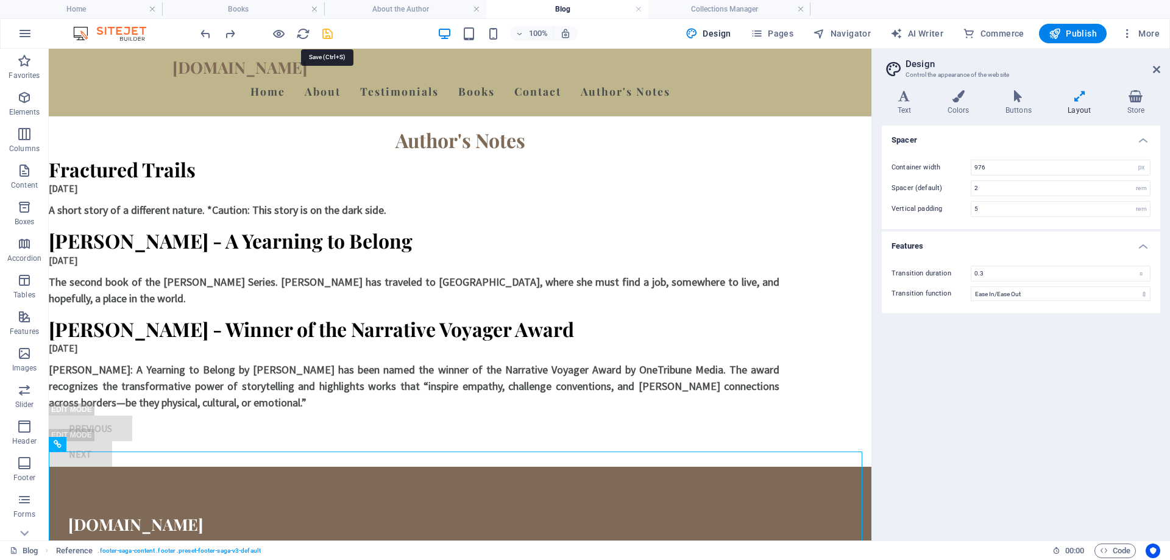
click at [328, 33] on icon "save" at bounding box center [328, 34] width 14 height 14
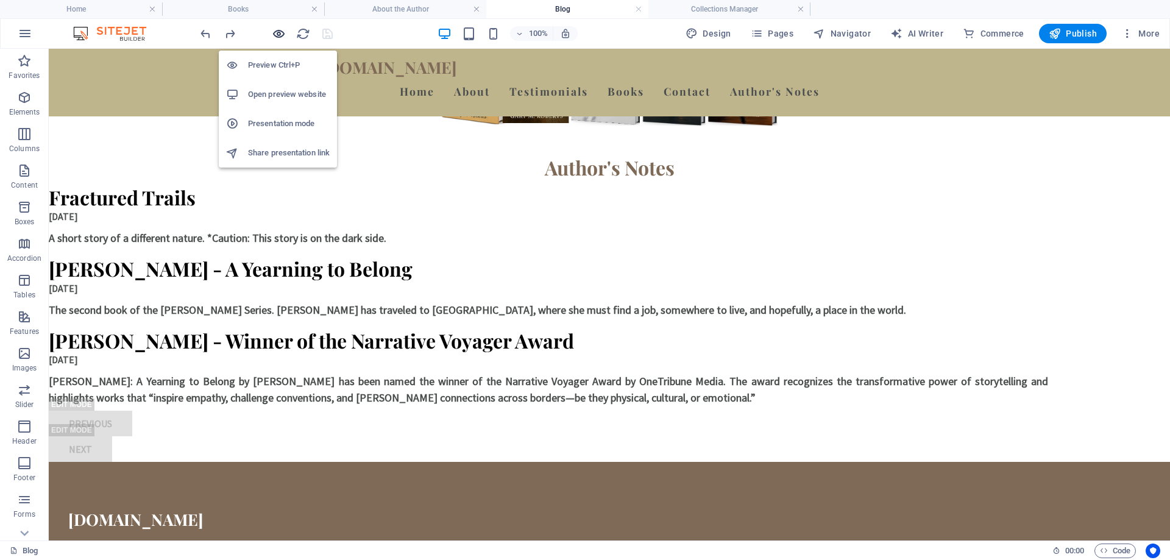
click at [278, 37] on icon "button" at bounding box center [279, 34] width 14 height 14
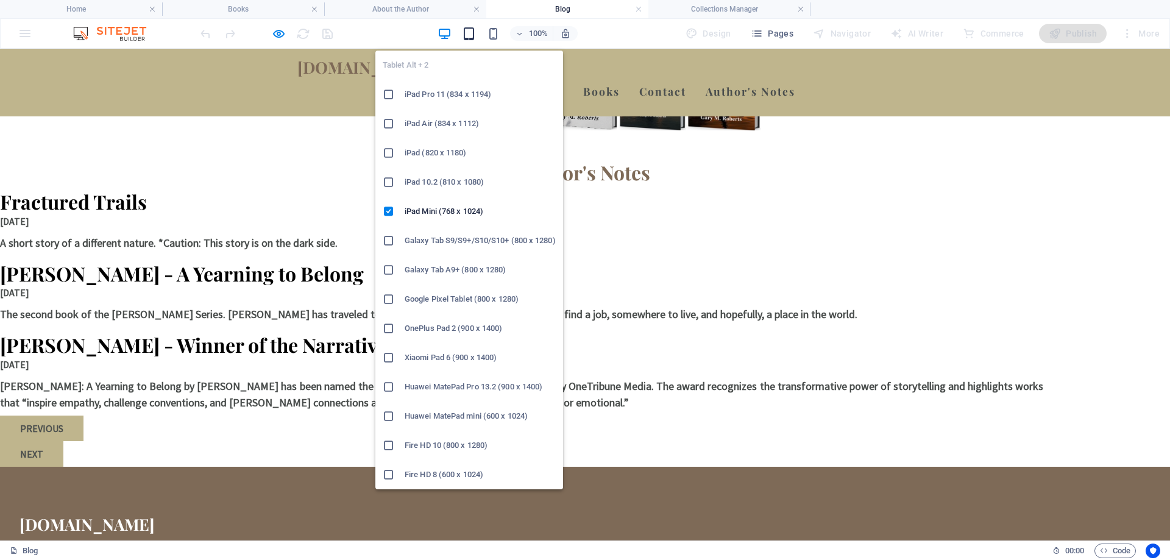
click at [476, 31] on icon "button" at bounding box center [469, 34] width 14 height 14
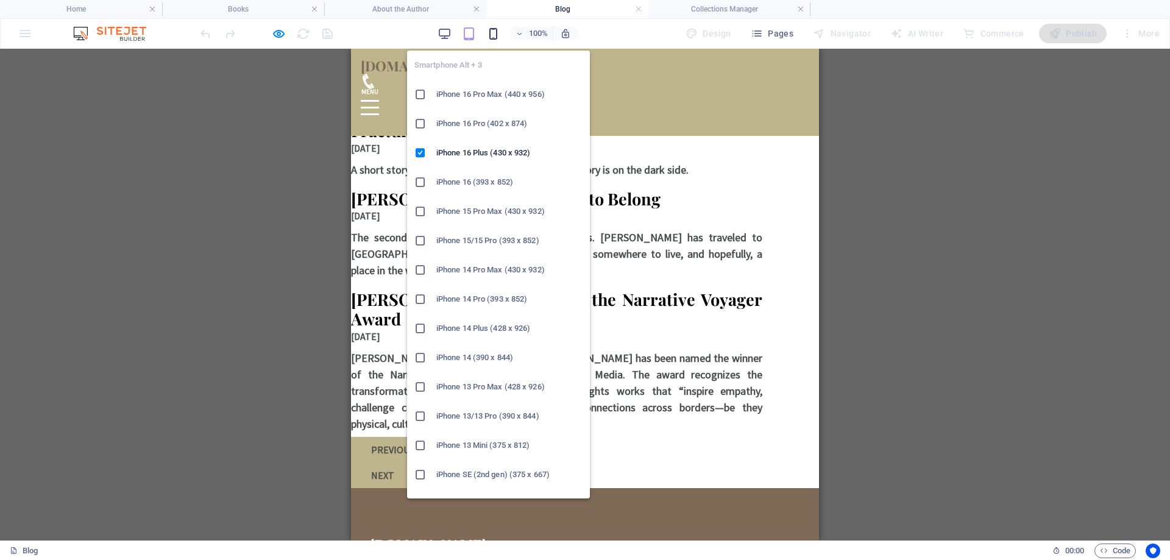
click at [491, 29] on icon "button" at bounding box center [493, 34] width 14 height 14
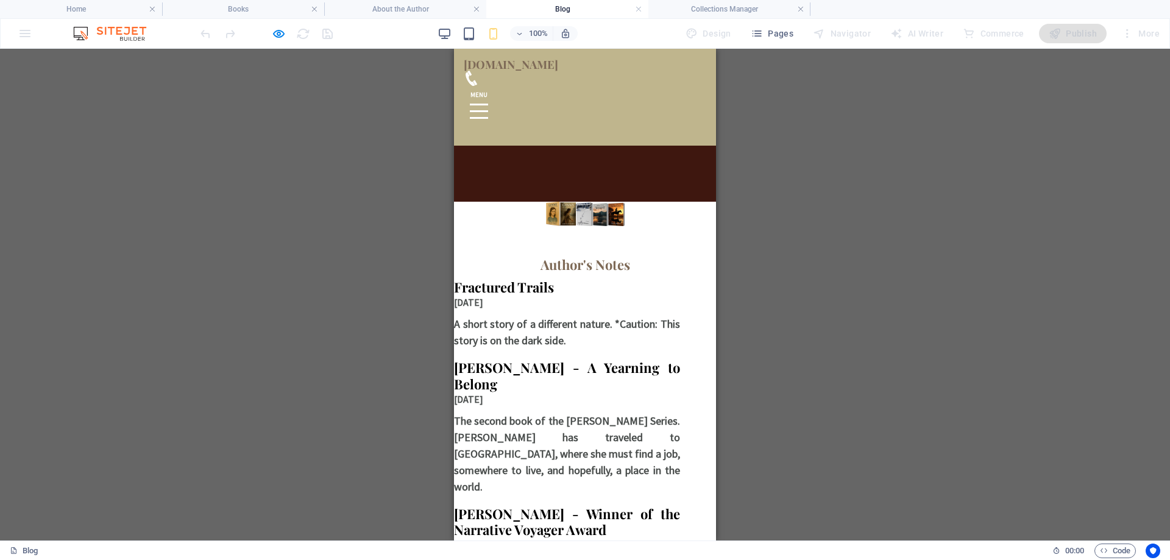
scroll to position [138, 0]
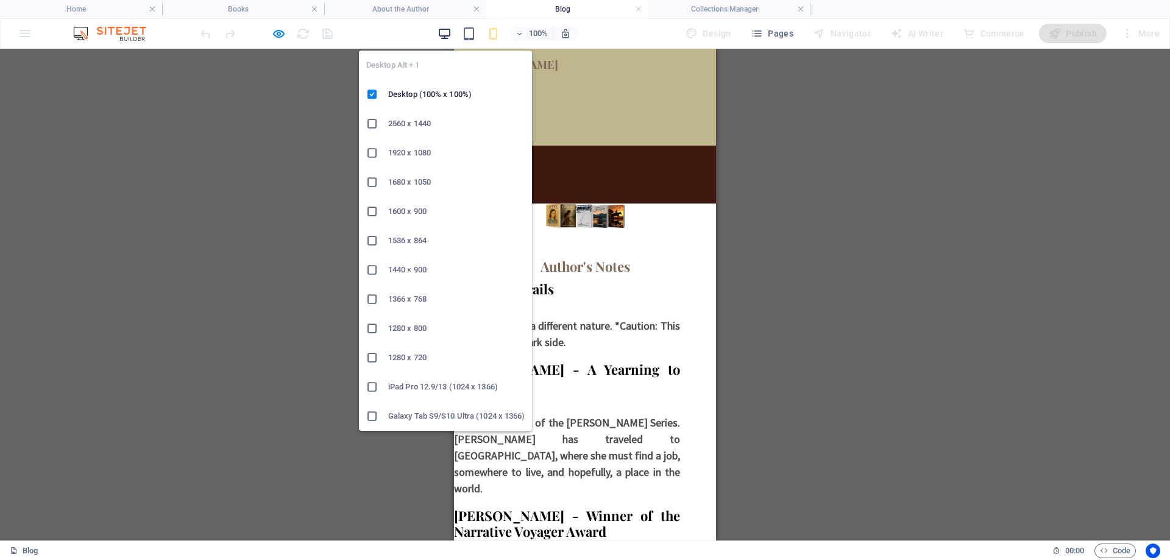
click at [448, 30] on icon "button" at bounding box center [445, 34] width 14 height 14
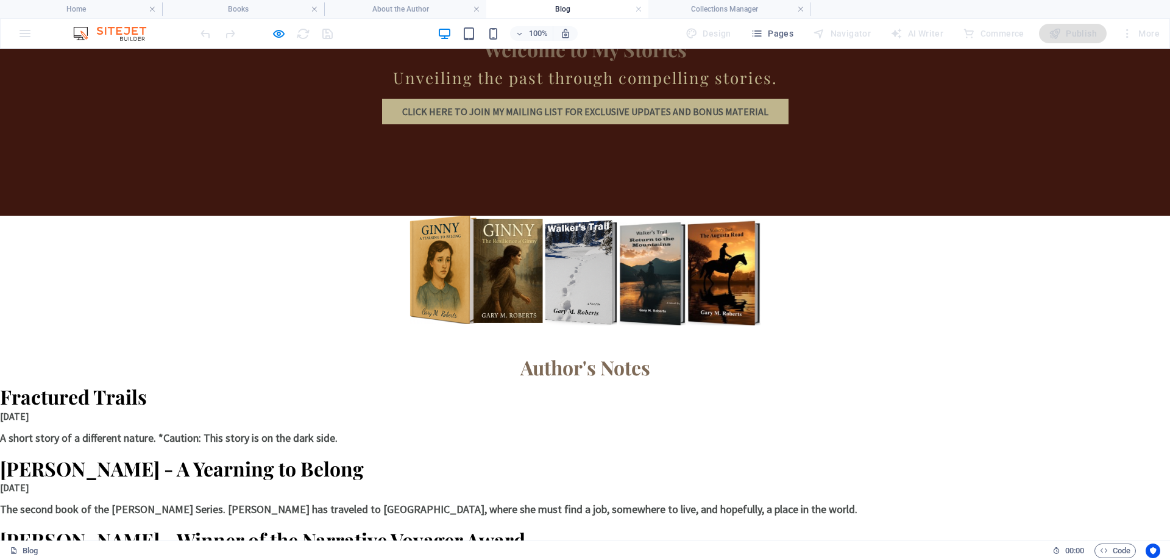
scroll to position [0, 0]
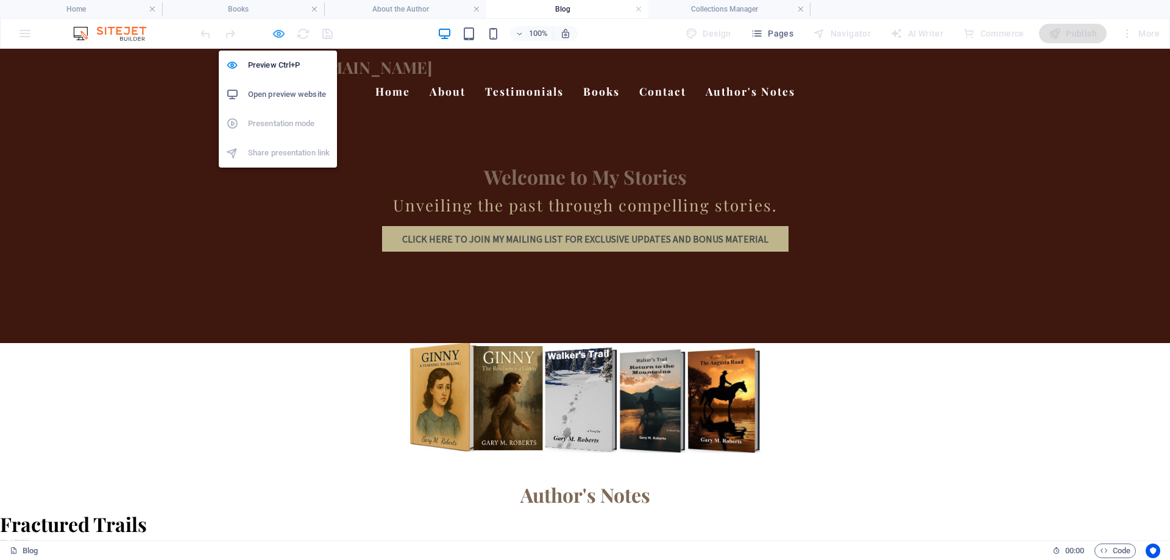
click at [279, 35] on icon "button" at bounding box center [279, 34] width 14 height 14
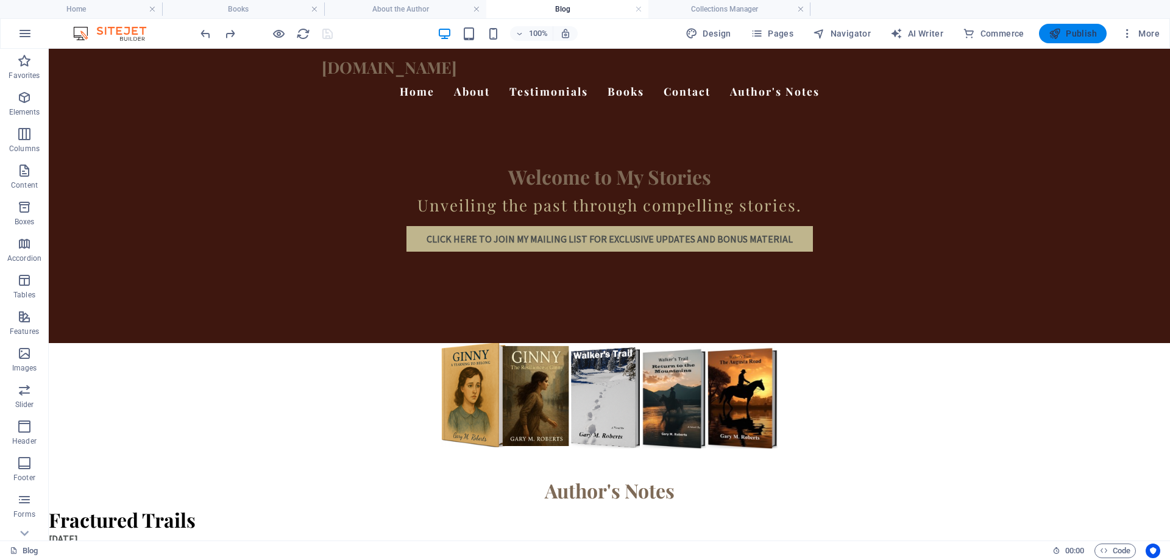
click at [1065, 34] on span "Publish" at bounding box center [1073, 33] width 48 height 12
